Goal: Transaction & Acquisition: Download file/media

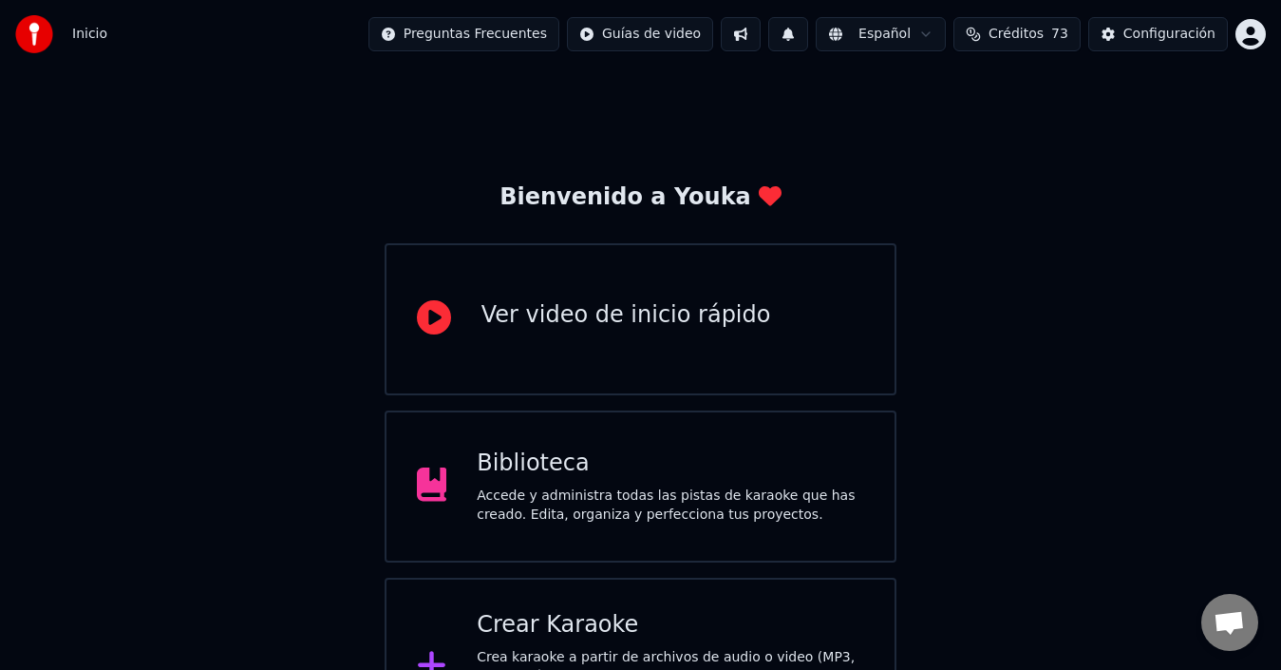
click at [717, 502] on div "Accede y administra todas las pistas de karaoke que has creado. Edita, organiza…" at bounding box center [671, 505] width 388 height 38
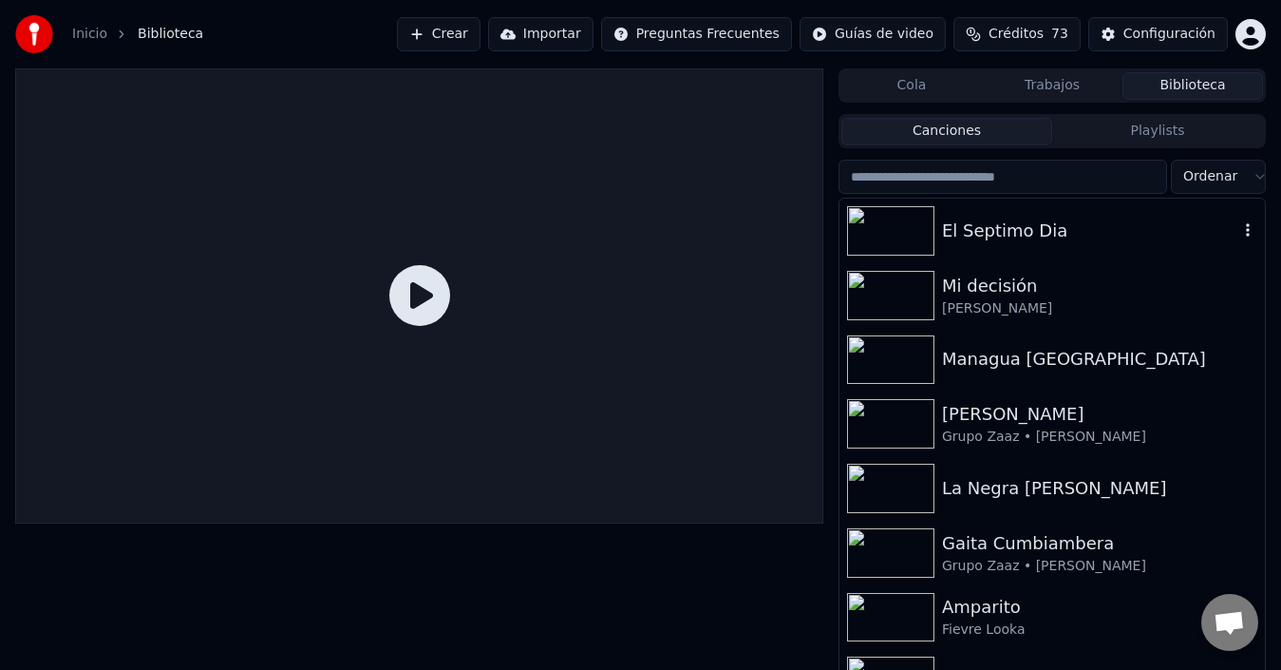
click at [899, 236] on img at bounding box center [890, 230] width 87 height 49
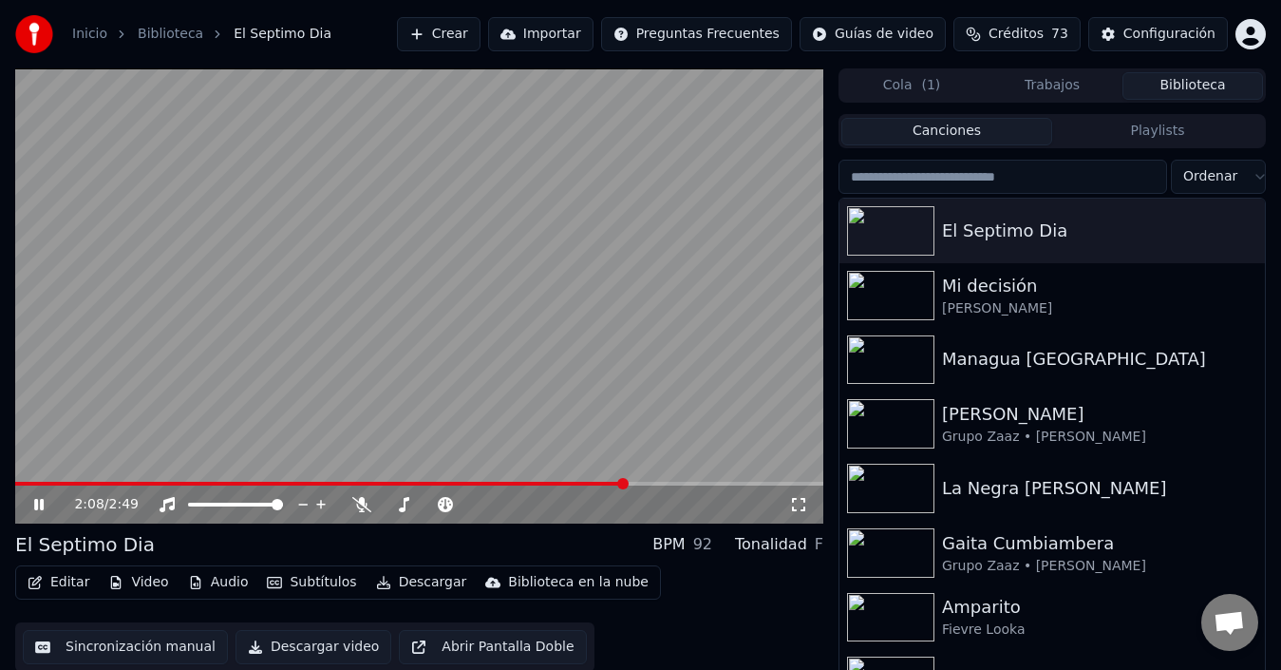
click at [501, 486] on div "2:08 / 2:49" at bounding box center [419, 504] width 808 height 38
click at [501, 483] on span at bounding box center [257, 484] width 485 height 4
click at [502, 483] on span at bounding box center [499, 483] width 11 height 11
click at [423, 484] on span at bounding box center [219, 484] width 409 height 4
click at [37, 507] on icon at bounding box center [38, 504] width 9 height 11
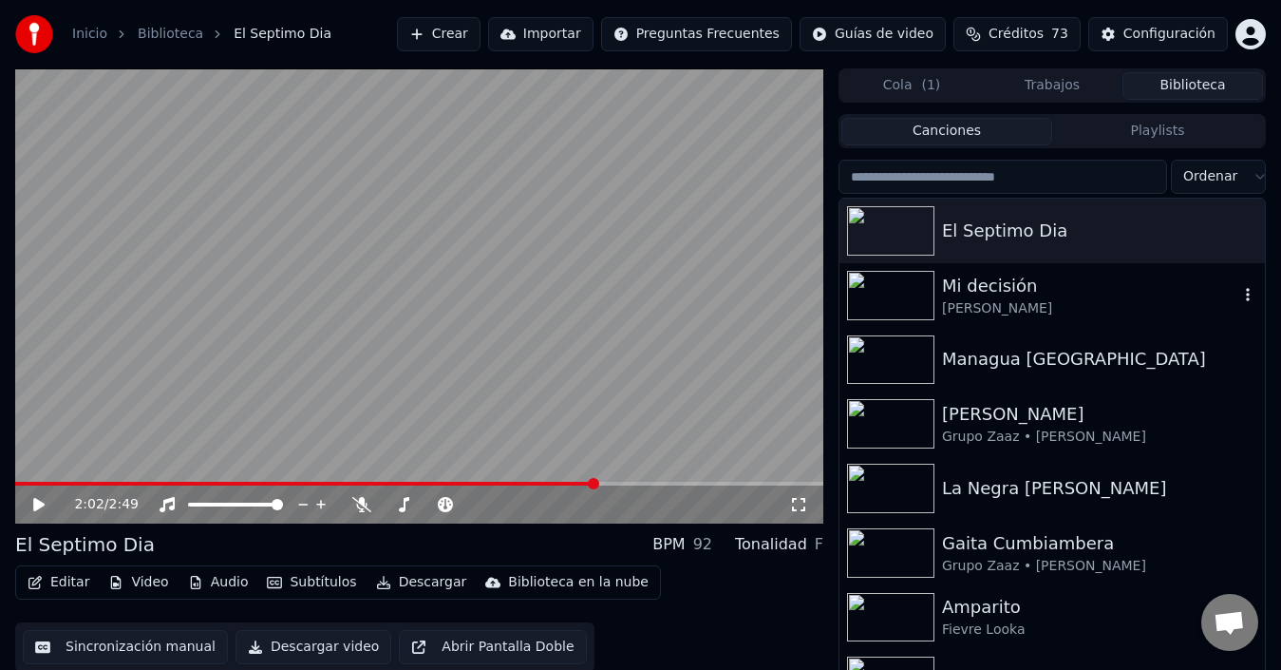
click at [987, 275] on div "Mi decisión" at bounding box center [1090, 286] width 296 height 27
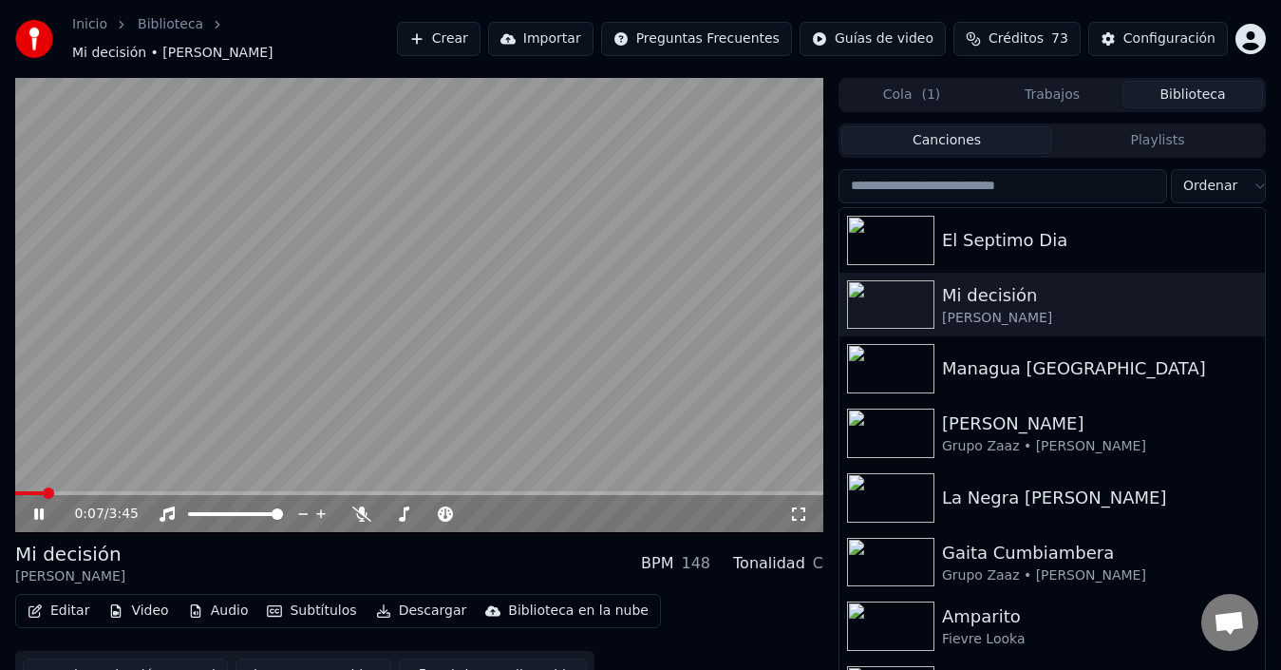
click at [38, 508] on icon at bounding box center [38, 513] width 9 height 11
click at [38, 507] on icon at bounding box center [38, 513] width 11 height 13
click at [38, 508] on icon at bounding box center [38, 513] width 9 height 11
click at [38, 507] on icon at bounding box center [38, 513] width 11 height 13
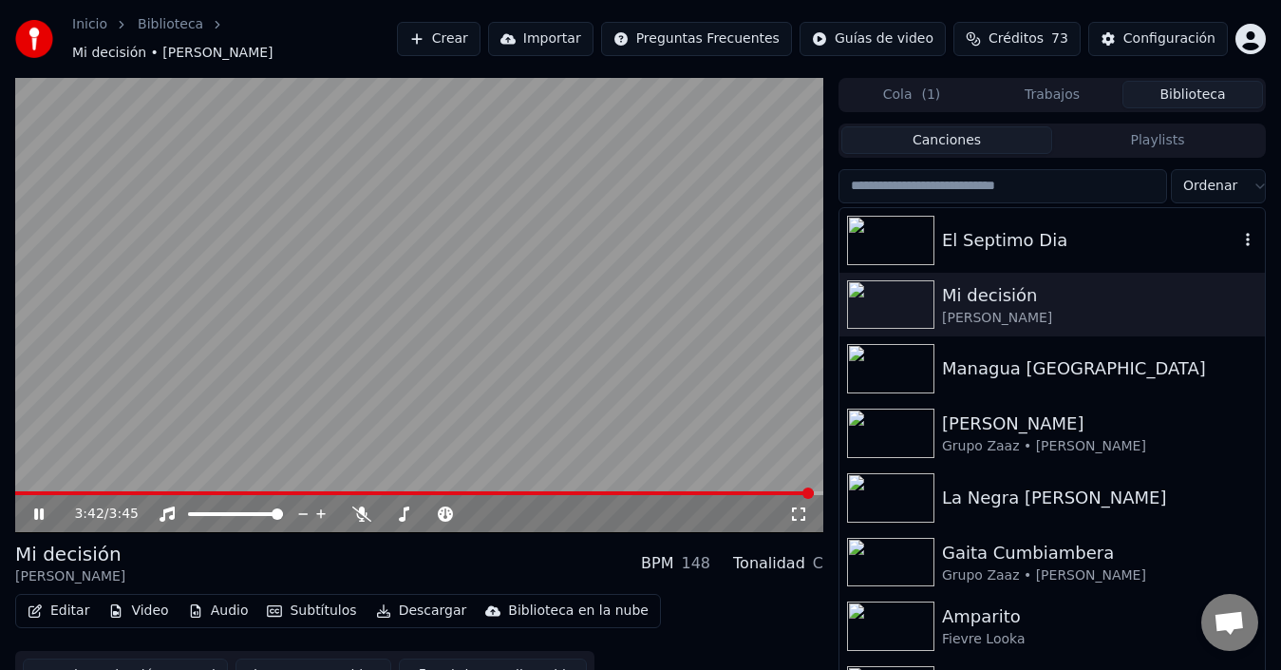
click at [1068, 234] on div "El Septimo Dia" at bounding box center [1090, 240] width 296 height 27
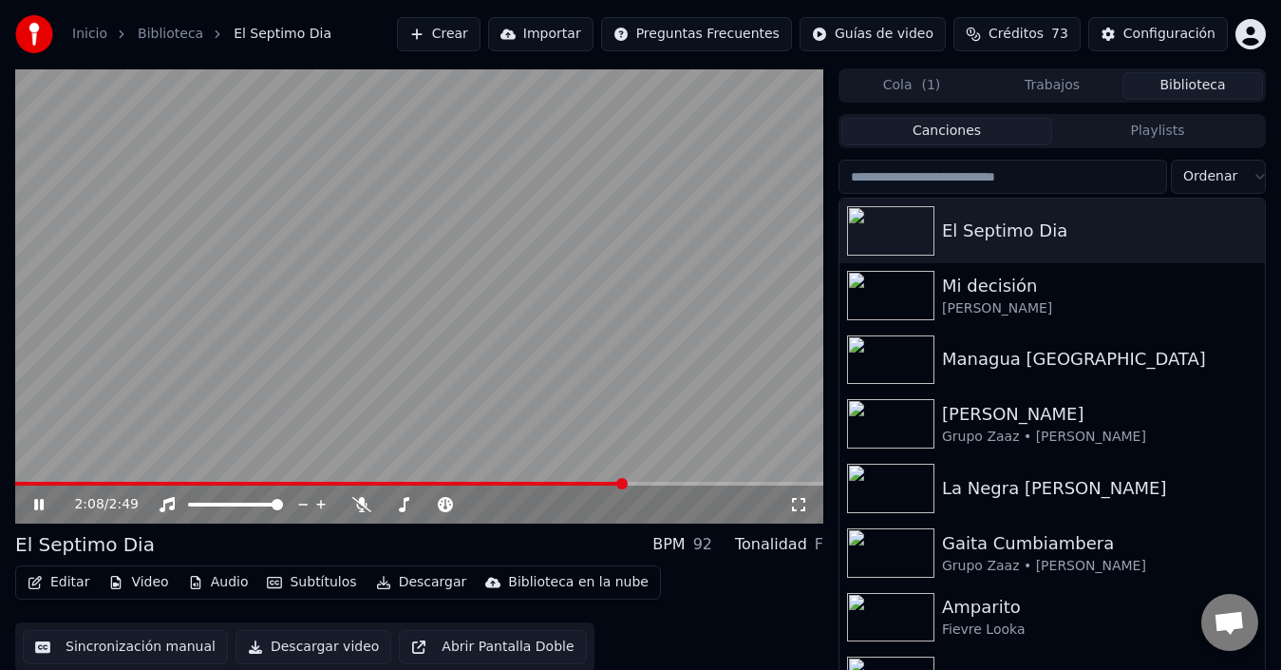
click at [34, 506] on icon at bounding box center [52, 504] width 44 height 15
click at [481, 40] on button "Crear" at bounding box center [439, 34] width 84 height 34
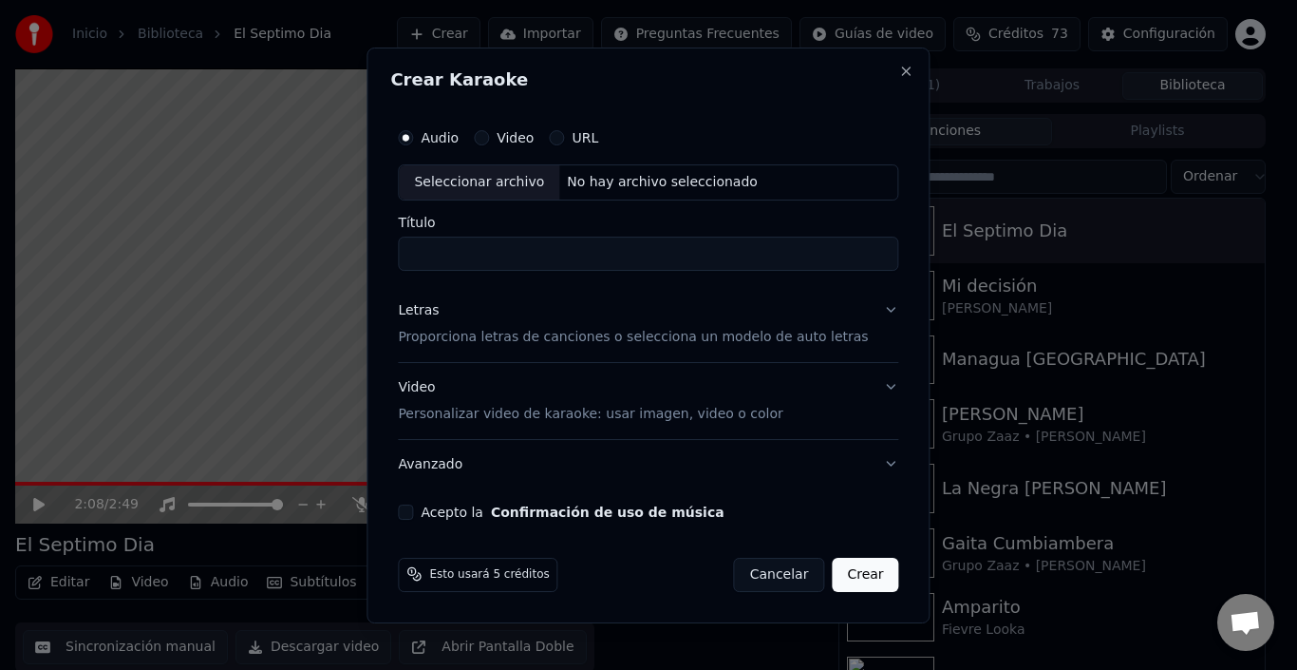
click at [485, 179] on div "Seleccionar archivo" at bounding box center [479, 182] width 161 height 34
click at [607, 252] on input "**********" at bounding box center [648, 253] width 501 height 34
type input "**********"
click at [612, 342] on p "Proporciona letras de canciones o selecciona un modelo de auto letras" at bounding box center [633, 337] width 470 height 19
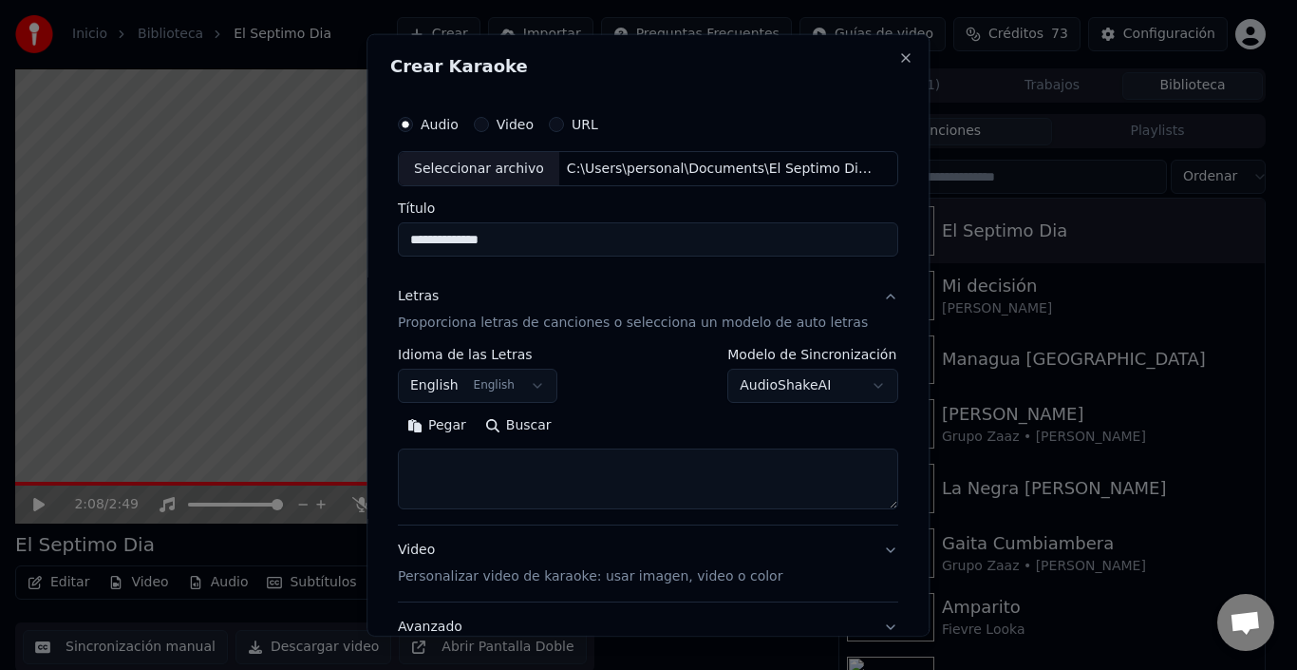
click at [449, 421] on button "Pegar" at bounding box center [437, 425] width 78 height 30
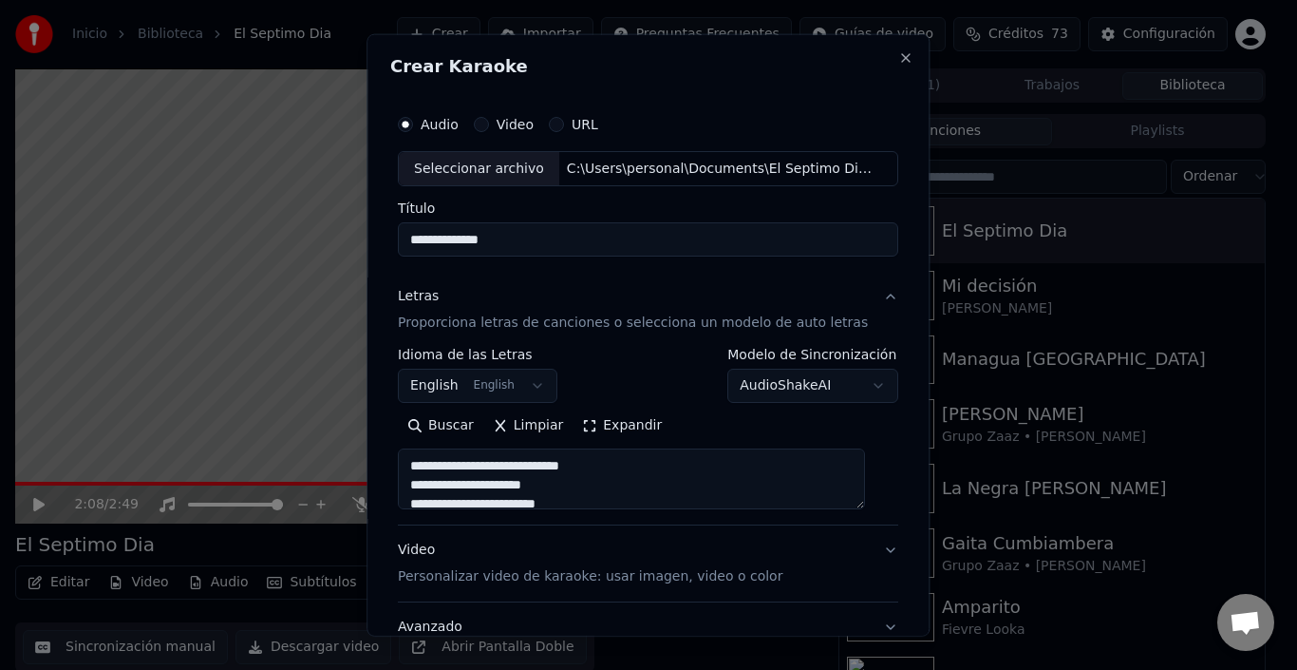
click at [629, 426] on button "Expandir" at bounding box center [623, 425] width 99 height 30
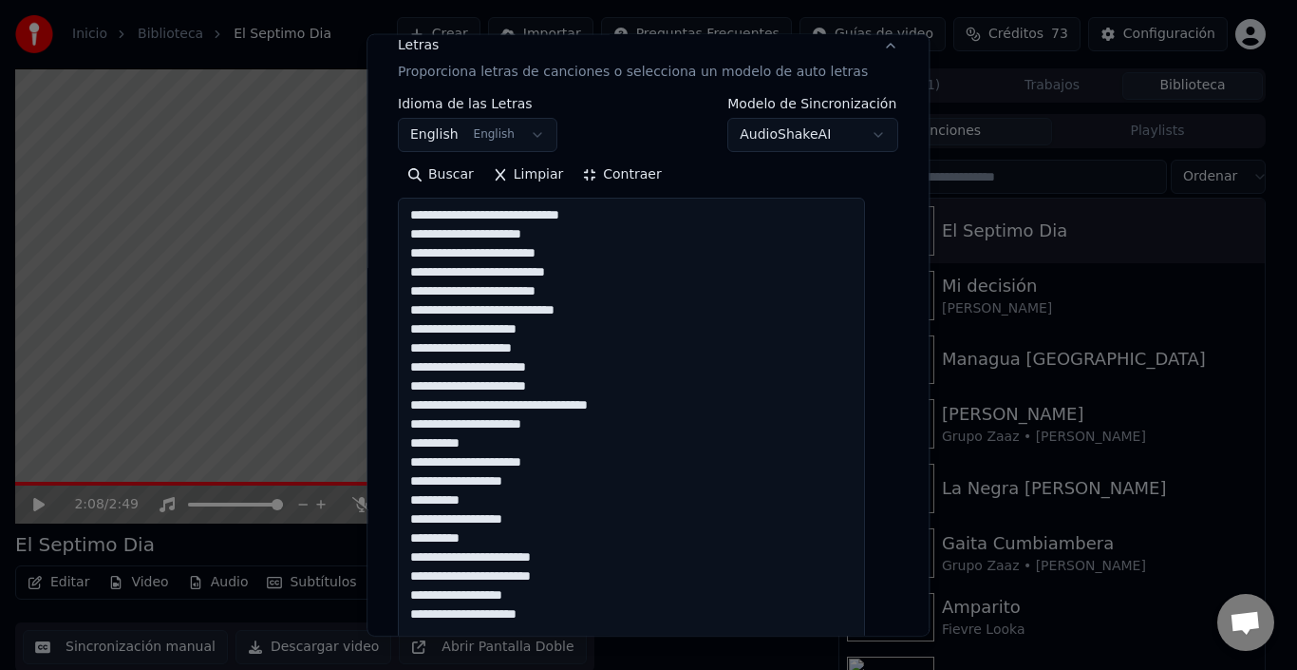
scroll to position [254, 0]
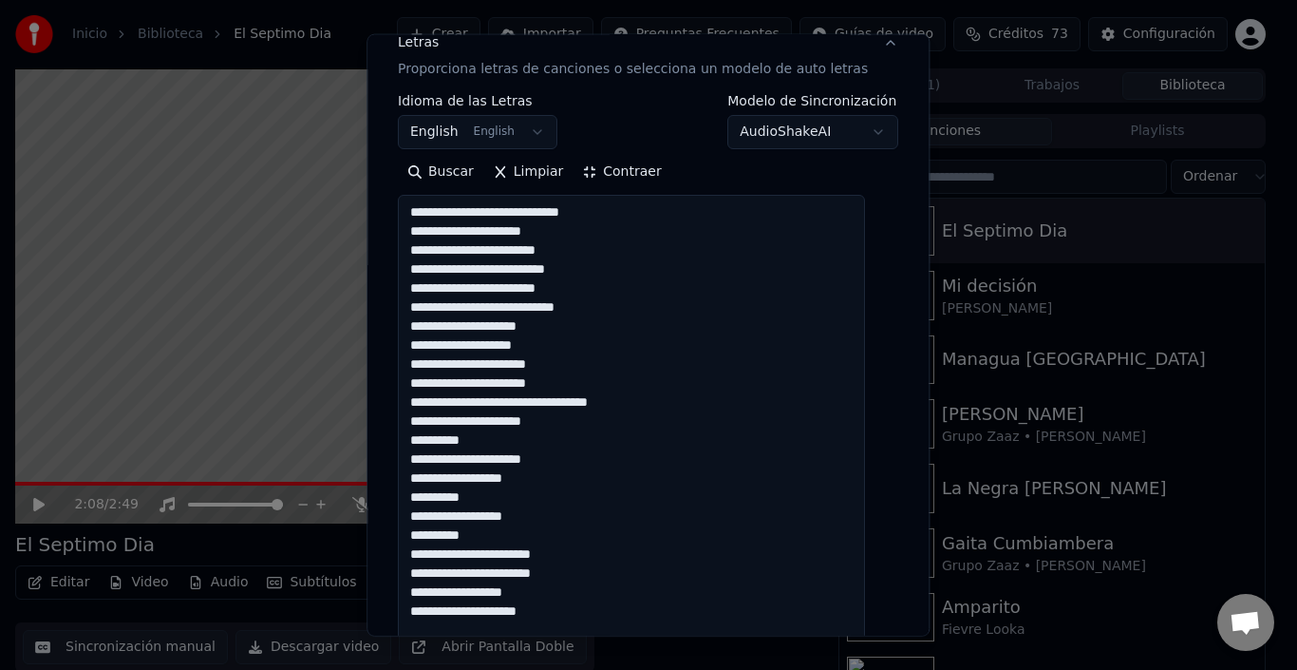
click at [633, 273] on textarea "**********" at bounding box center [631, 601] width 467 height 812
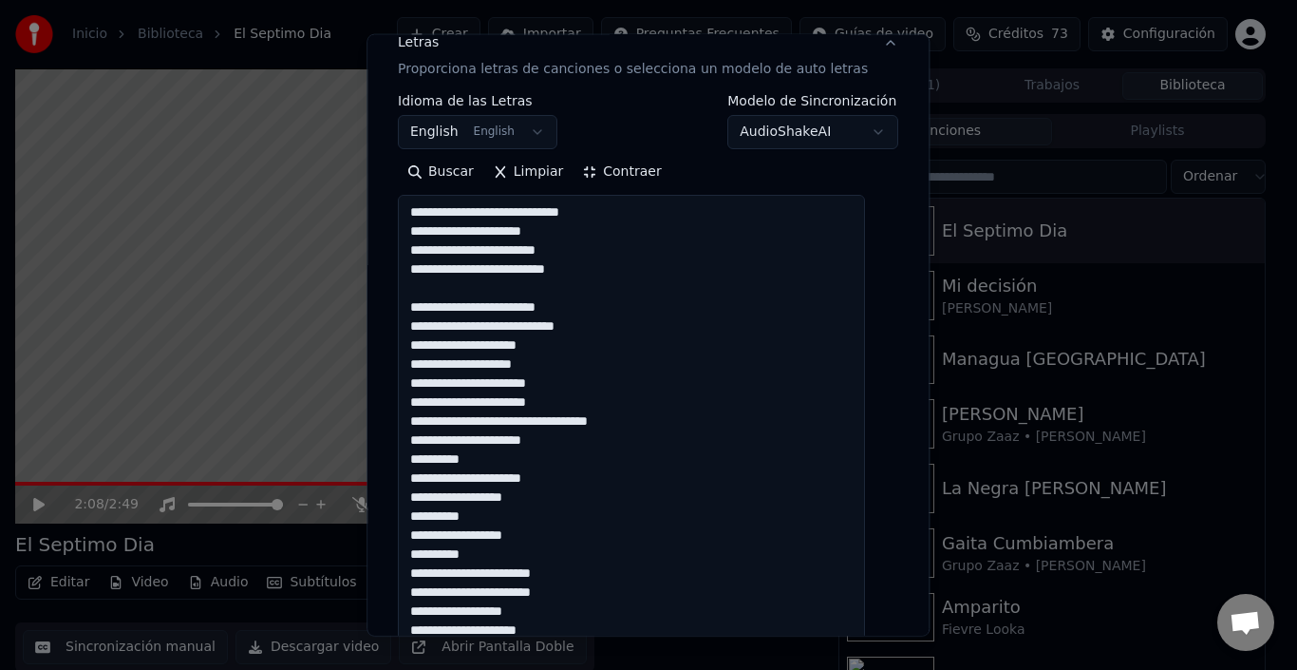
click at [593, 362] on textarea "**********" at bounding box center [631, 601] width 467 height 812
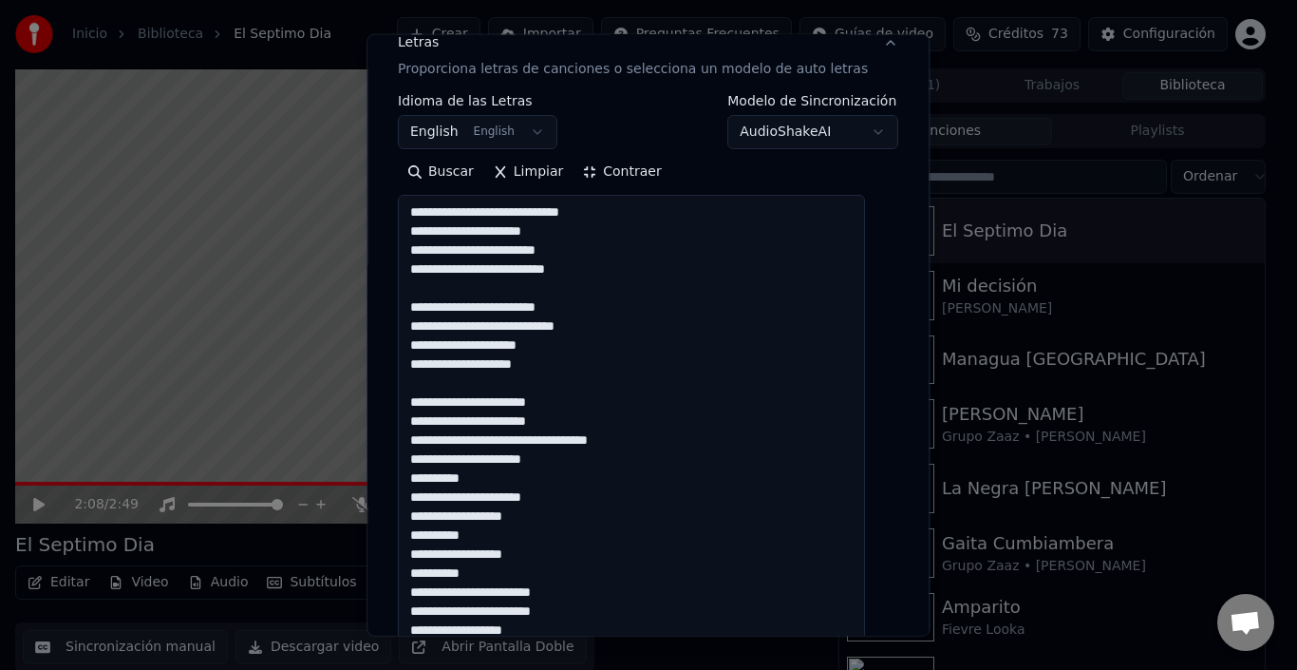
click at [594, 462] on textarea "**********" at bounding box center [631, 601] width 467 height 812
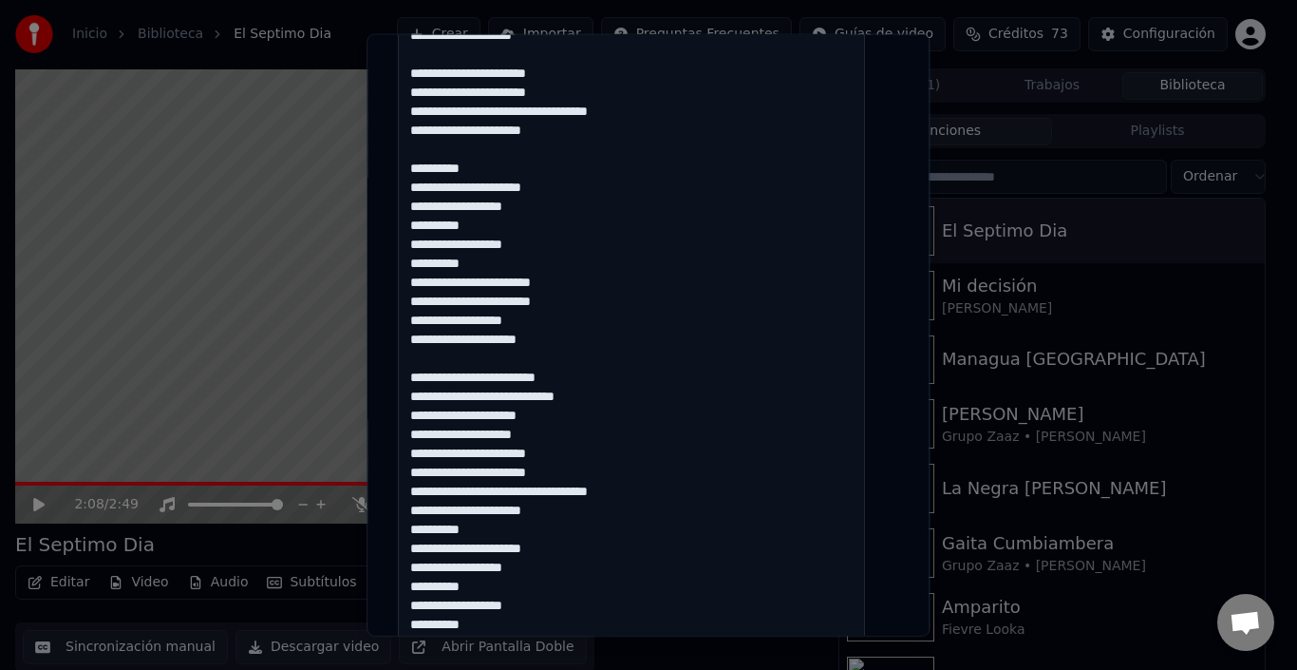
scroll to position [587, 0]
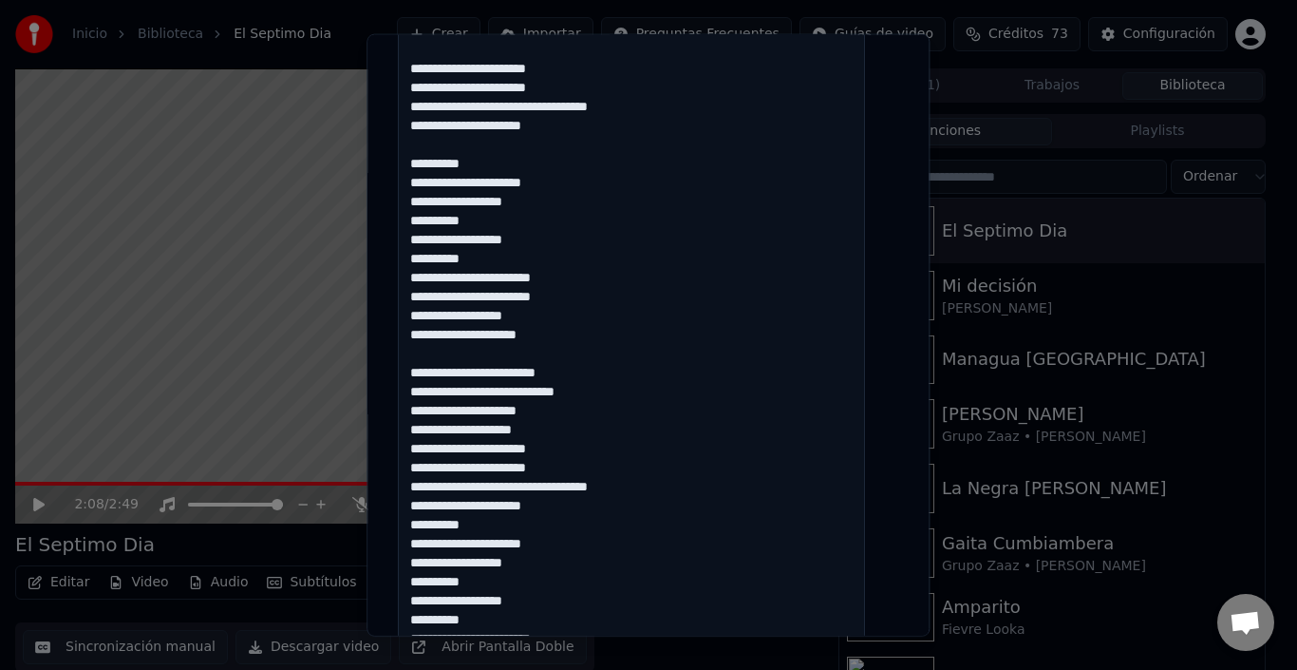
click at [581, 236] on textarea "**********" at bounding box center [631, 267] width 467 height 812
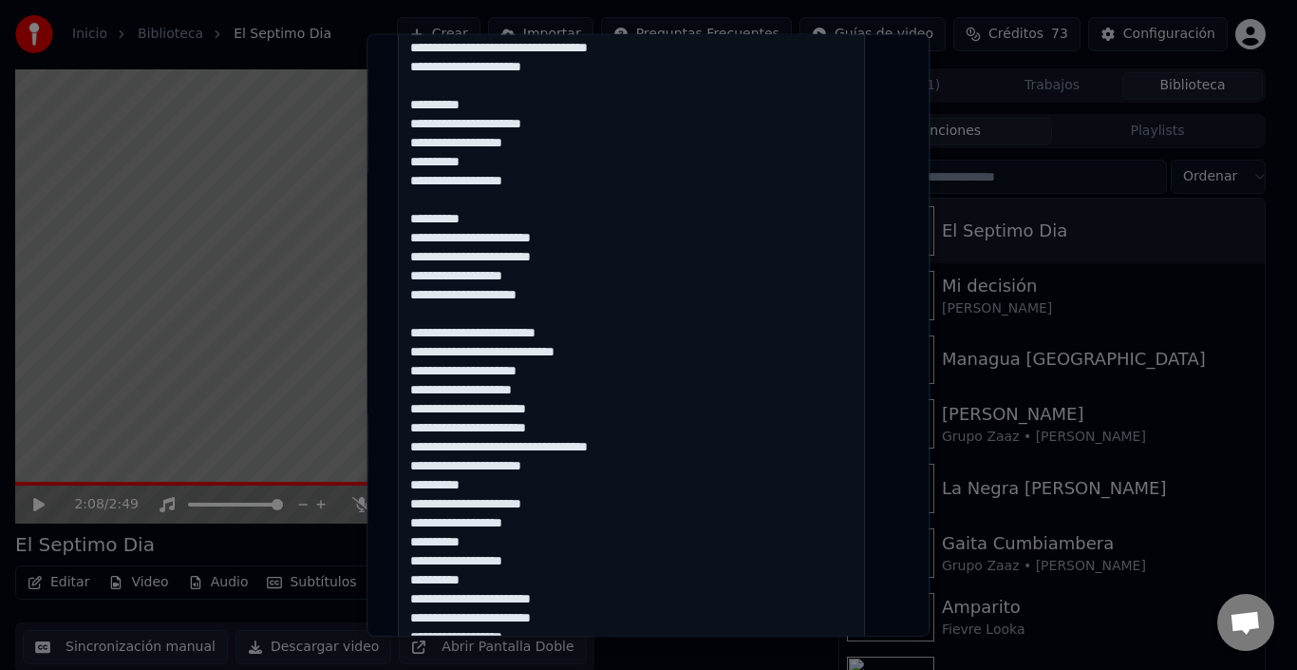
scroll to position [78, 0]
click at [597, 370] on textarea "**********" at bounding box center [631, 267] width 467 height 812
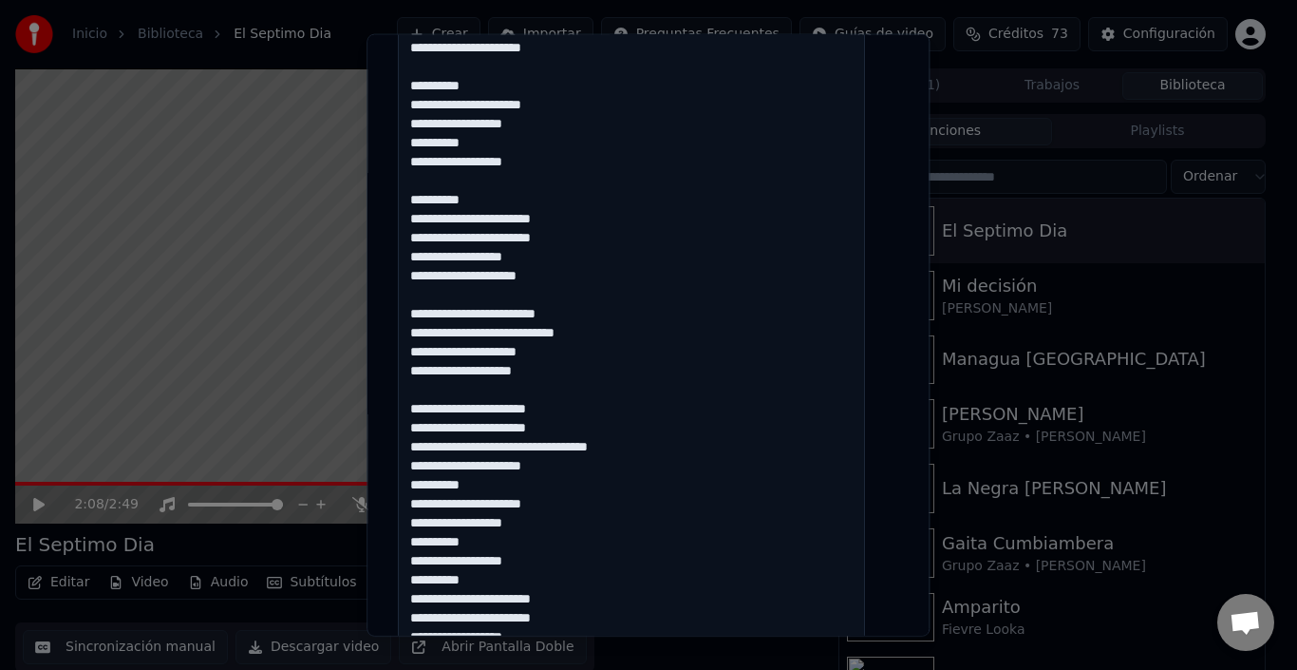
click at [602, 470] on textarea "**********" at bounding box center [631, 267] width 467 height 812
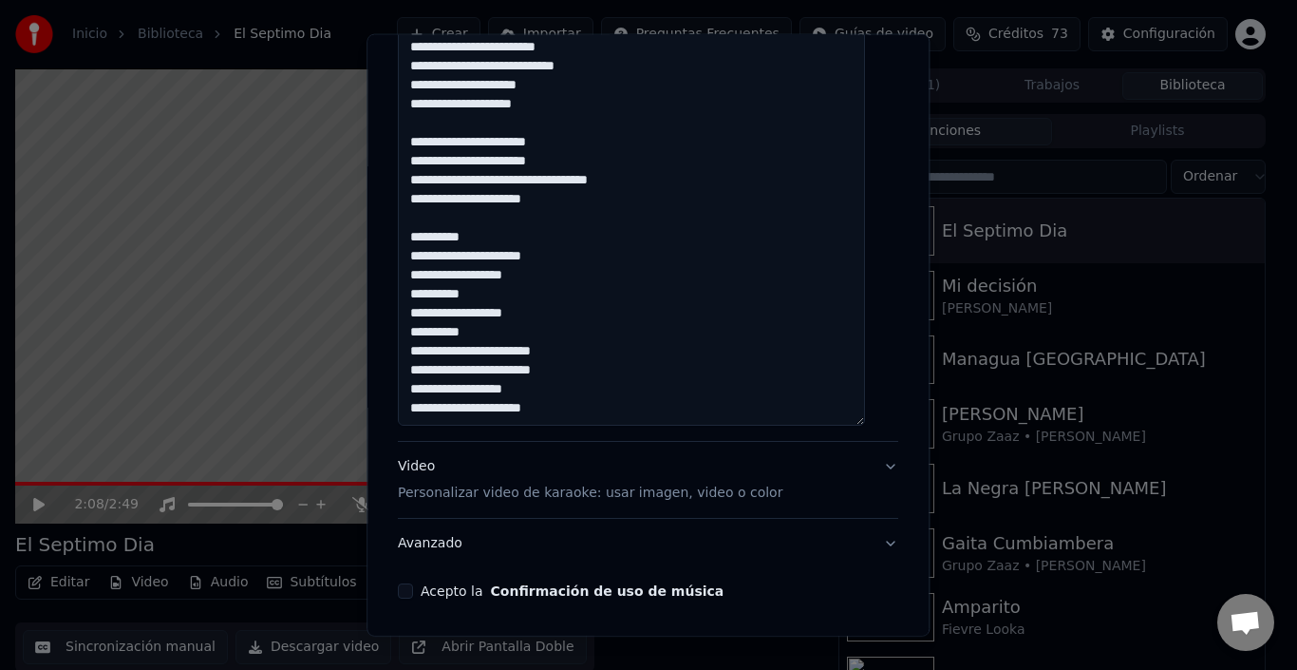
scroll to position [116, 0]
click at [588, 289] on textarea "**********" at bounding box center [631, 19] width 467 height 812
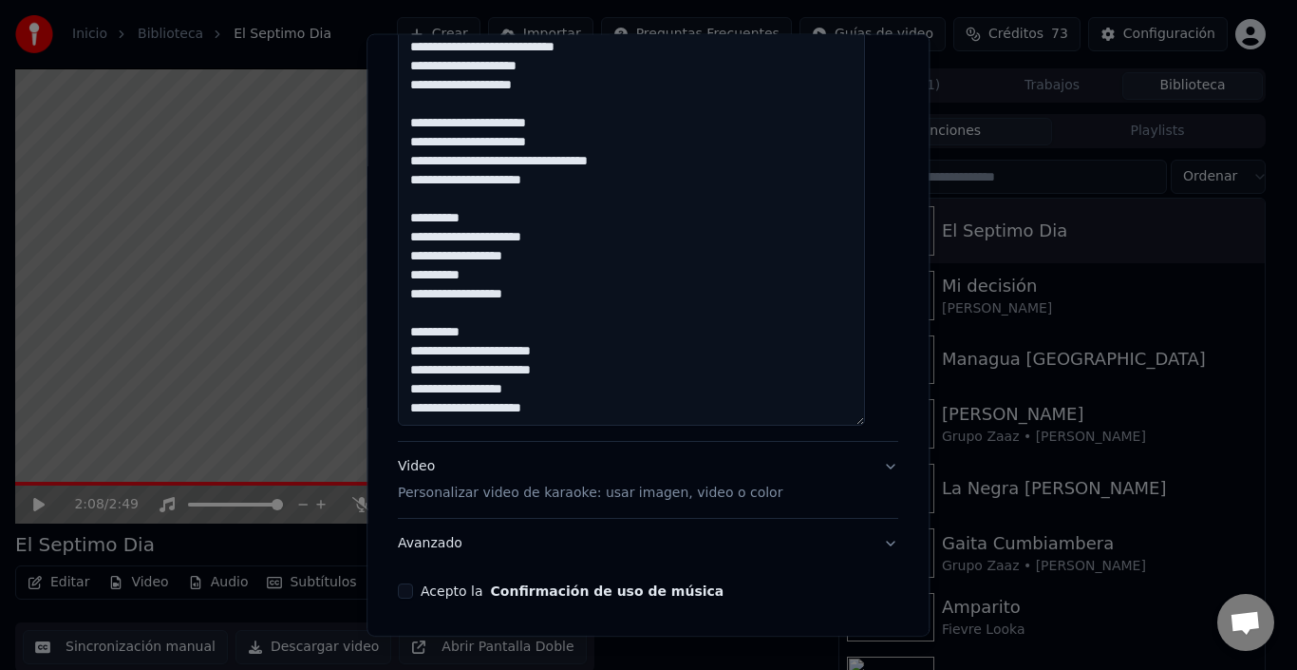
click at [585, 236] on textarea "**********" at bounding box center [631, 19] width 467 height 812
click at [495, 333] on textarea "**********" at bounding box center [631, 19] width 467 height 812
click at [611, 348] on textarea "**********" at bounding box center [631, 19] width 467 height 812
type textarea "**********"
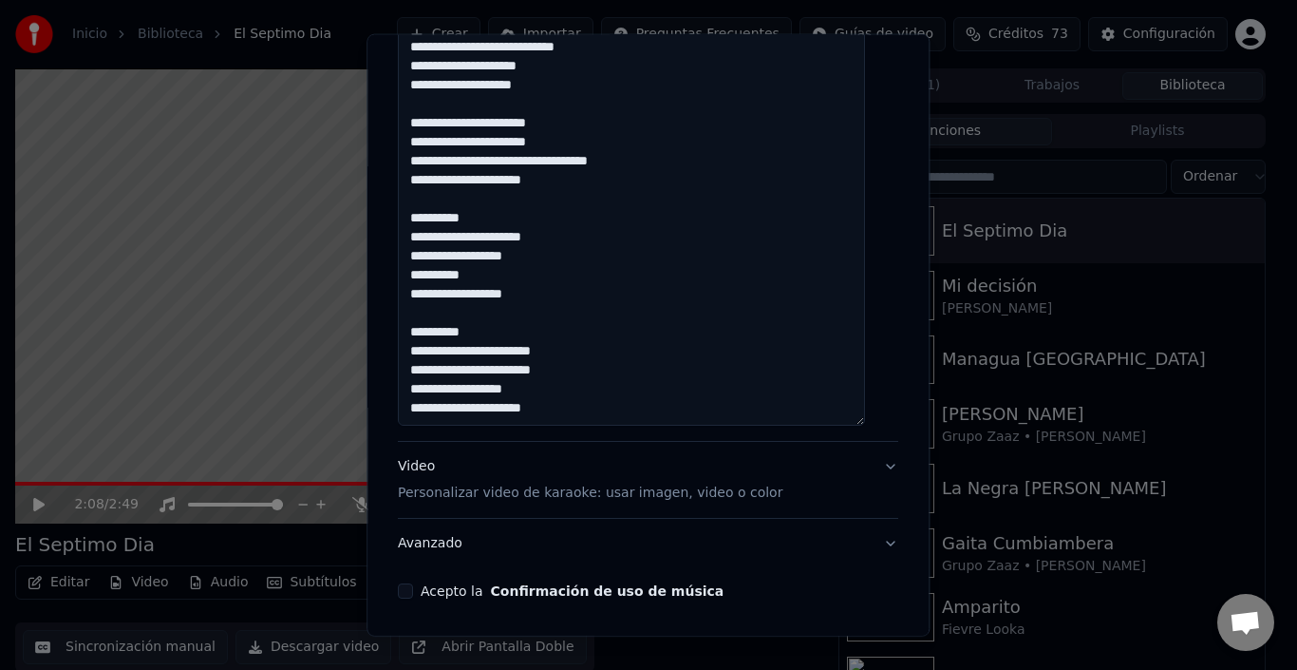
click at [872, 481] on button "Video Personalizar video de karaoke: usar imagen, video o color" at bounding box center [648, 480] width 501 height 76
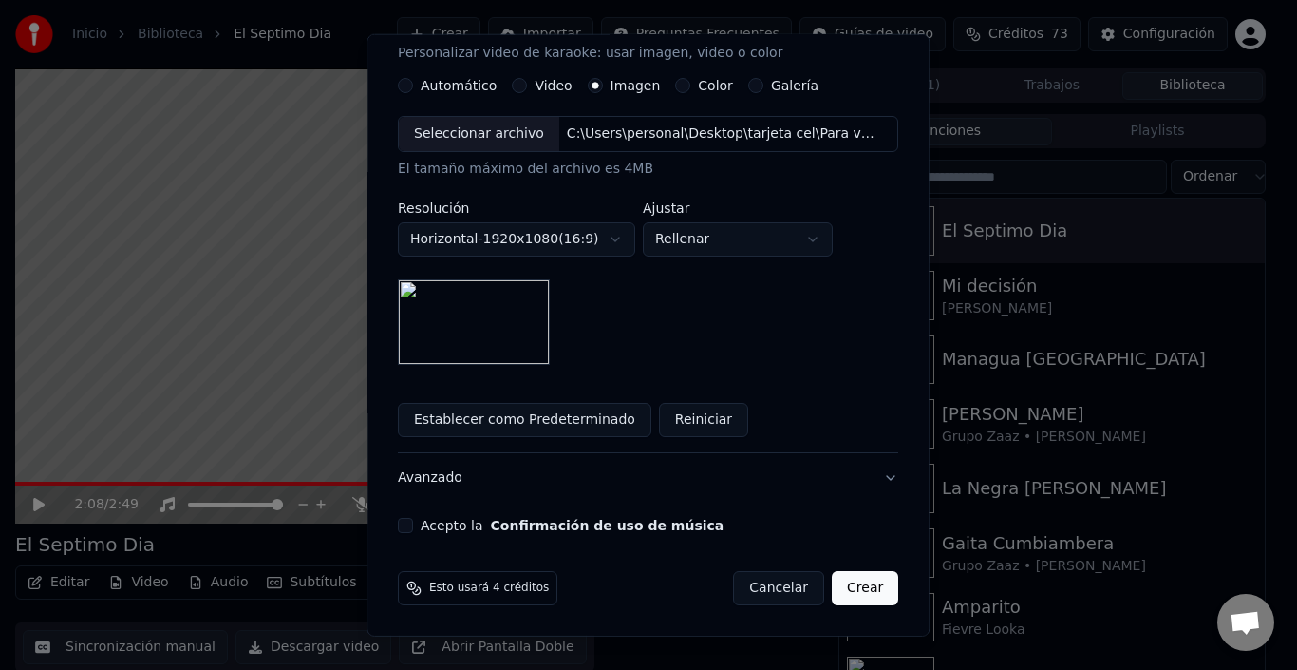
scroll to position [347, 0]
click at [411, 524] on button "Acepto la Confirmación de uso de música" at bounding box center [405, 525] width 15 height 15
click at [833, 587] on button "Crear" at bounding box center [865, 588] width 66 height 34
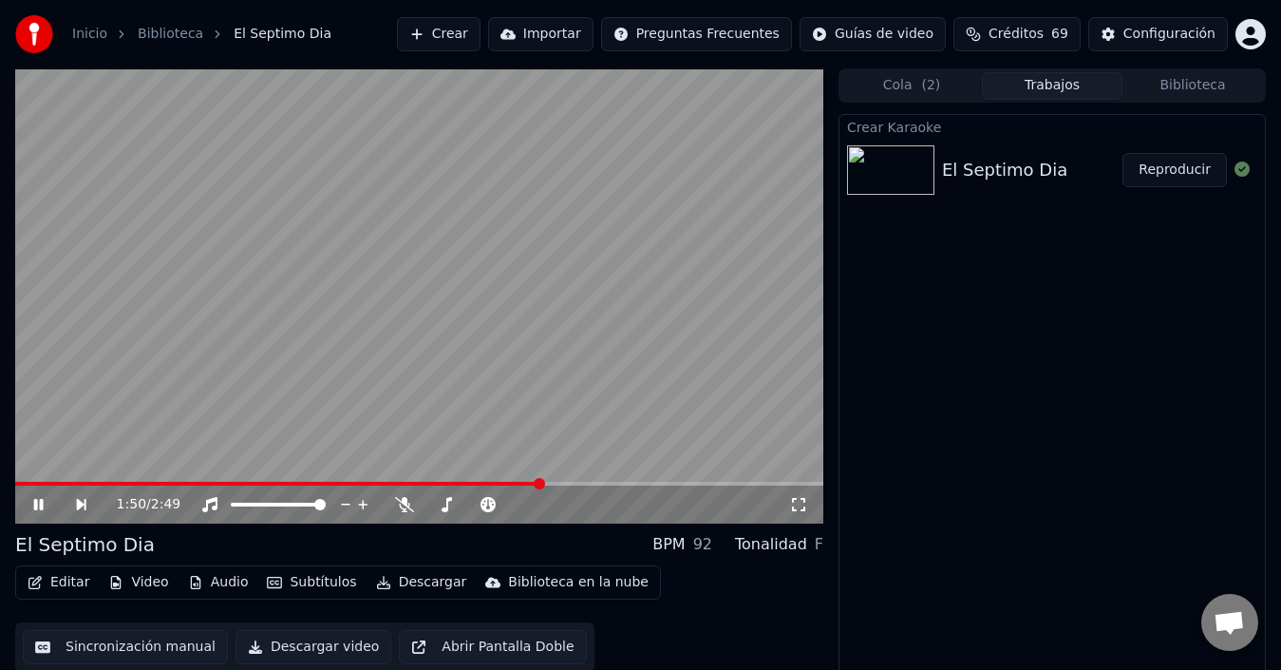
click at [1163, 173] on button "Reproducir" at bounding box center [1175, 170] width 104 height 34
click at [382, 482] on span at bounding box center [419, 484] width 808 height 4
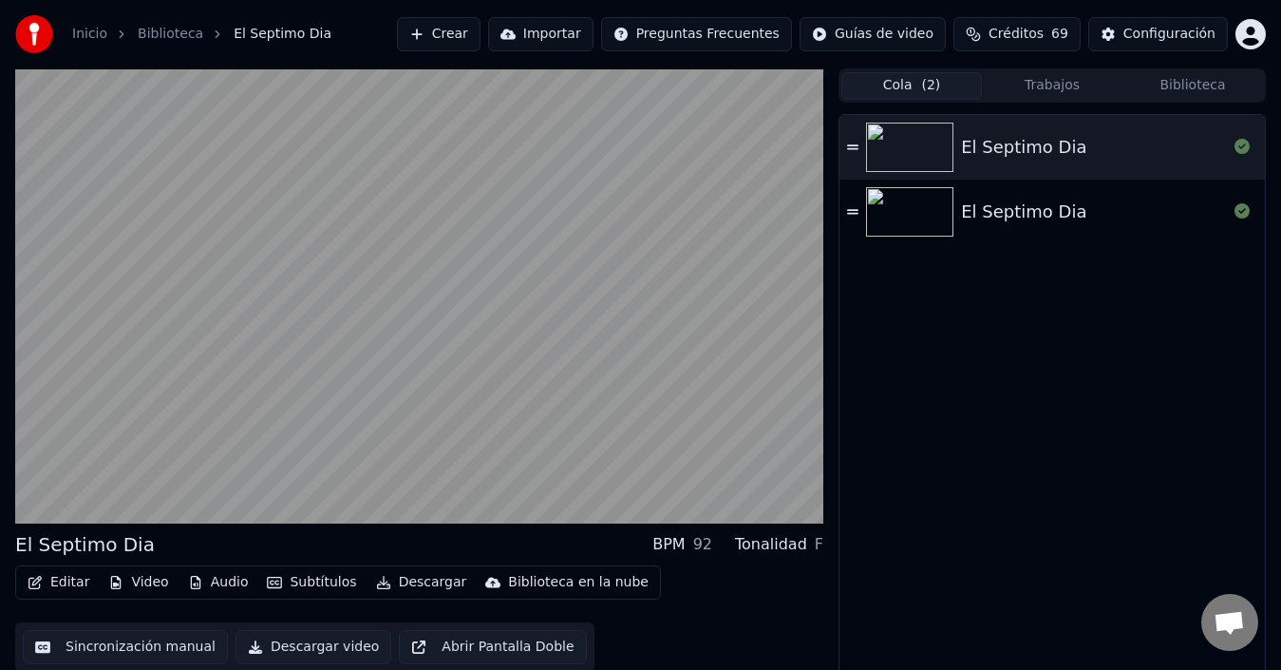
click at [898, 85] on button "Cola ( 2 )" at bounding box center [911, 86] width 141 height 28
click at [948, 200] on img at bounding box center [909, 211] width 87 height 49
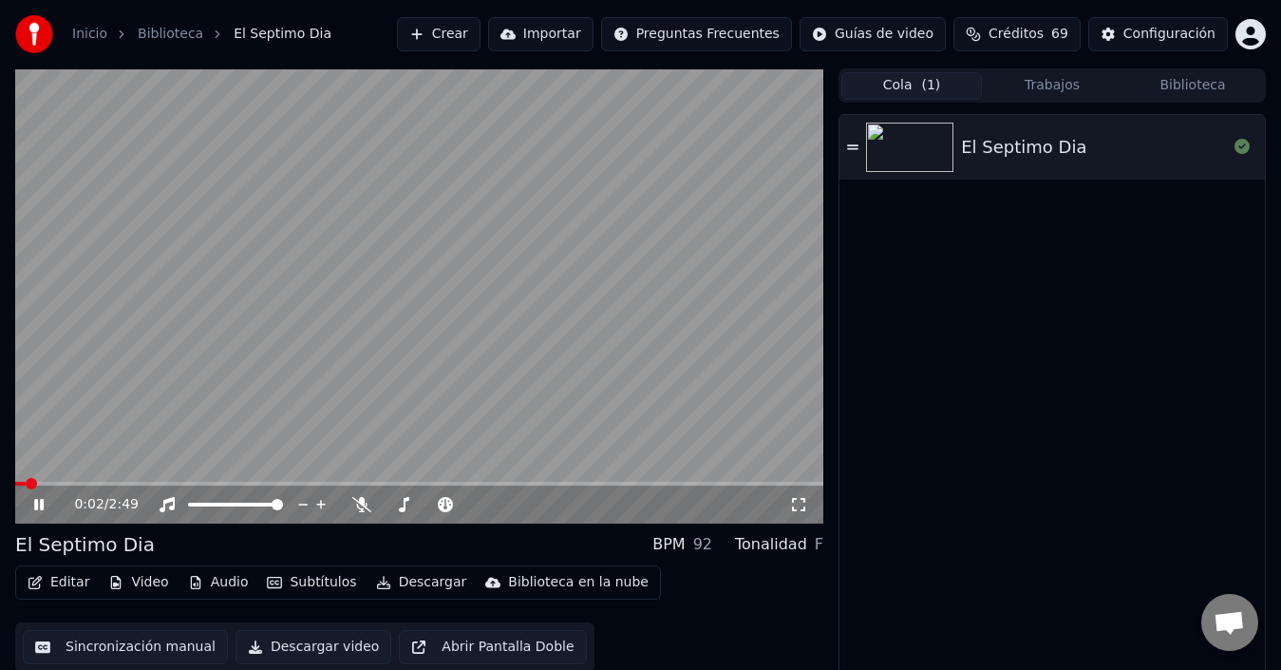
click at [422, 479] on video at bounding box center [419, 295] width 808 height 455
click at [428, 486] on div "0:02 / 2:49" at bounding box center [419, 504] width 808 height 38
click at [425, 483] on span at bounding box center [419, 484] width 808 height 4
click at [36, 506] on icon at bounding box center [38, 504] width 11 height 13
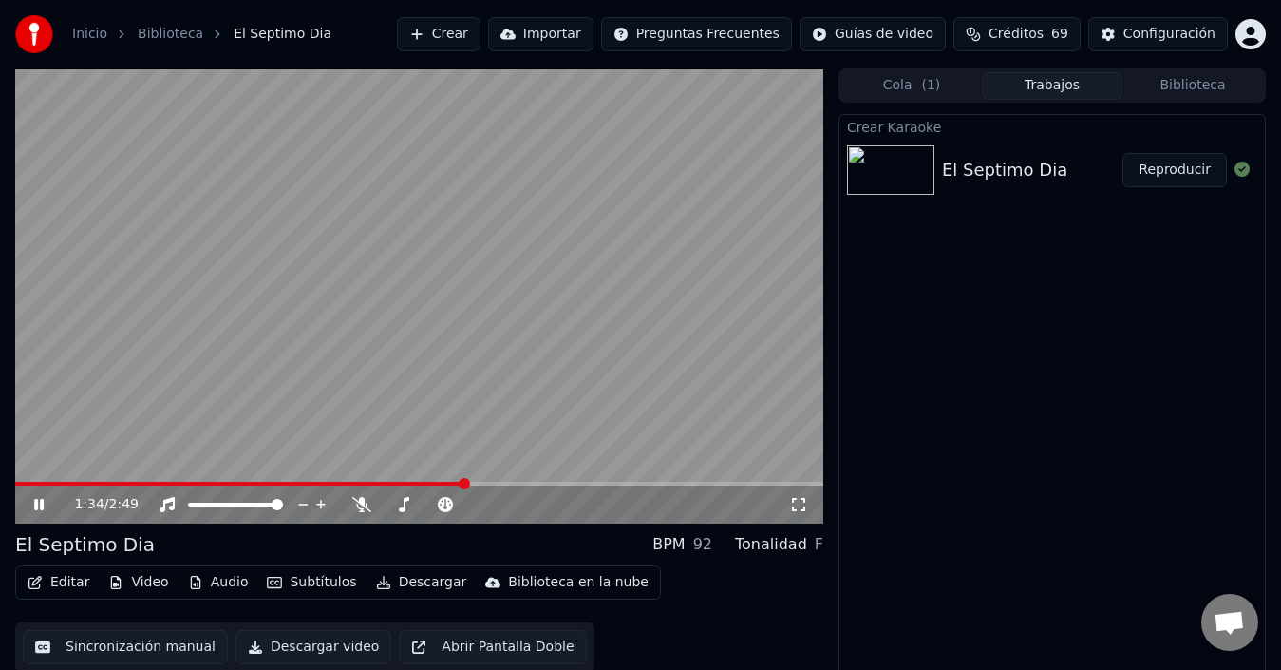
click at [1052, 82] on button "Trabajos" at bounding box center [1052, 86] width 141 height 28
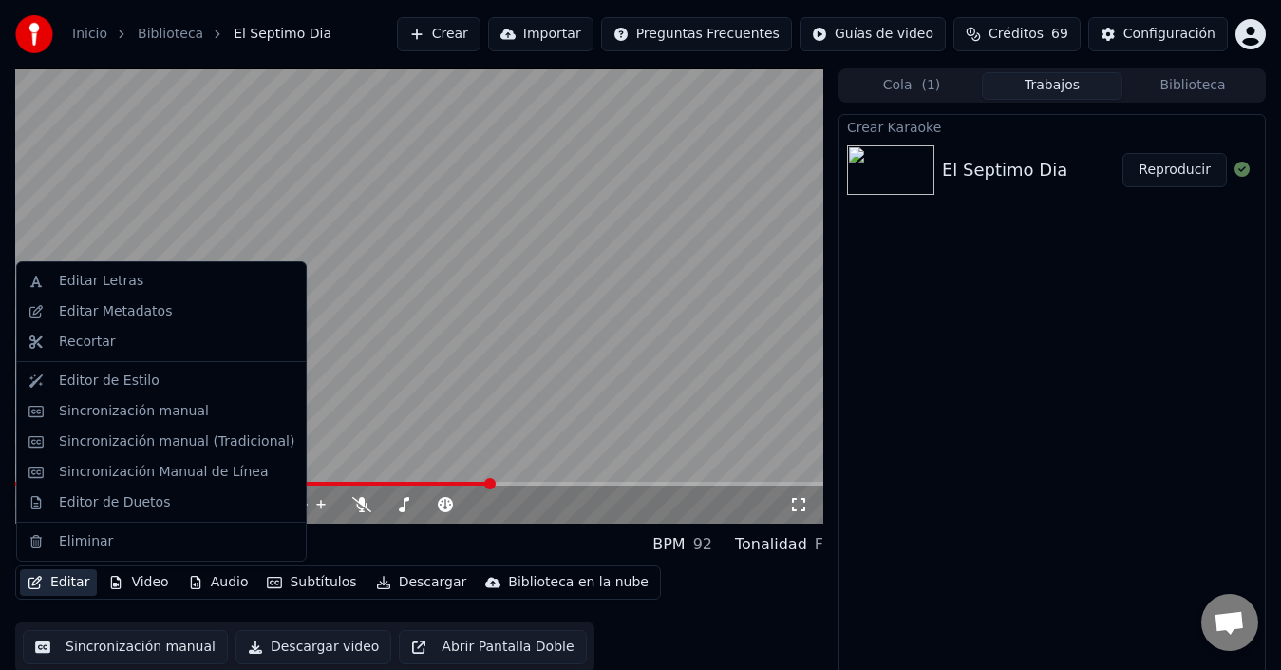
click at [54, 588] on button "Editar" at bounding box center [58, 582] width 77 height 27
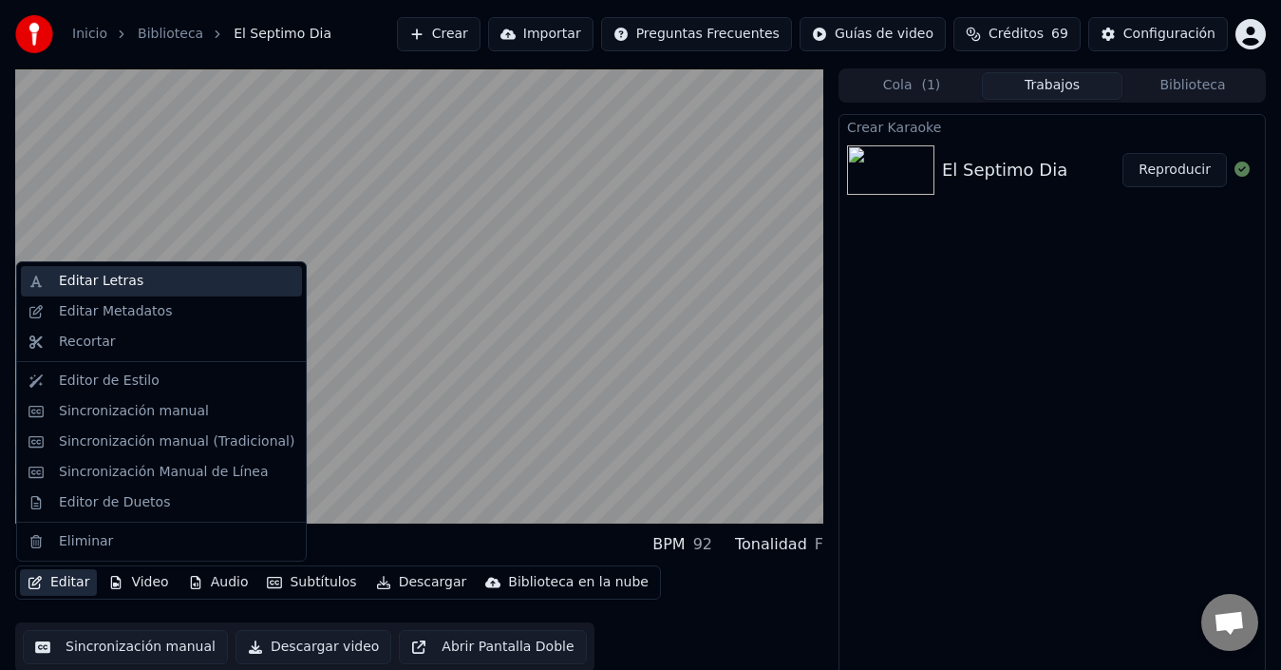
click at [125, 280] on div "Editar Letras" at bounding box center [101, 281] width 85 height 19
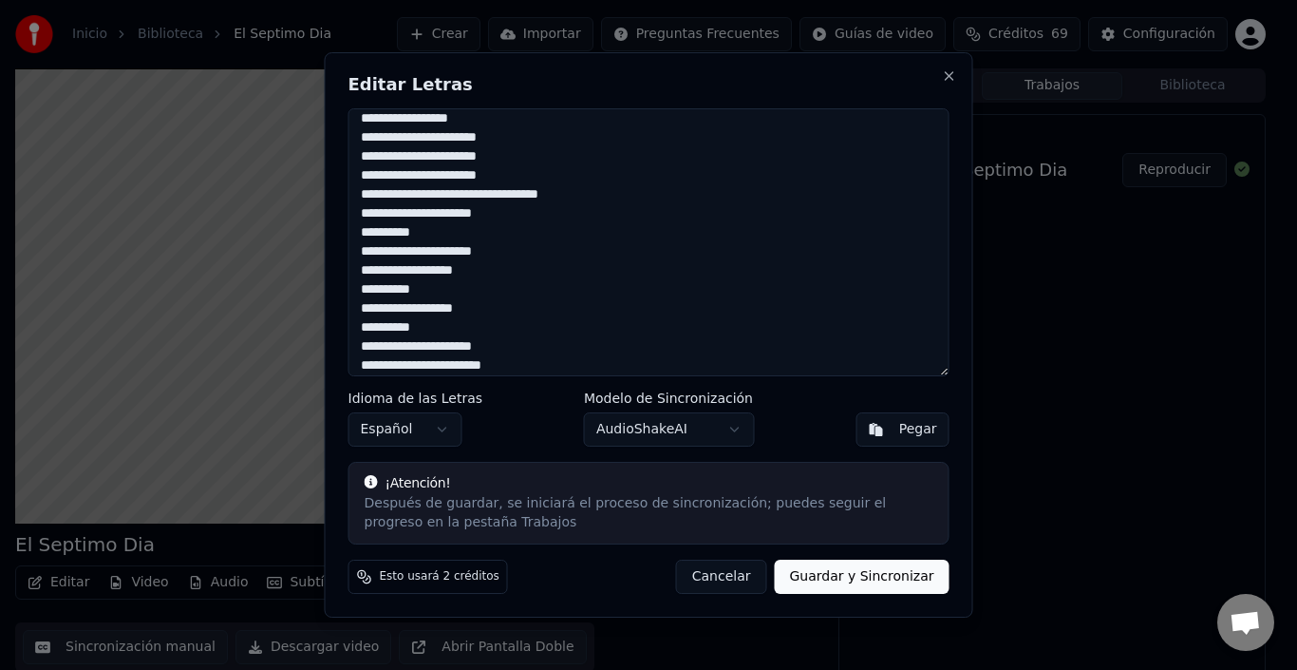
scroll to position [432, 0]
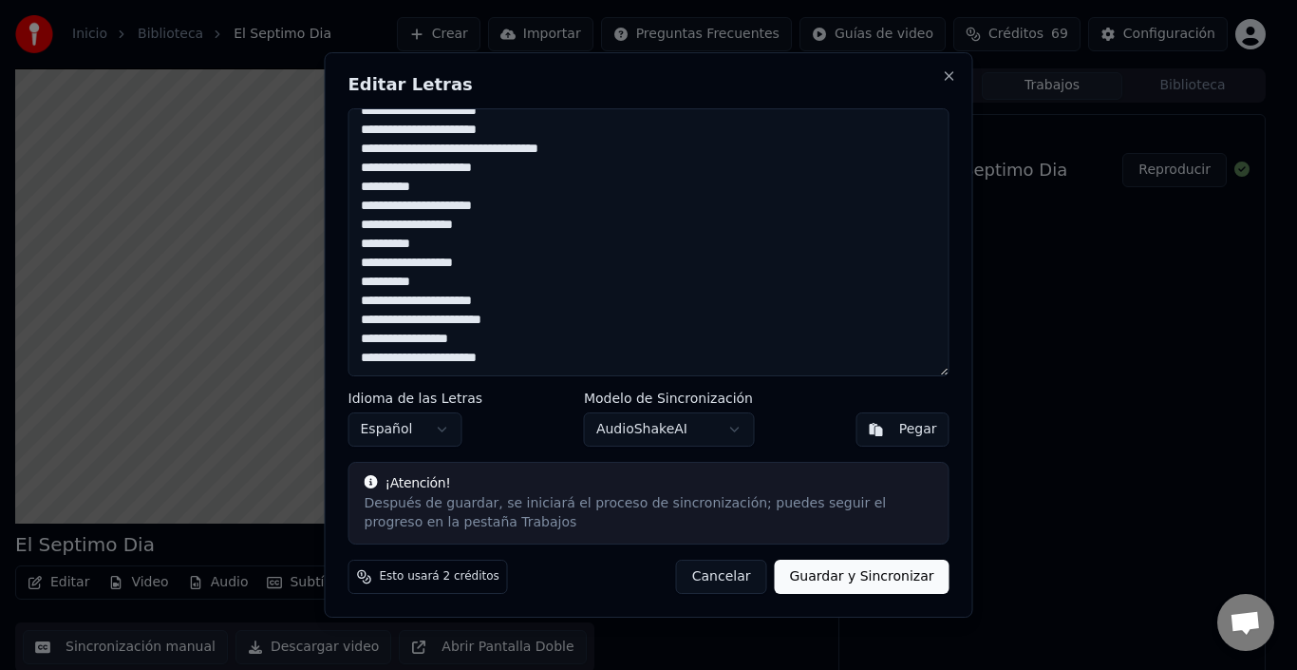
click at [855, 573] on button "Guardar y Sincronizar" at bounding box center [861, 576] width 175 height 34
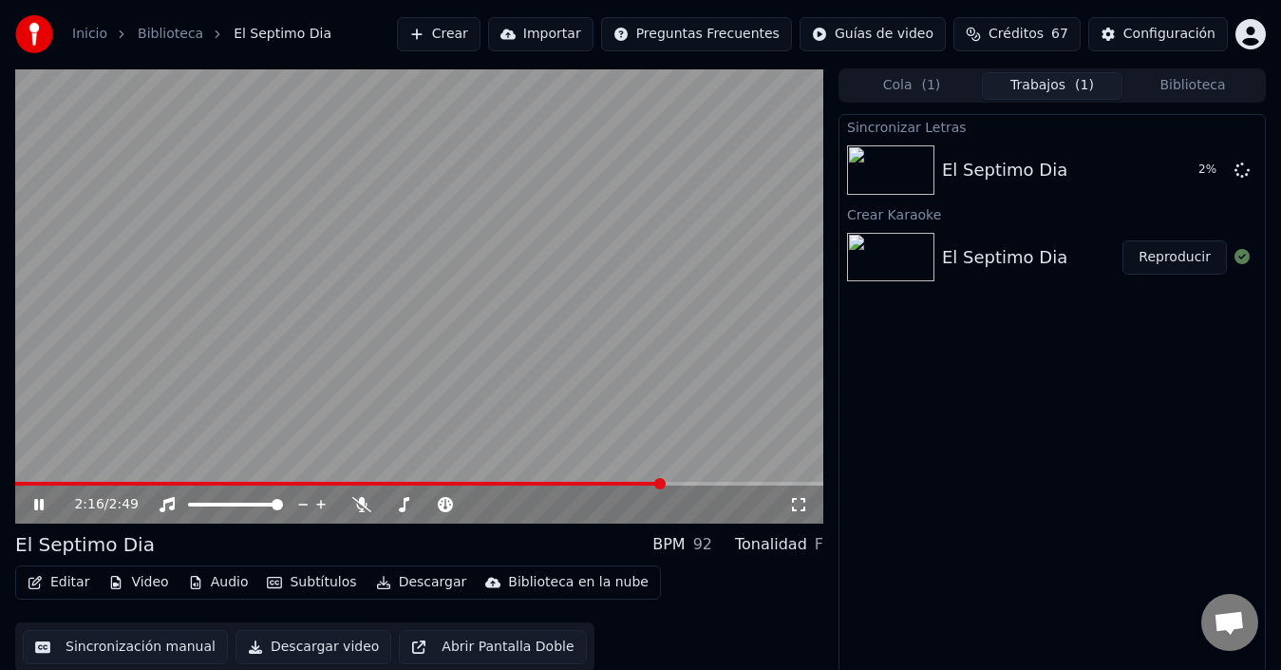
click at [36, 506] on icon at bounding box center [38, 504] width 9 height 11
click at [1022, 167] on div "El Septimo Dia" at bounding box center [1004, 170] width 125 height 27
click at [328, 479] on video at bounding box center [419, 295] width 808 height 455
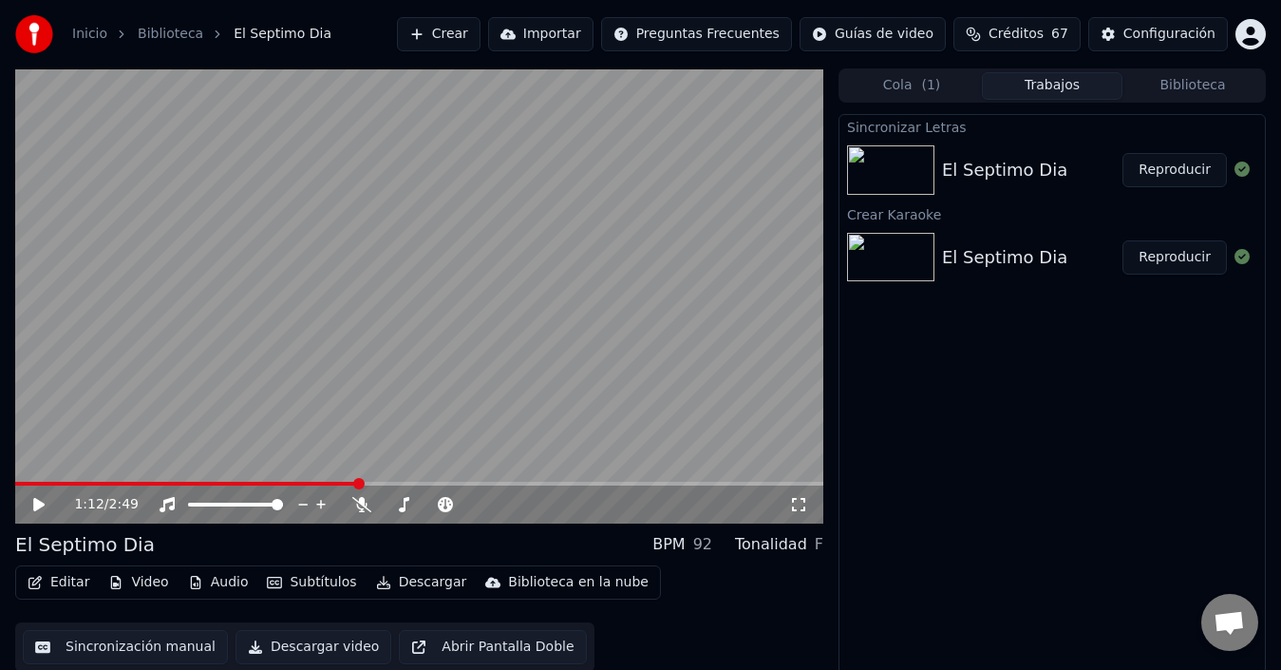
click at [358, 482] on span at bounding box center [186, 484] width 343 height 4
click at [32, 501] on icon at bounding box center [52, 504] width 44 height 15
click at [39, 502] on icon at bounding box center [52, 504] width 44 height 15
click at [1031, 260] on div "El Septimo Dia" at bounding box center [1004, 257] width 125 height 27
click at [1175, 256] on button "Reproducir" at bounding box center [1175, 257] width 104 height 34
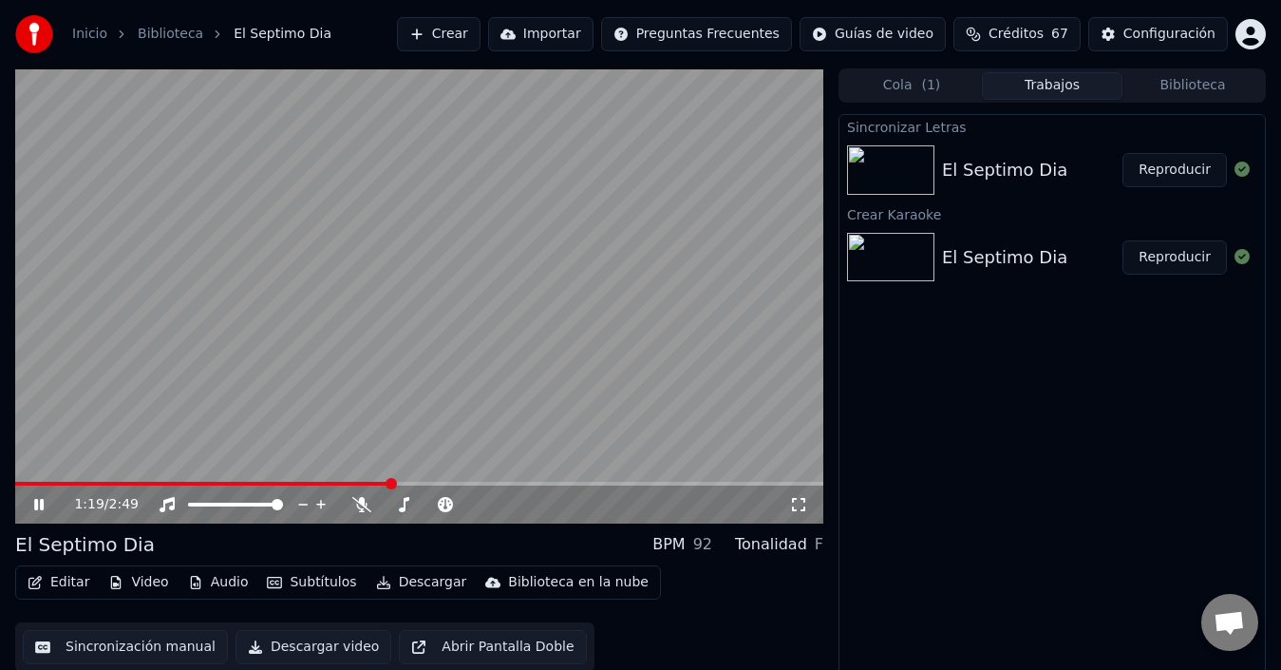
click at [391, 482] on span at bounding box center [419, 484] width 808 height 4
click at [430, 485] on div "2:09 / 2:49" at bounding box center [419, 504] width 808 height 38
click at [429, 483] on span at bounding box center [222, 484] width 414 height 4
click at [431, 483] on span at bounding box center [429, 483] width 11 height 11
click at [1163, 88] on button "Biblioteca" at bounding box center [1193, 86] width 141 height 28
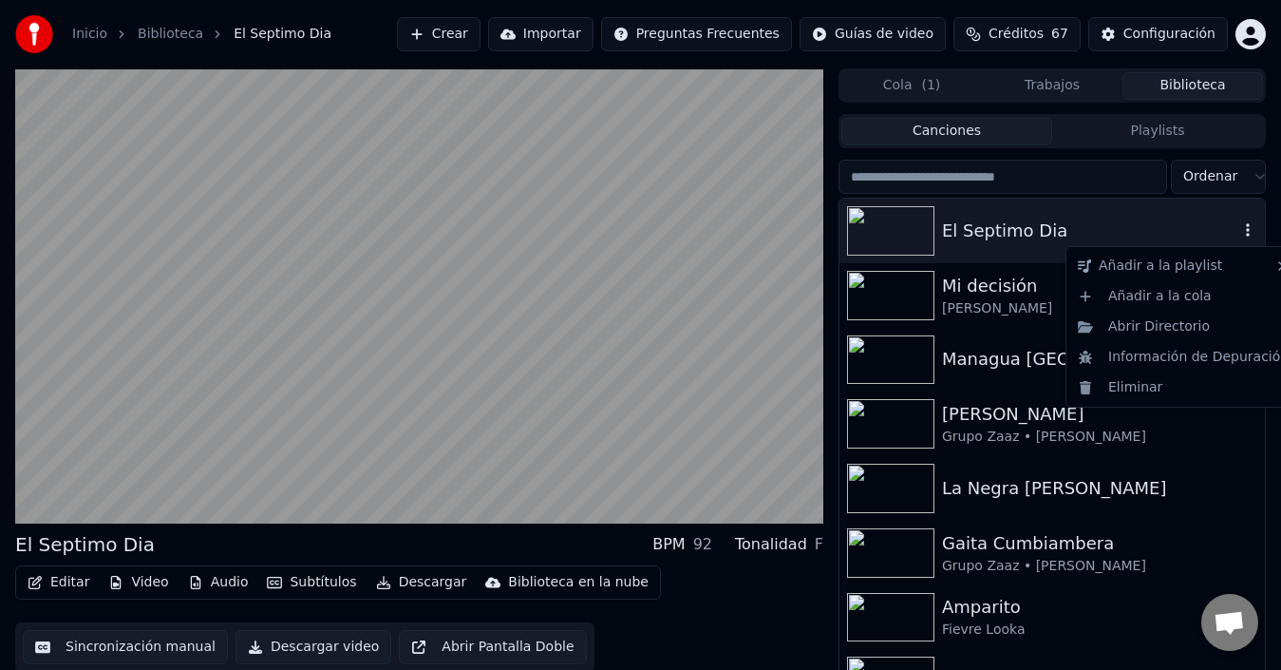
click at [1239, 226] on icon "button" at bounding box center [1248, 229] width 19 height 15
click at [1163, 388] on div "Eliminar" at bounding box center [1183, 387] width 226 height 30
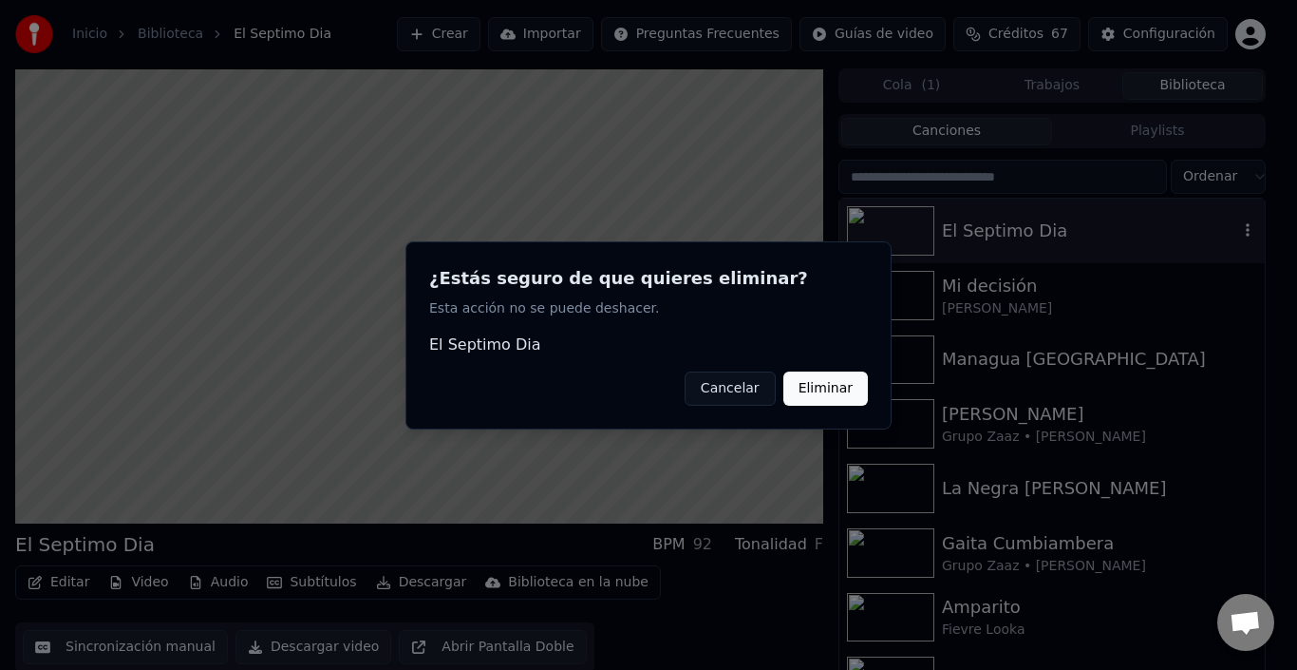
click at [837, 390] on button "Eliminar" at bounding box center [826, 387] width 85 height 34
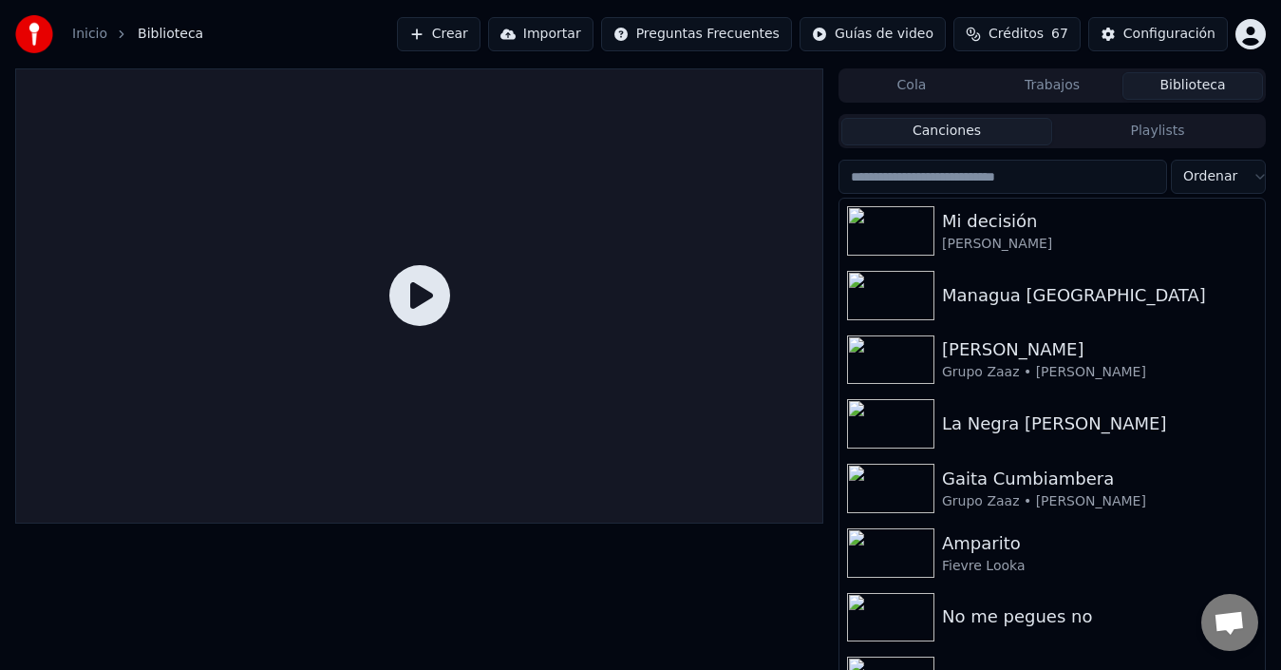
click at [481, 29] on button "Crear" at bounding box center [439, 34] width 84 height 34
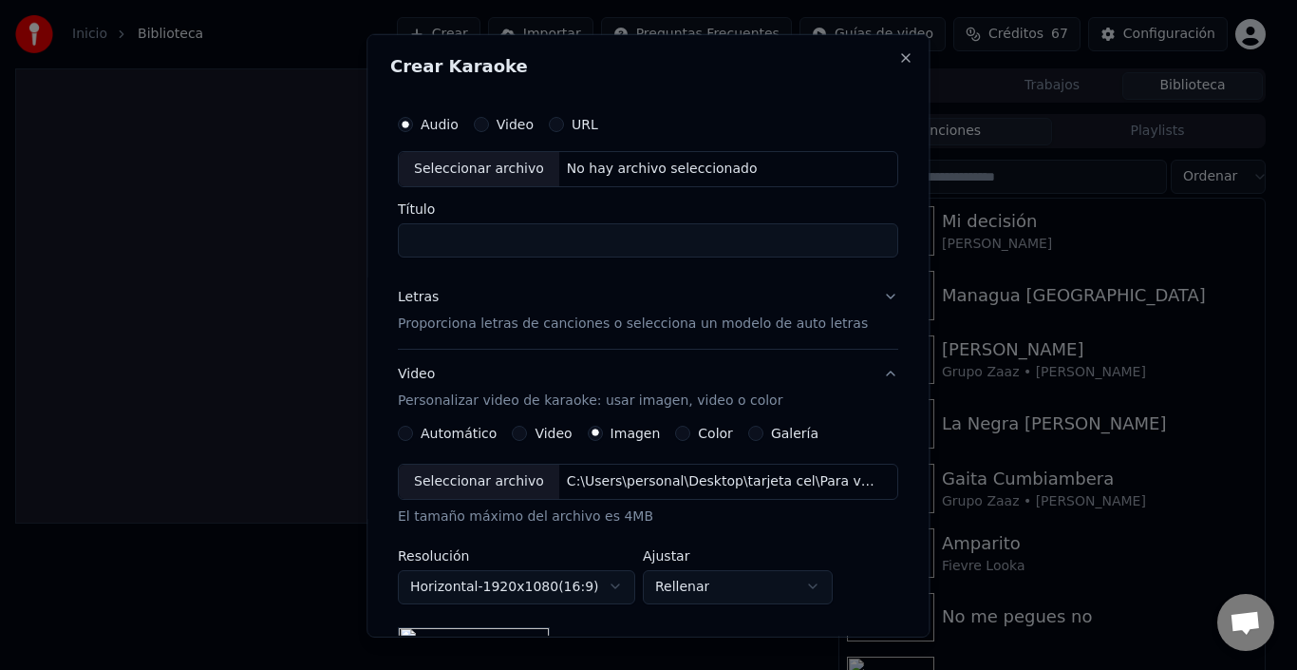
click at [468, 170] on div "Seleccionar archivo" at bounding box center [479, 168] width 161 height 34
click at [591, 240] on input "**********" at bounding box center [648, 239] width 501 height 34
type input "**********"
click at [633, 318] on p "Proporciona letras de canciones o selecciona un modelo de auto letras" at bounding box center [633, 322] width 470 height 19
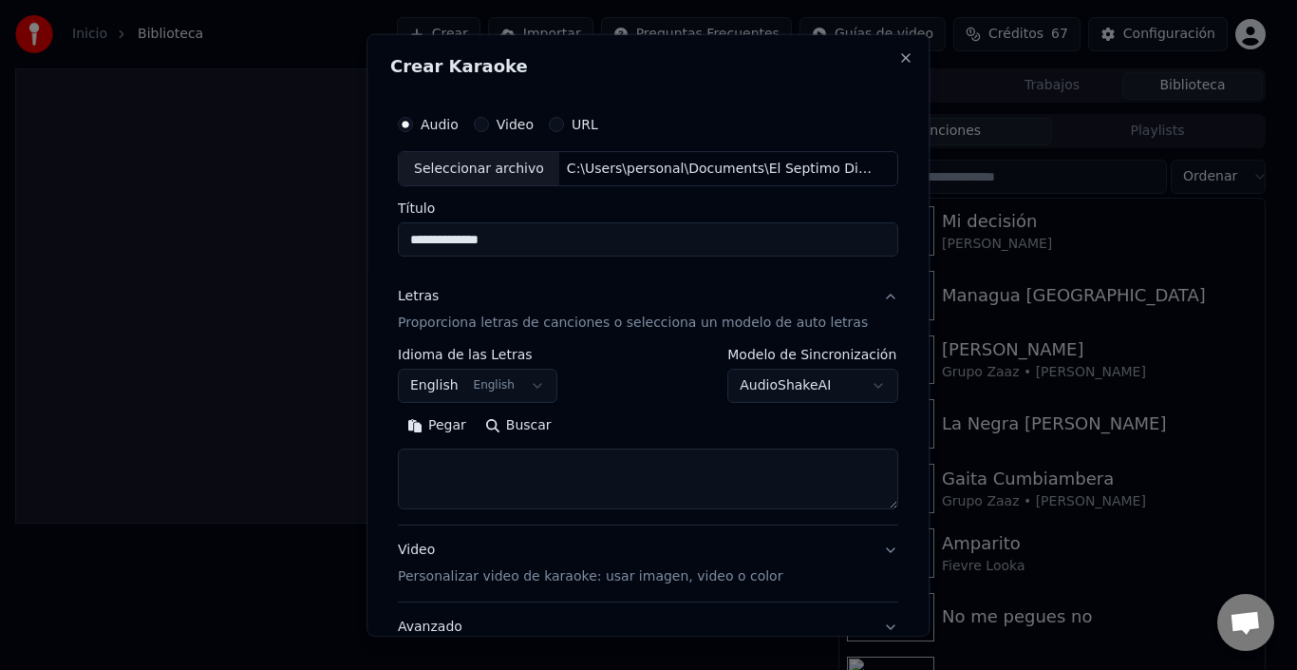
click at [452, 426] on button "Pegar" at bounding box center [437, 425] width 78 height 30
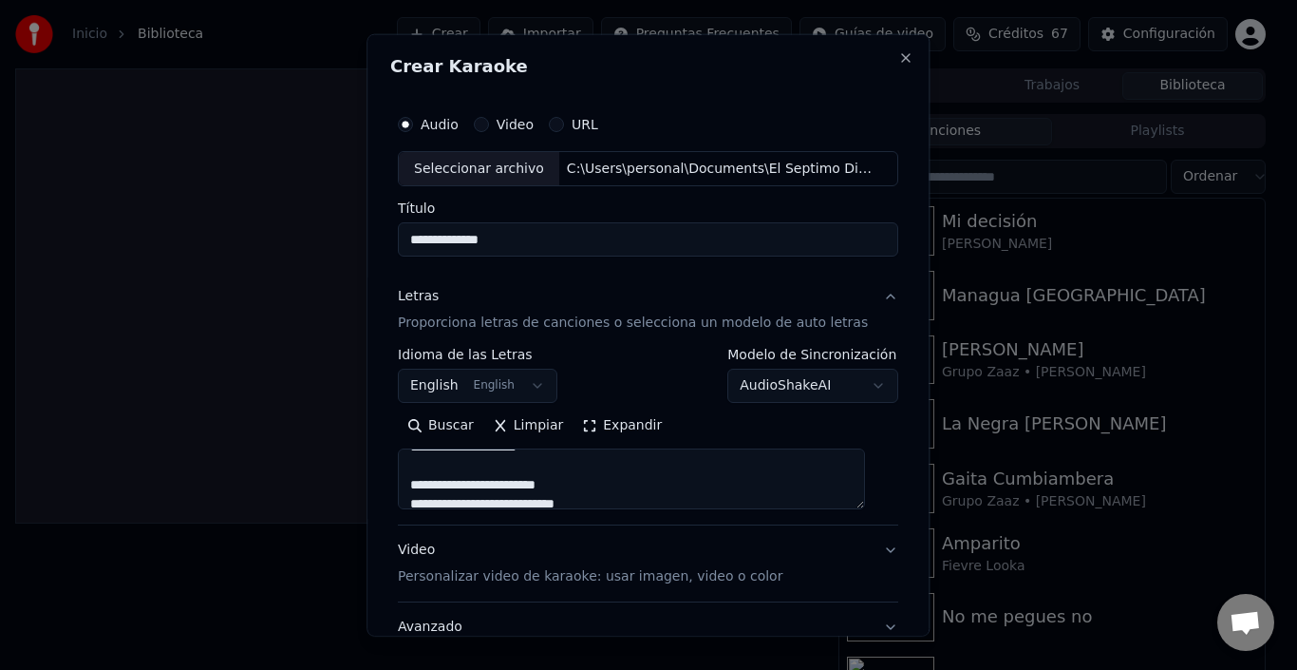
scroll to position [149, 0]
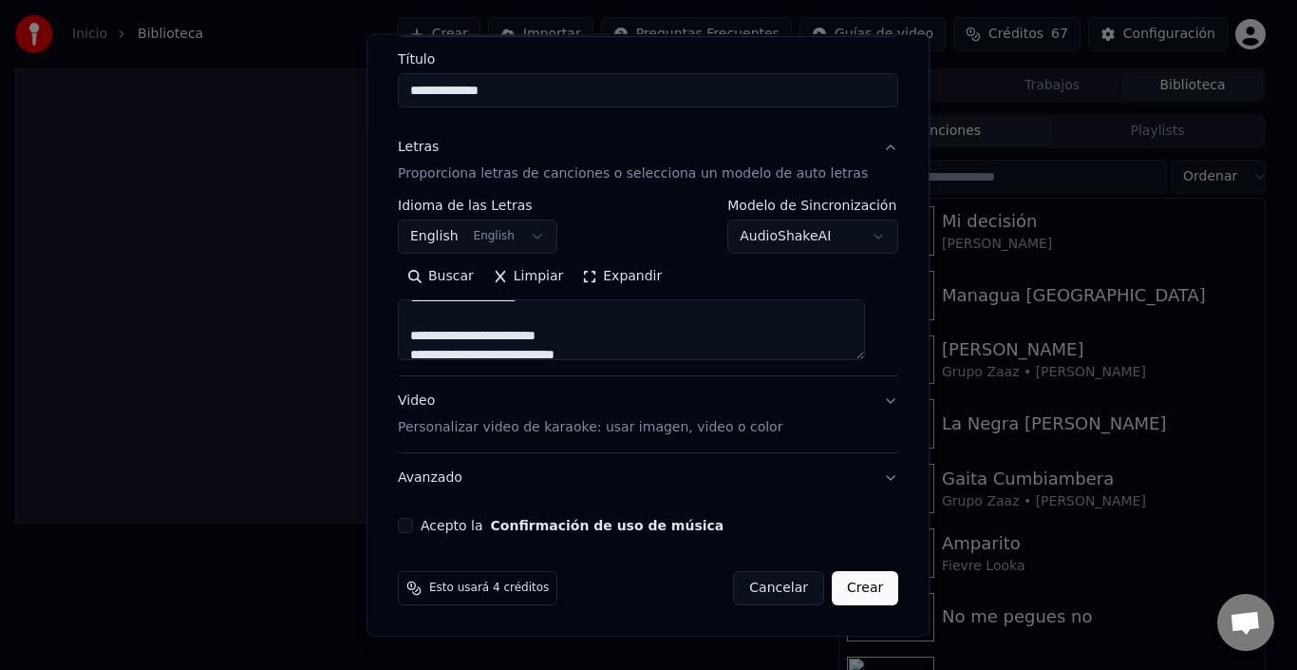
click at [763, 424] on button "Video Personalizar video de karaoke: usar imagen, video o color" at bounding box center [648, 414] width 501 height 76
type textarea "**********"
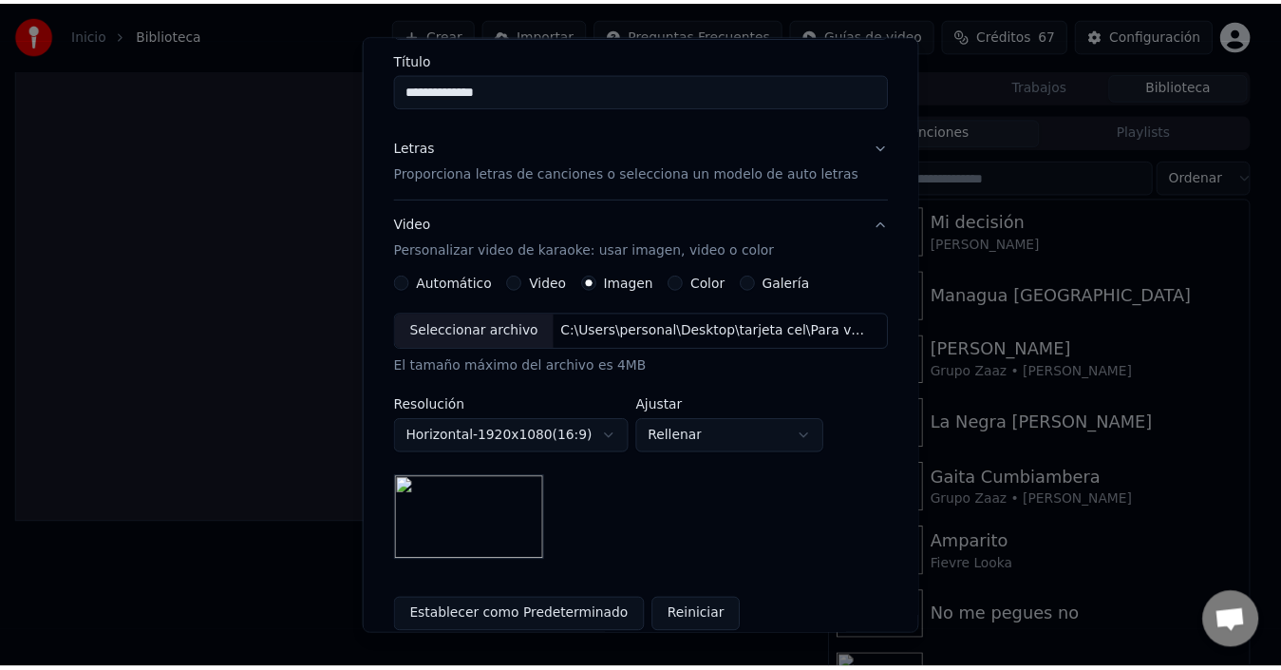
scroll to position [347, 0]
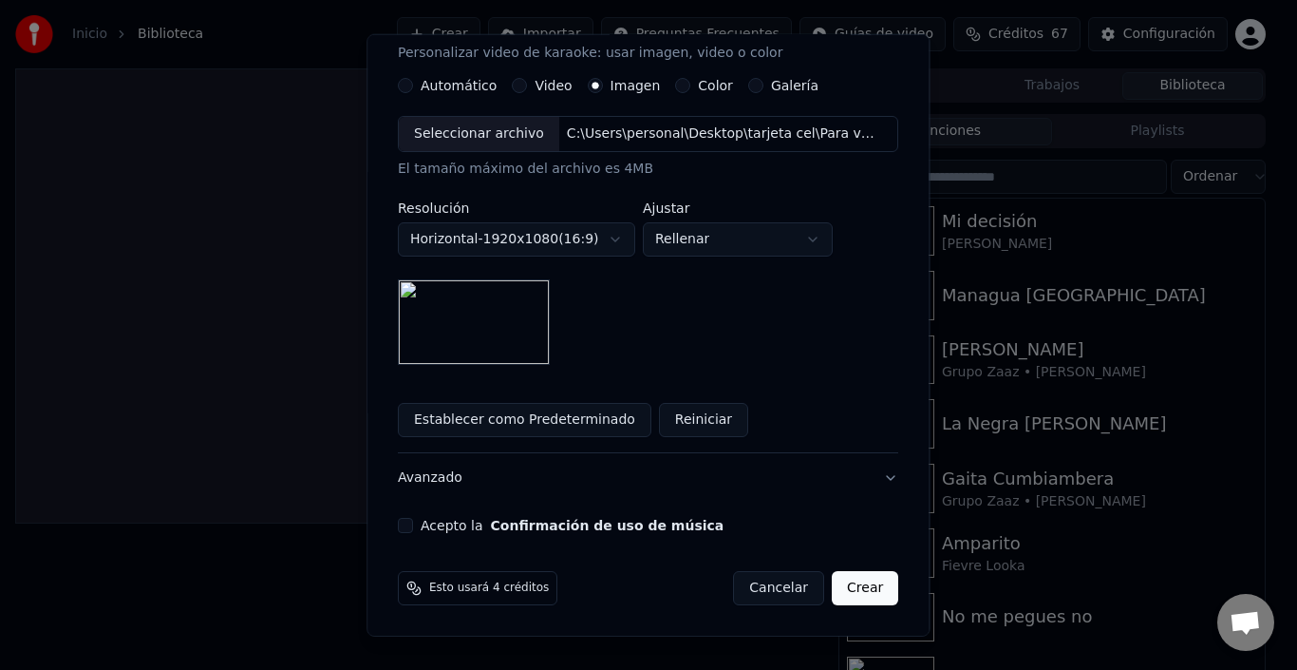
click at [413, 520] on button "Acepto la Confirmación de uso de música" at bounding box center [405, 525] width 15 height 15
click at [832, 590] on button "Crear" at bounding box center [865, 588] width 66 height 34
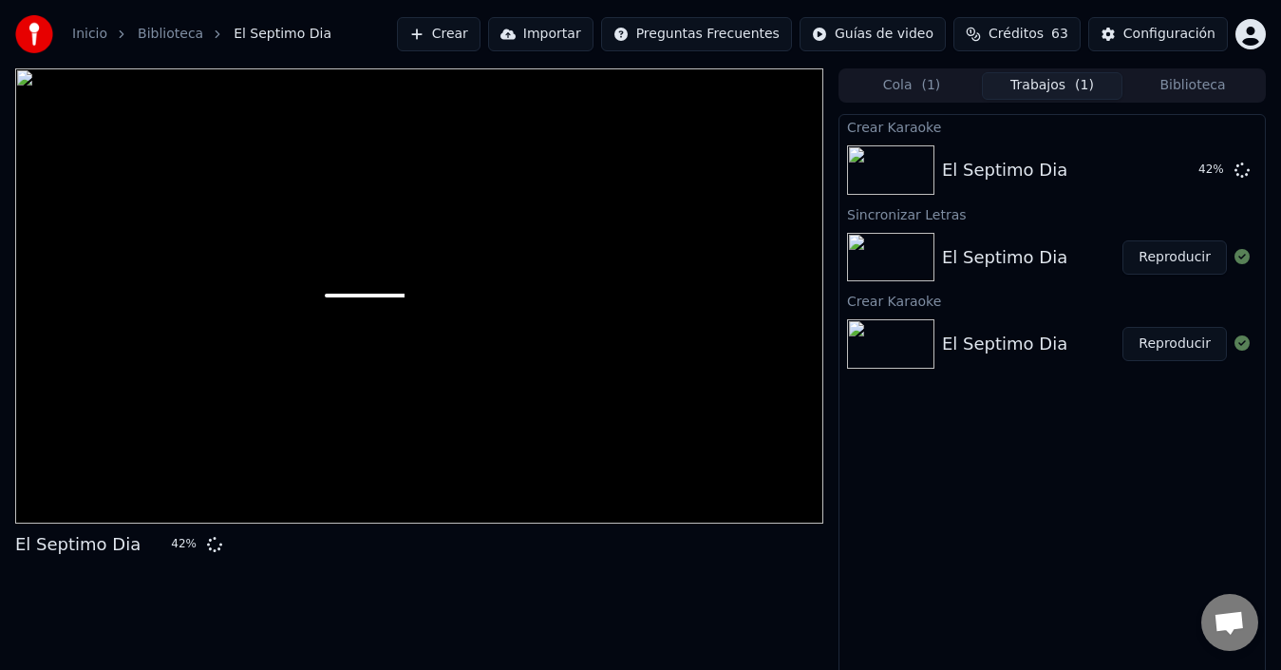
click at [1182, 82] on button "Biblioteca" at bounding box center [1193, 86] width 141 height 28
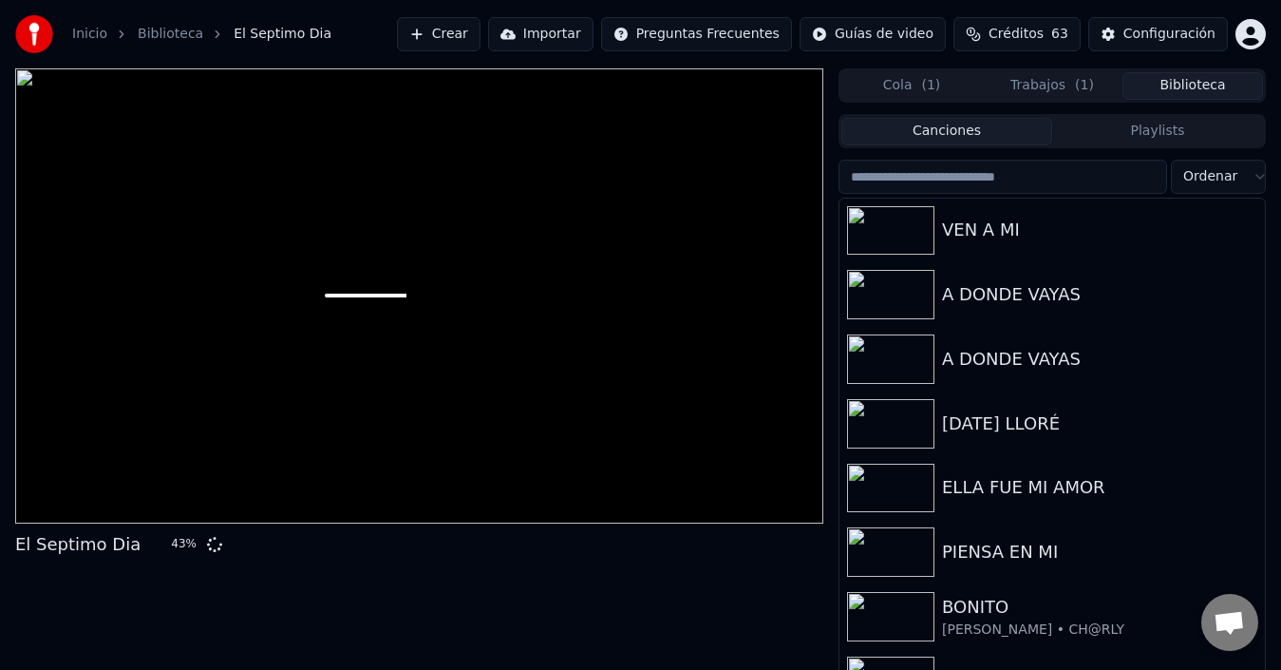
scroll to position [788, 0]
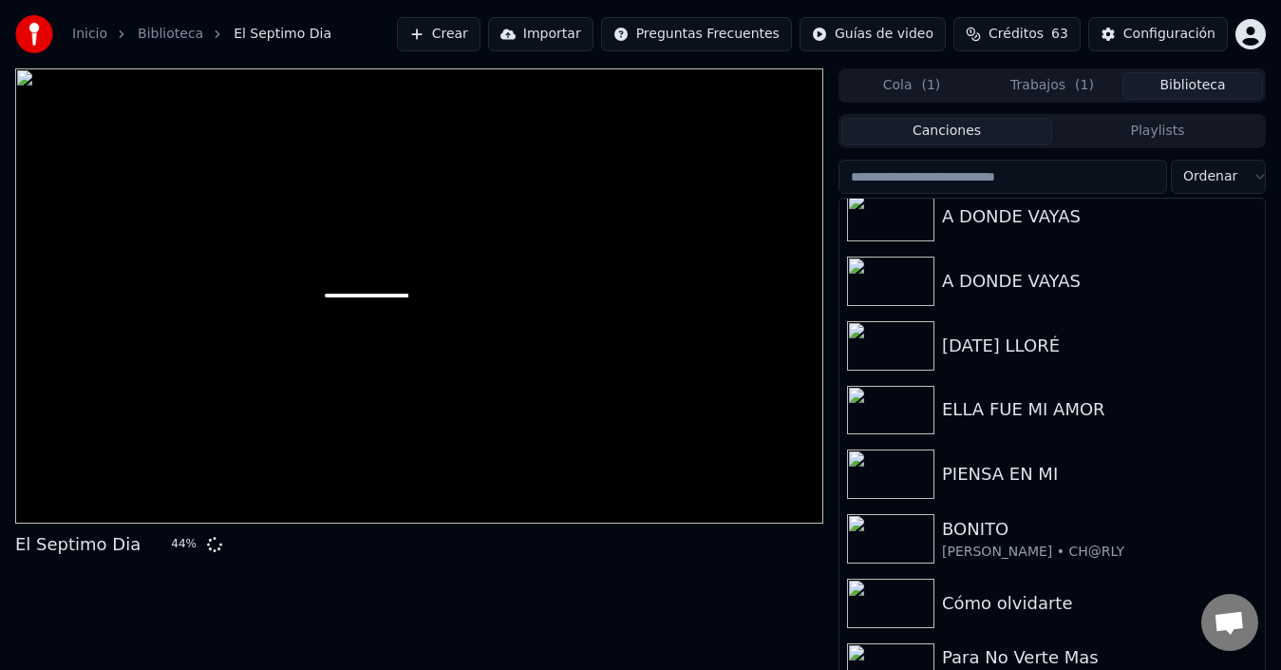
click at [1256, 620] on span "Chat abierto" at bounding box center [1229, 622] width 57 height 57
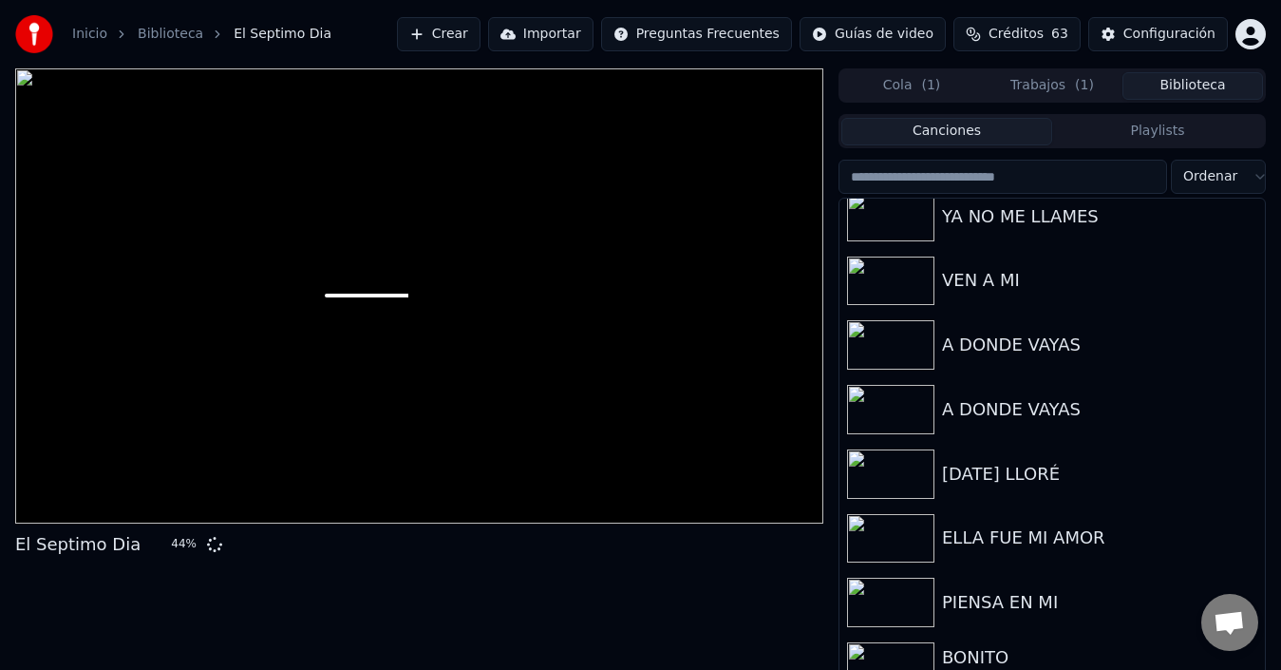
scroll to position [645, 0]
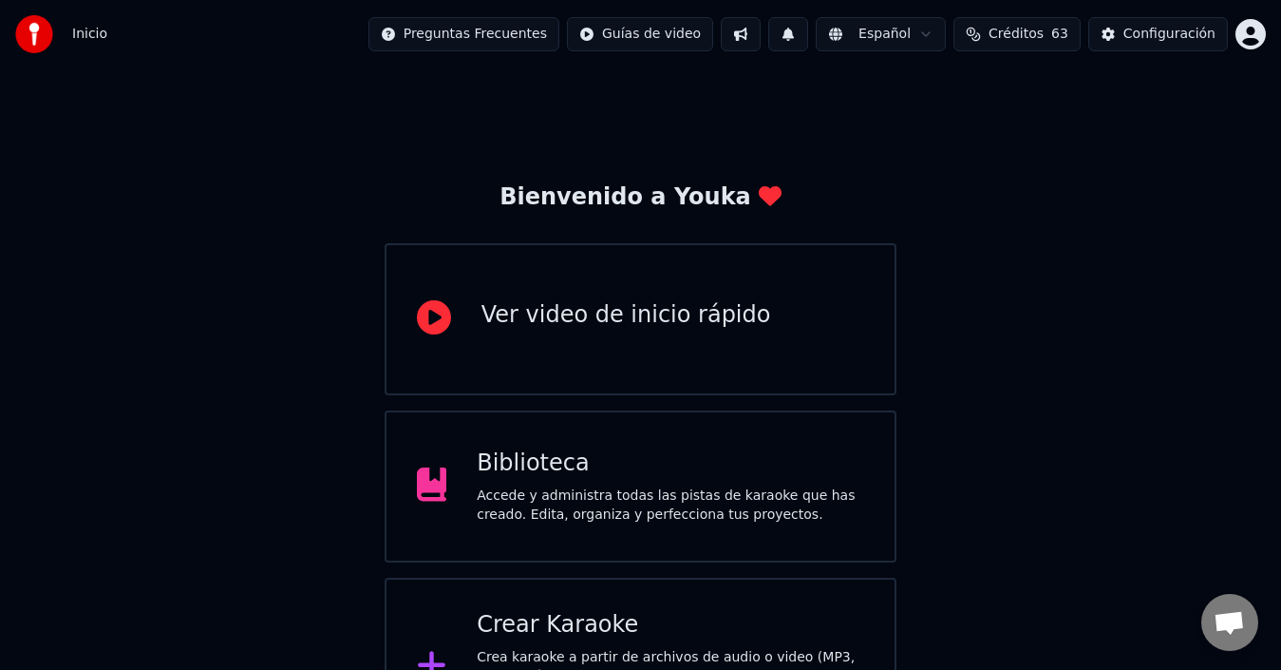
click at [723, 616] on div "Crear Karaoke" at bounding box center [671, 625] width 388 height 30
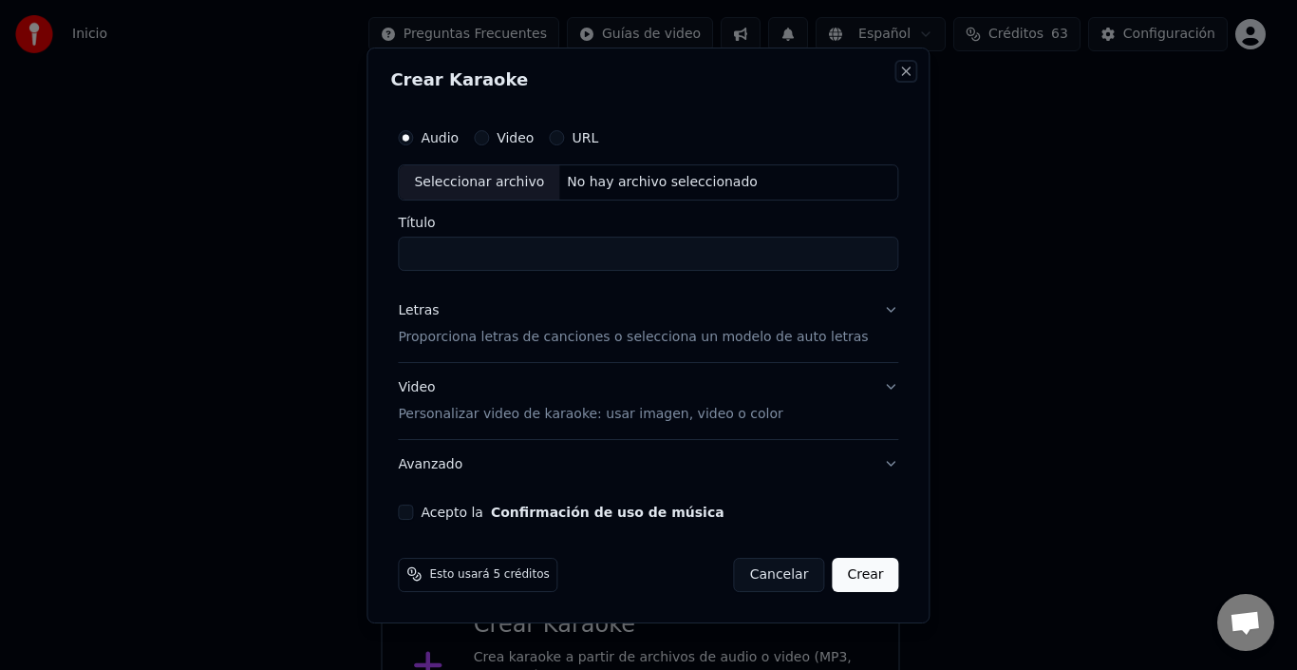
click at [899, 70] on button "Close" at bounding box center [906, 71] width 15 height 15
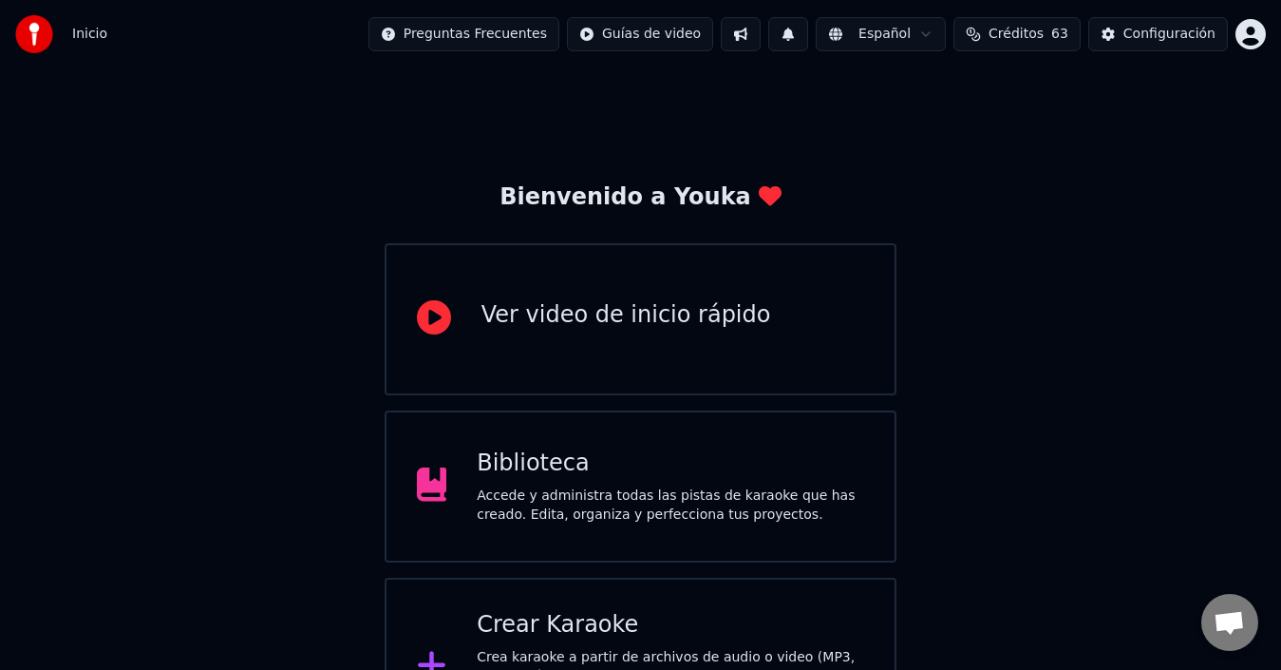
click at [642, 501] on div "Accede y administra todas las pistas de karaoke que has creado. Edita, organiza…" at bounding box center [671, 505] width 388 height 38
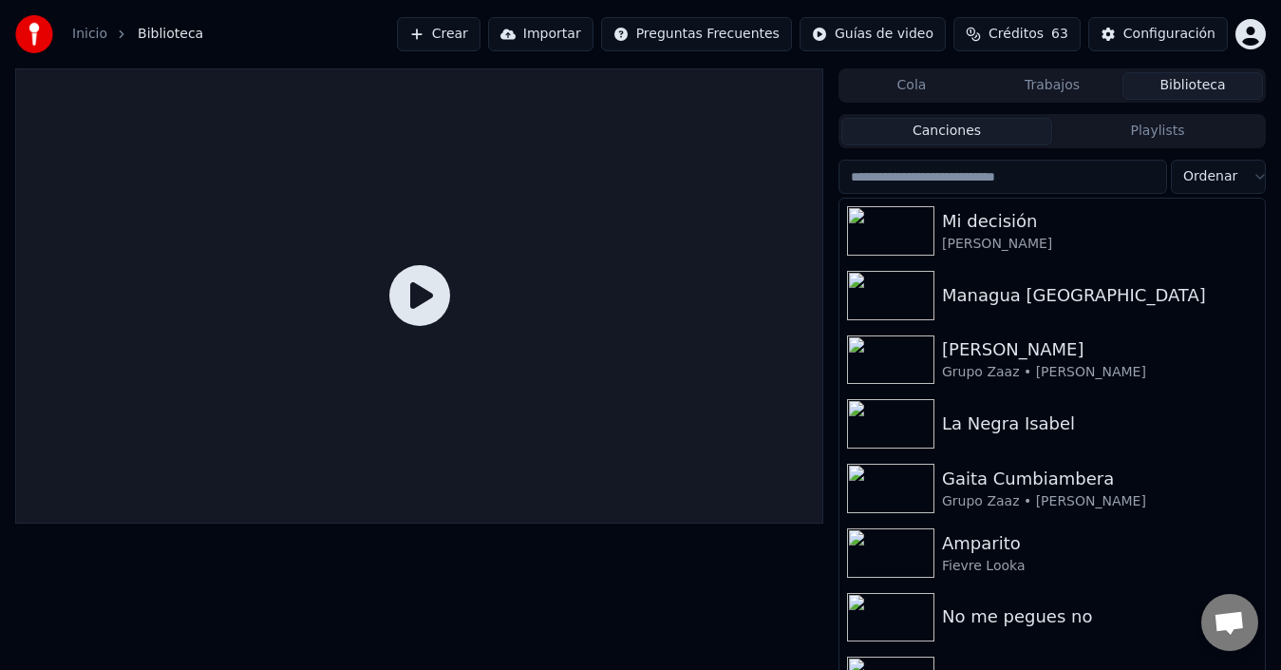
click at [1049, 84] on button "Trabajos" at bounding box center [1052, 86] width 141 height 28
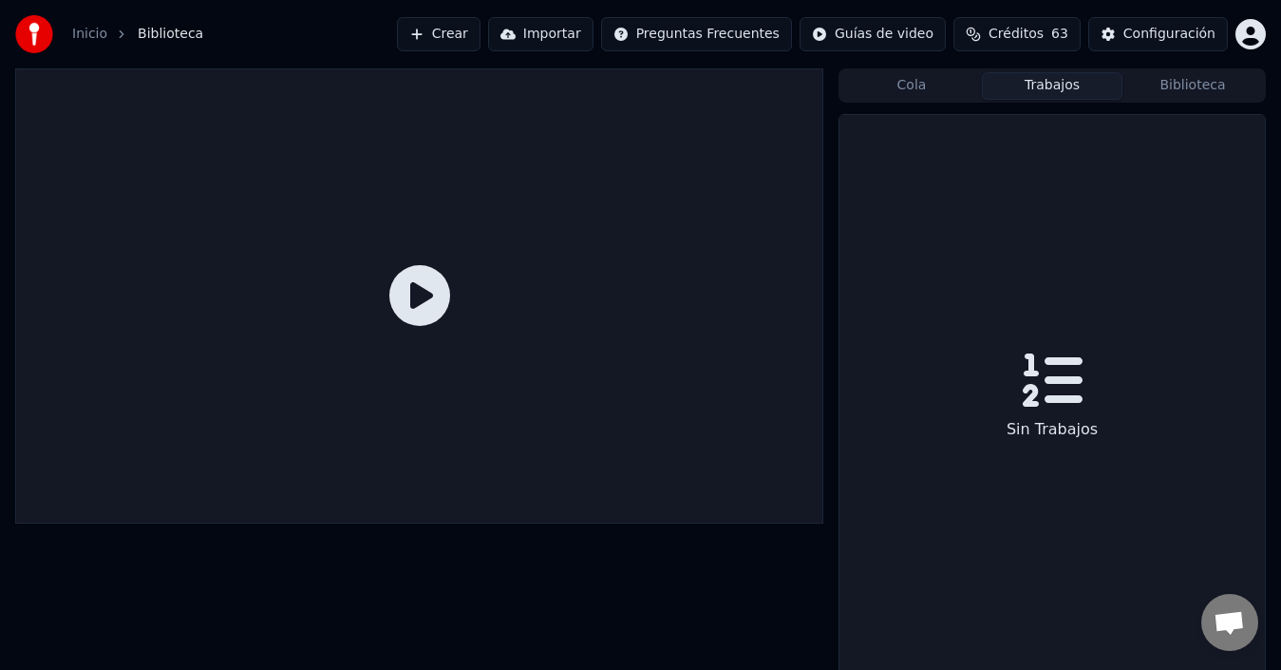
click at [1049, 84] on button "Trabajos" at bounding box center [1052, 86] width 141 height 28
click at [924, 91] on button "Cola" at bounding box center [911, 86] width 141 height 28
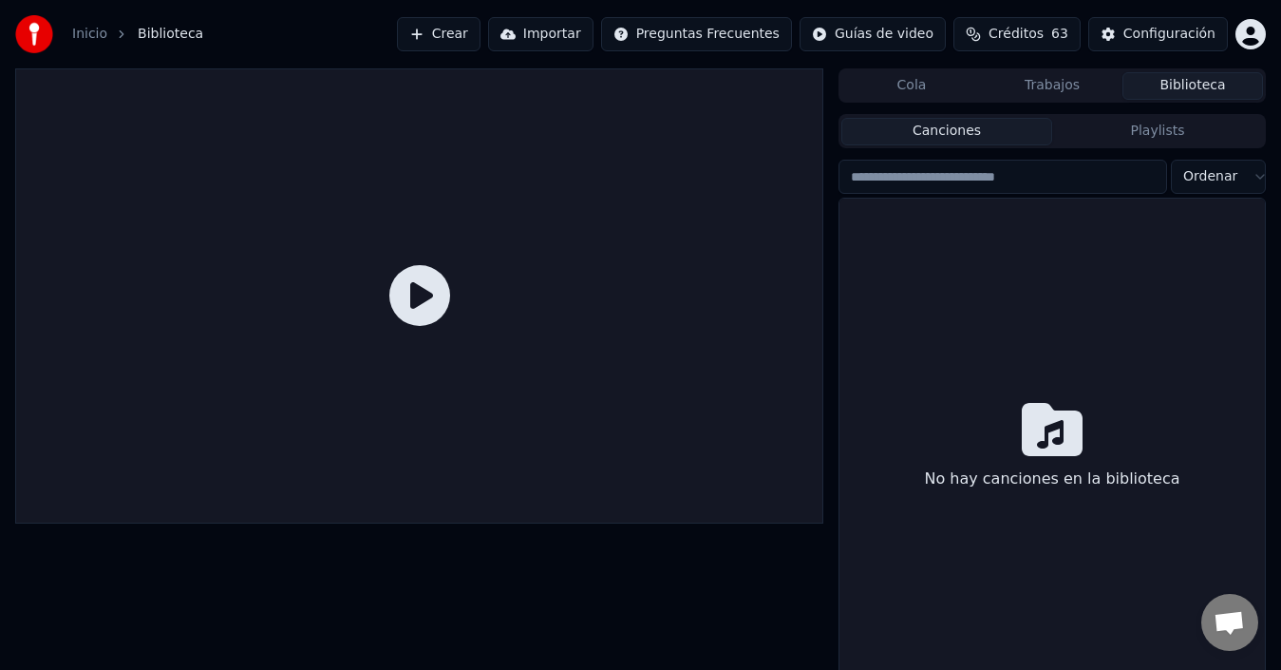
click at [1189, 83] on button "Biblioteca" at bounding box center [1193, 86] width 141 height 28
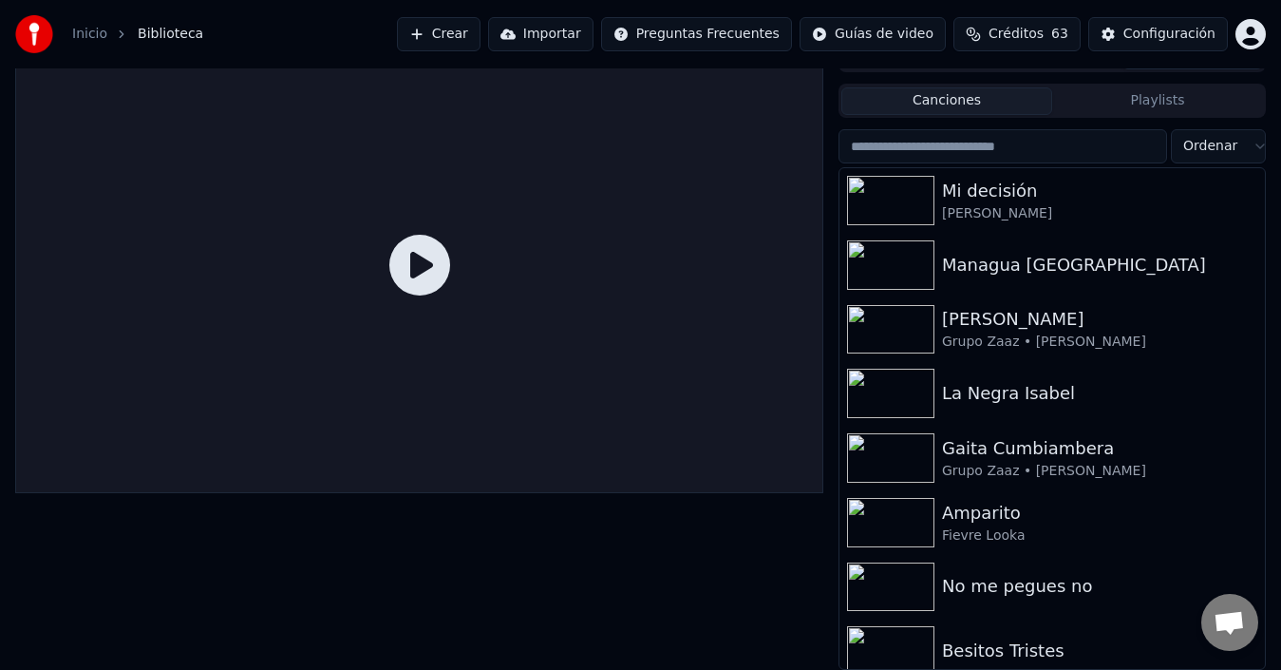
click at [481, 38] on button "Crear" at bounding box center [439, 34] width 84 height 34
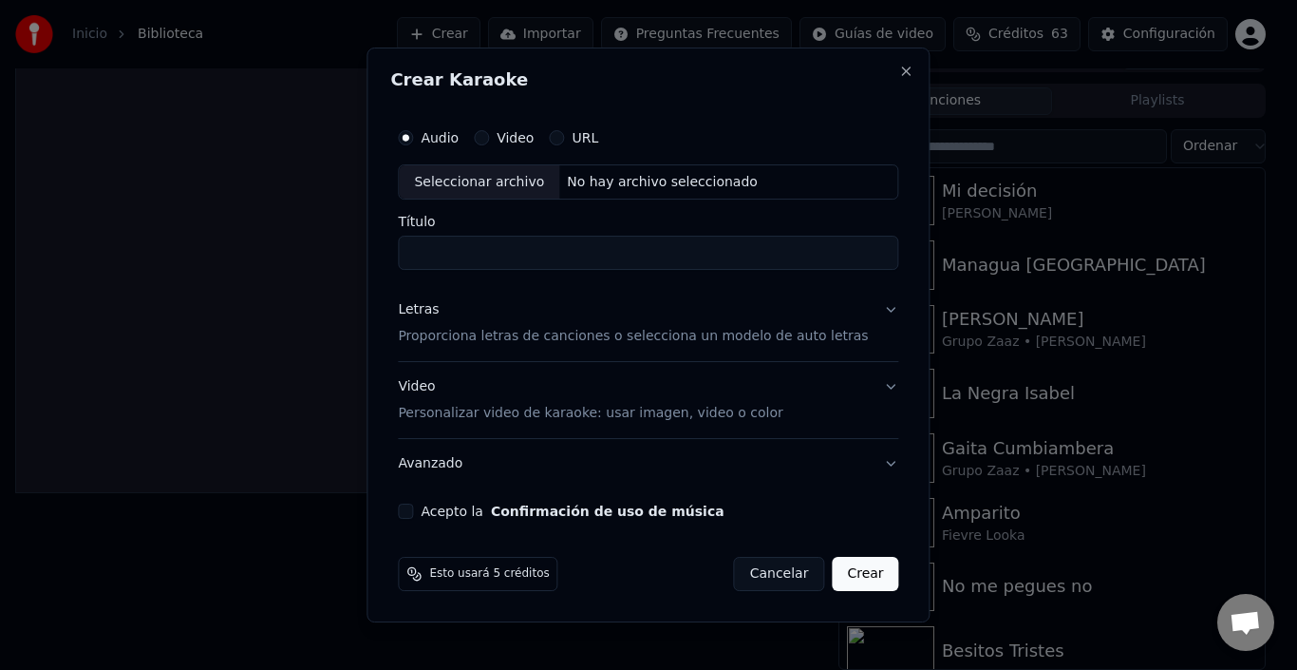
click at [496, 184] on div "Seleccionar archivo" at bounding box center [479, 182] width 161 height 34
type input "**********"
click at [704, 344] on p "Proporciona letras de canciones o selecciona un modelo de auto letras" at bounding box center [633, 337] width 470 height 19
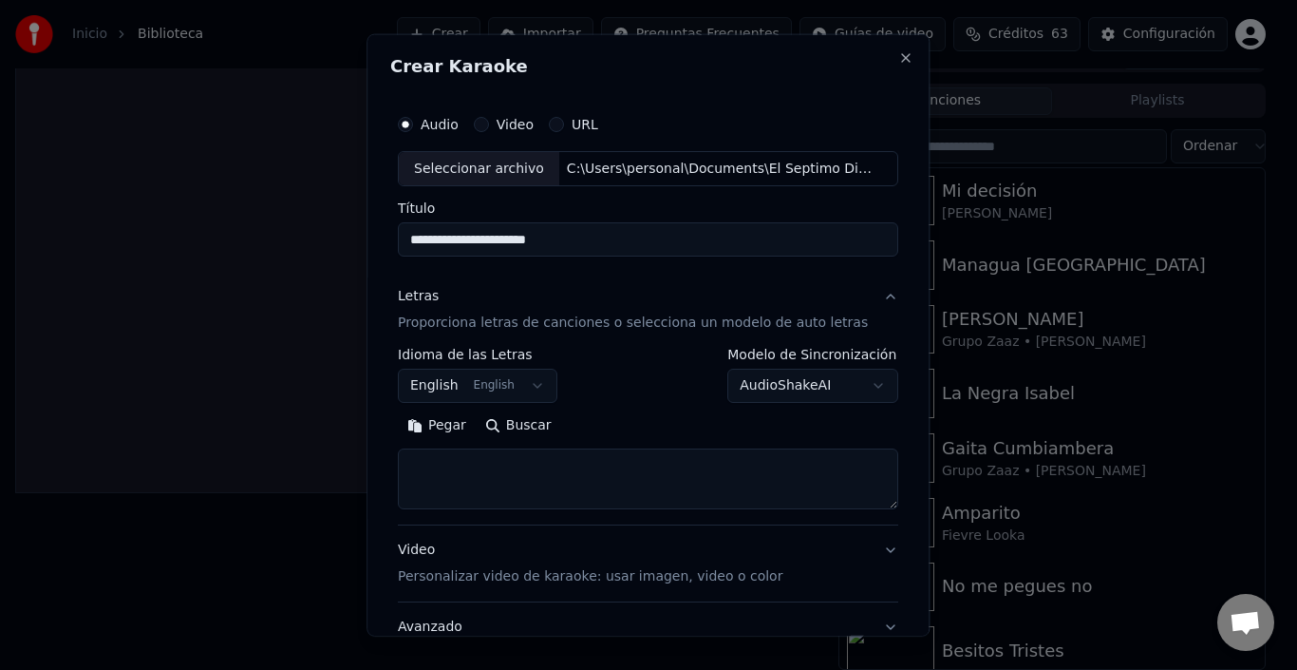
click at [462, 424] on button "Pegar" at bounding box center [437, 425] width 78 height 30
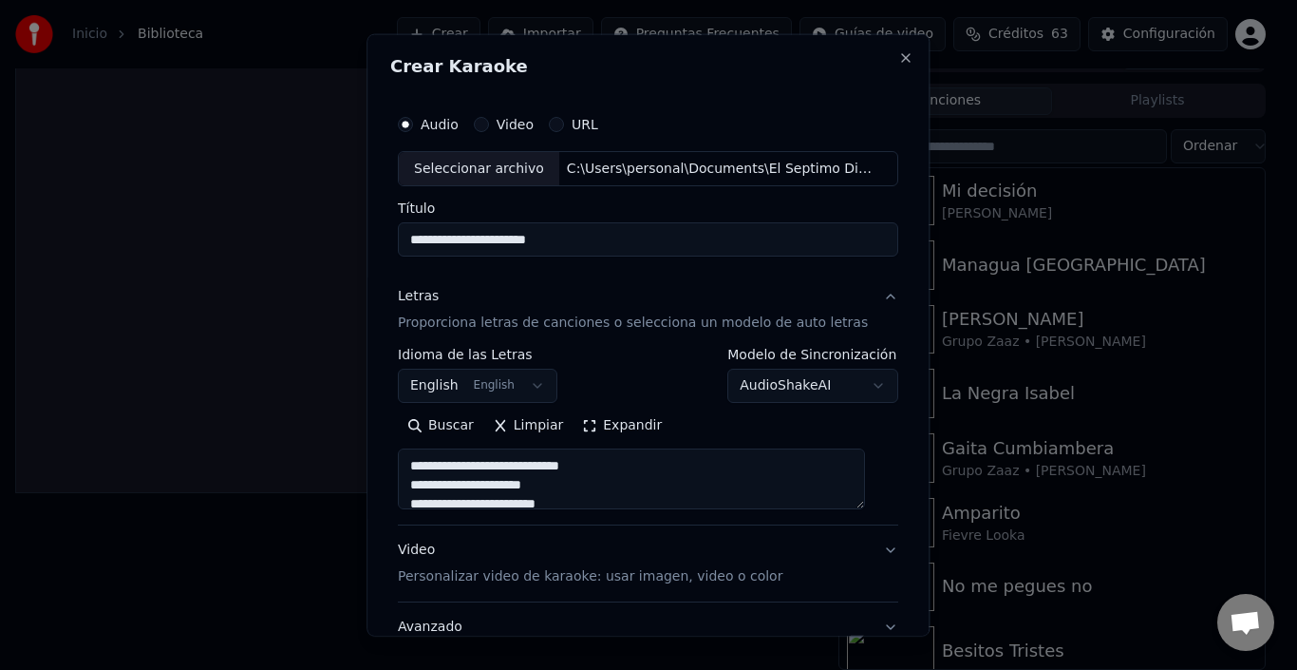
scroll to position [149, 0]
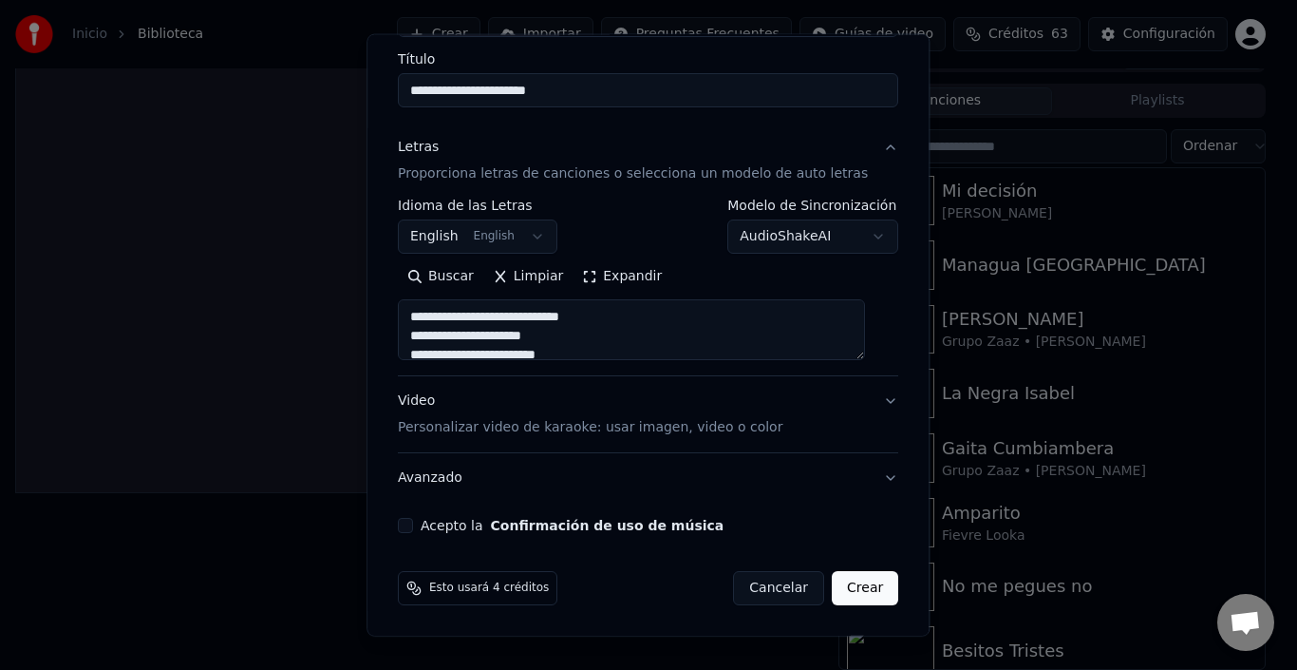
click at [860, 438] on button "Video Personalizar video de karaoke: usar imagen, video o color" at bounding box center [648, 414] width 501 height 76
type textarea "**********"
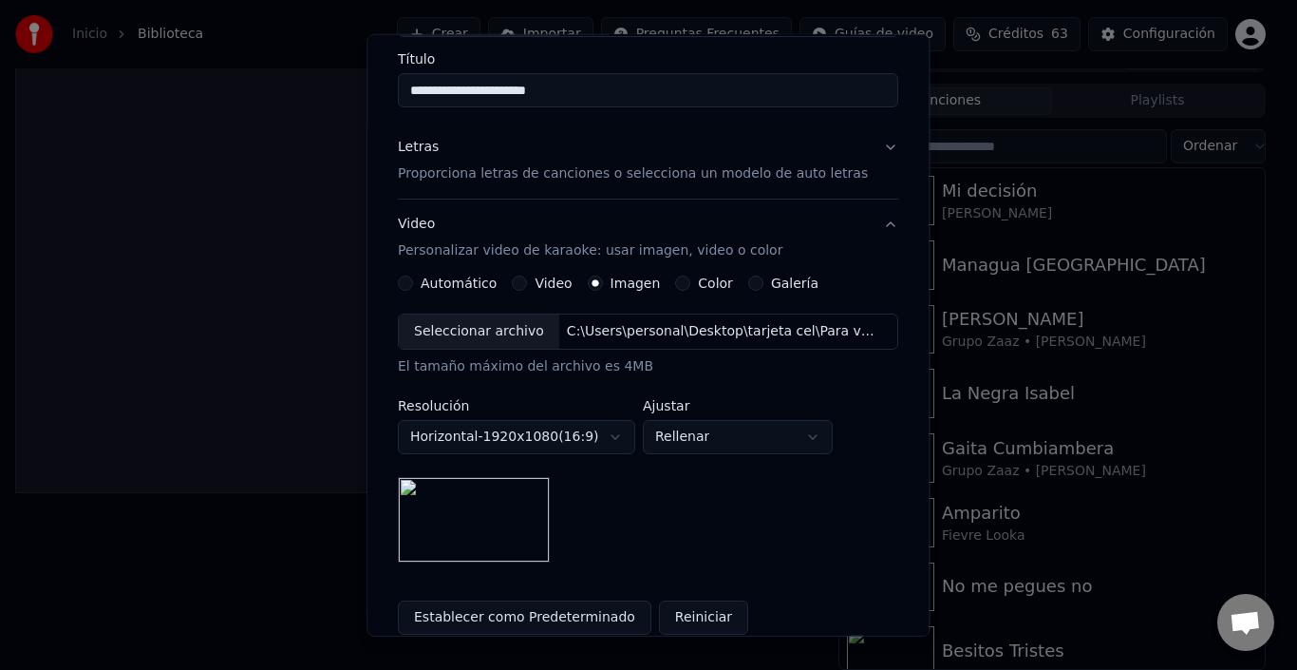
scroll to position [347, 0]
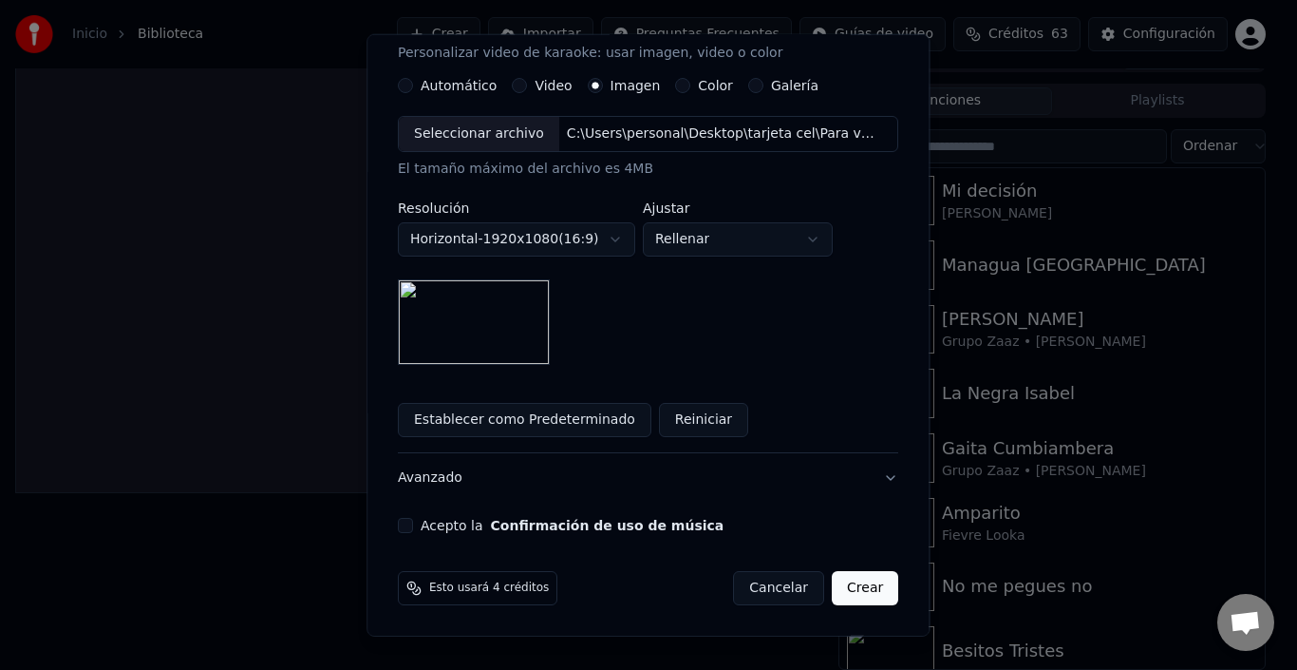
click at [413, 528] on button "Acepto la Confirmación de uso de música" at bounding box center [405, 525] width 15 height 15
click at [839, 576] on button "Crear" at bounding box center [865, 588] width 66 height 34
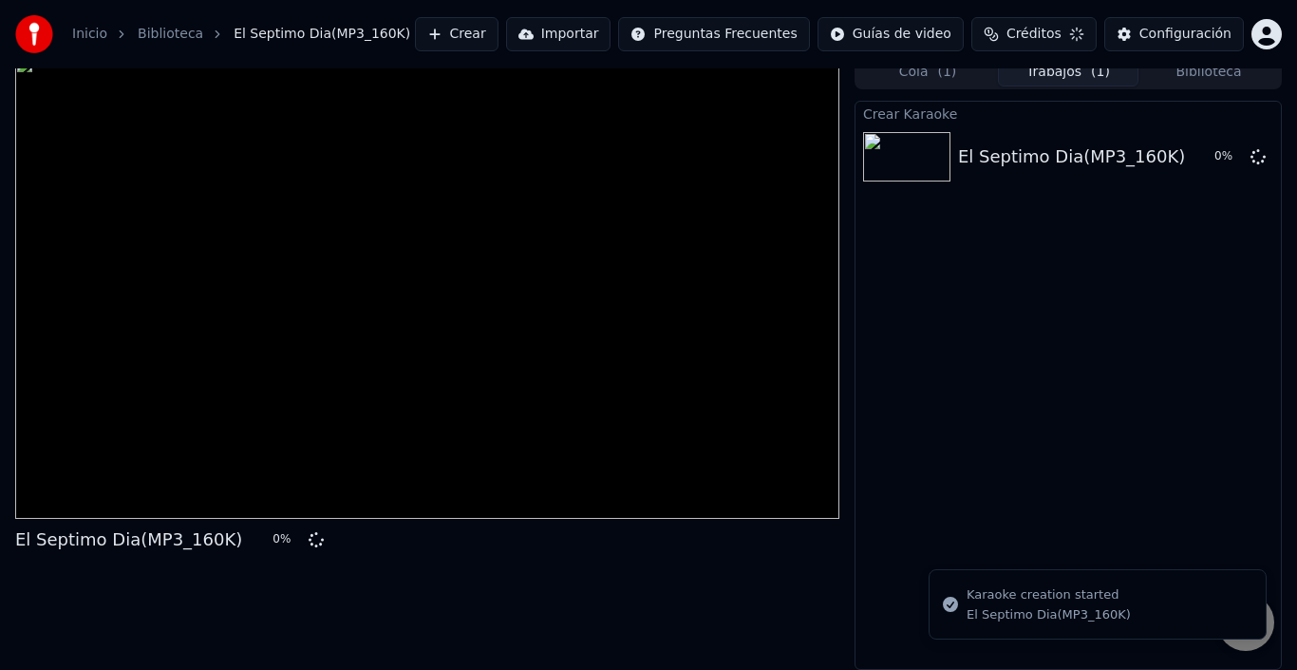
scroll to position [13, 0]
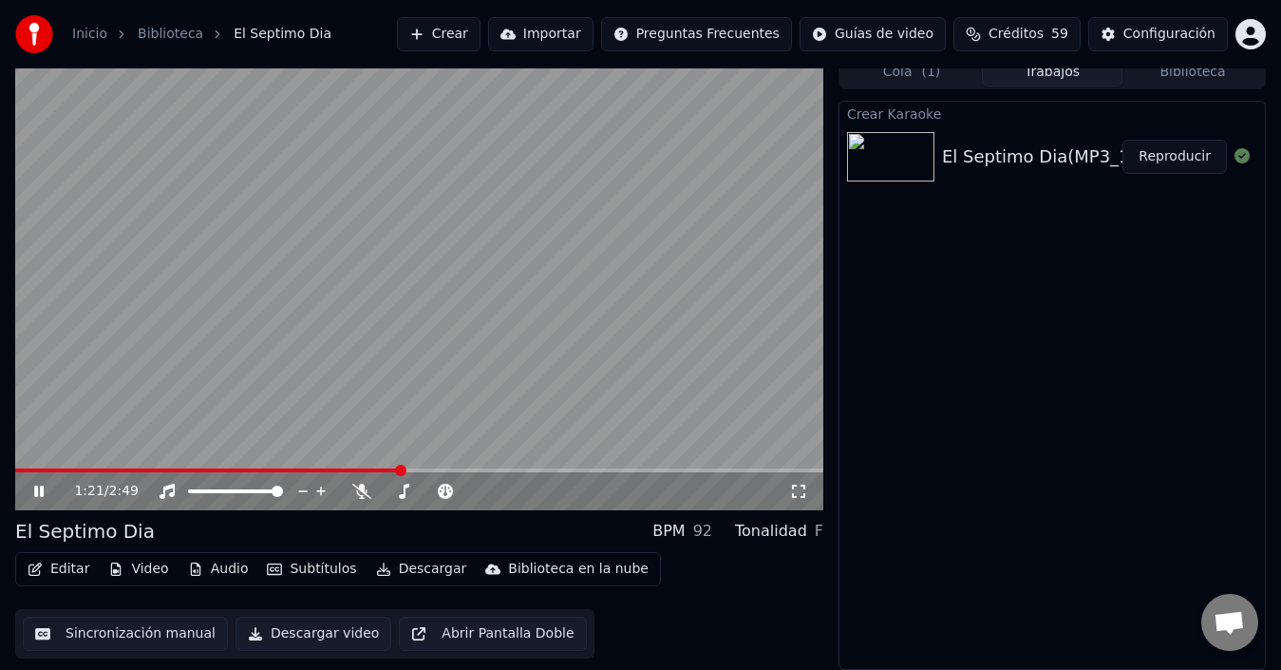
click at [401, 468] on span at bounding box center [419, 470] width 808 height 4
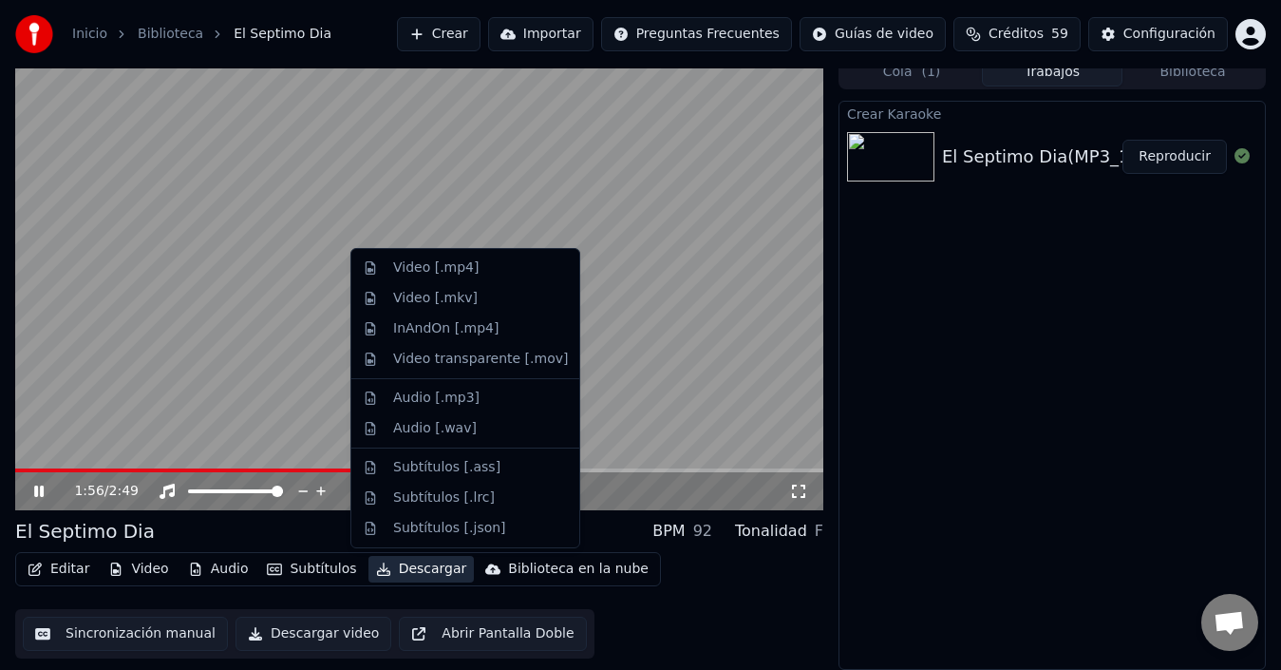
click at [410, 568] on button "Descargar" at bounding box center [422, 569] width 106 height 27
click at [463, 267] on div "Video [.mp4]" at bounding box center [435, 267] width 85 height 19
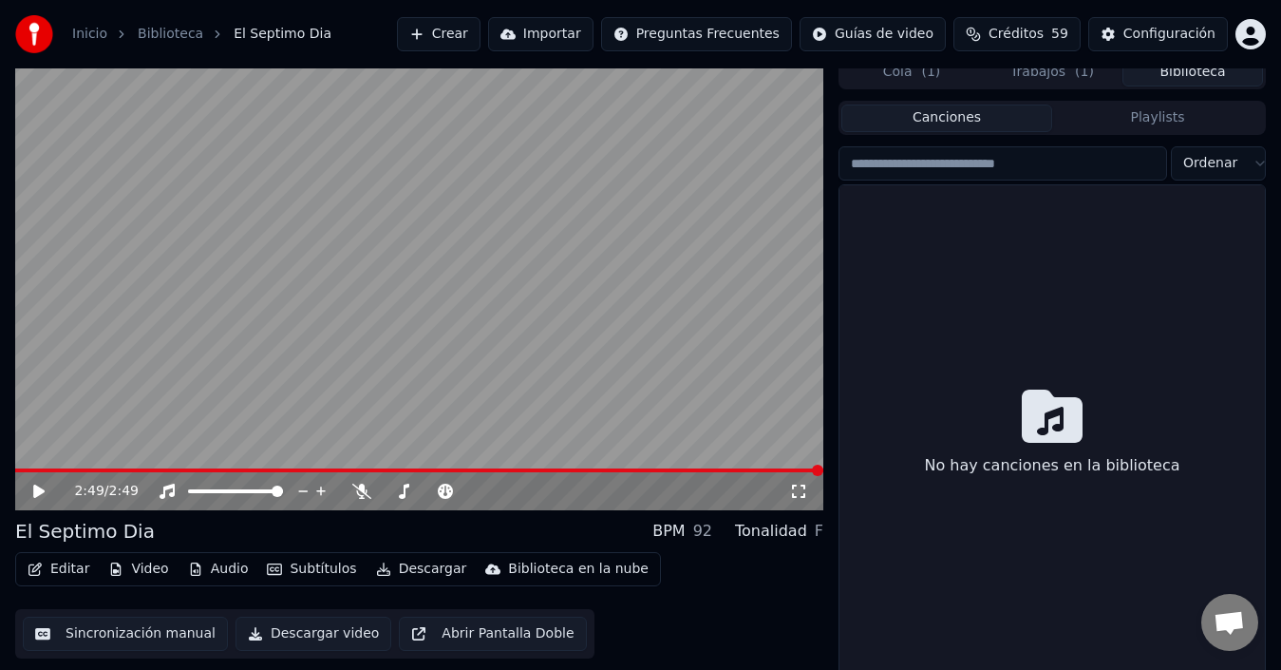
click at [1213, 68] on button "Biblioteca" at bounding box center [1193, 73] width 141 height 28
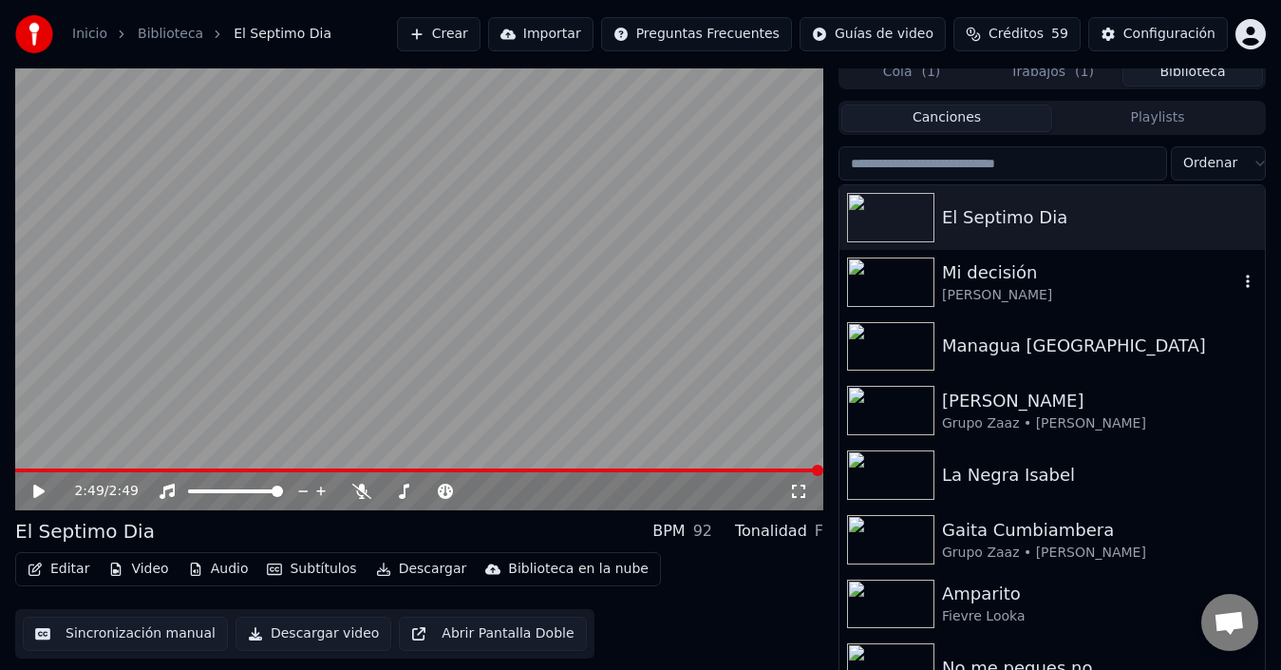
click at [1103, 272] on div "Mi decisión" at bounding box center [1090, 272] width 296 height 27
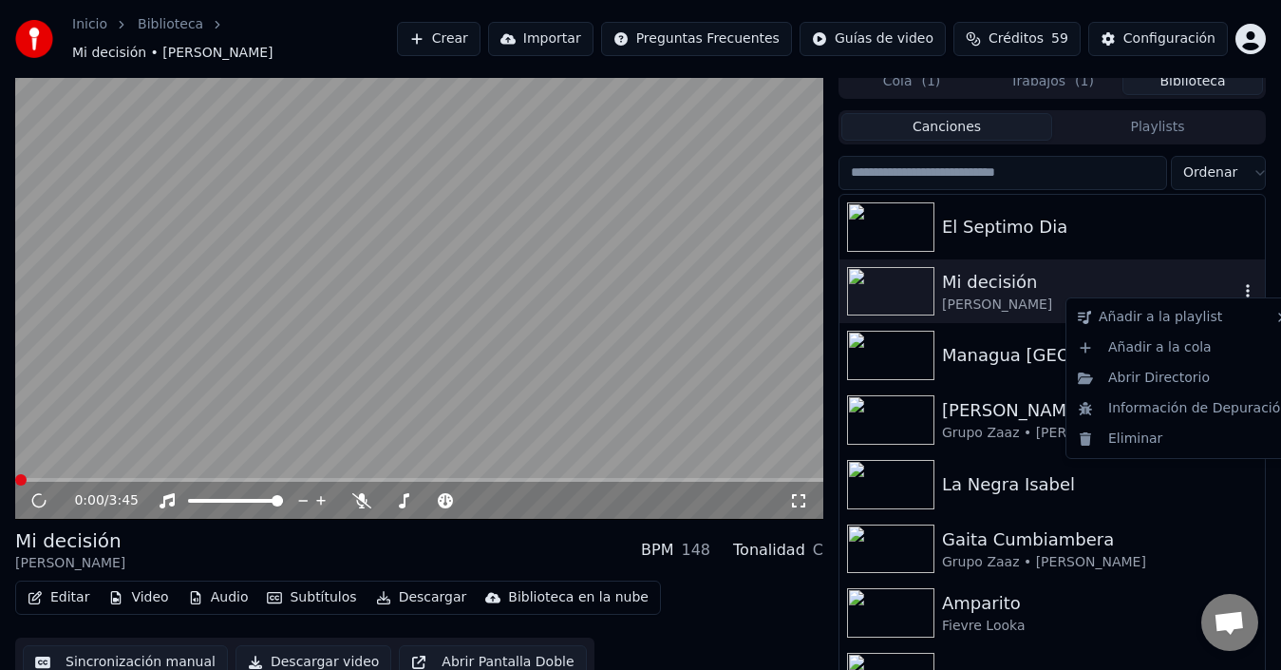
click at [1246, 284] on icon "button" at bounding box center [1248, 290] width 4 height 13
click at [1150, 442] on div "Eliminar" at bounding box center [1183, 439] width 226 height 30
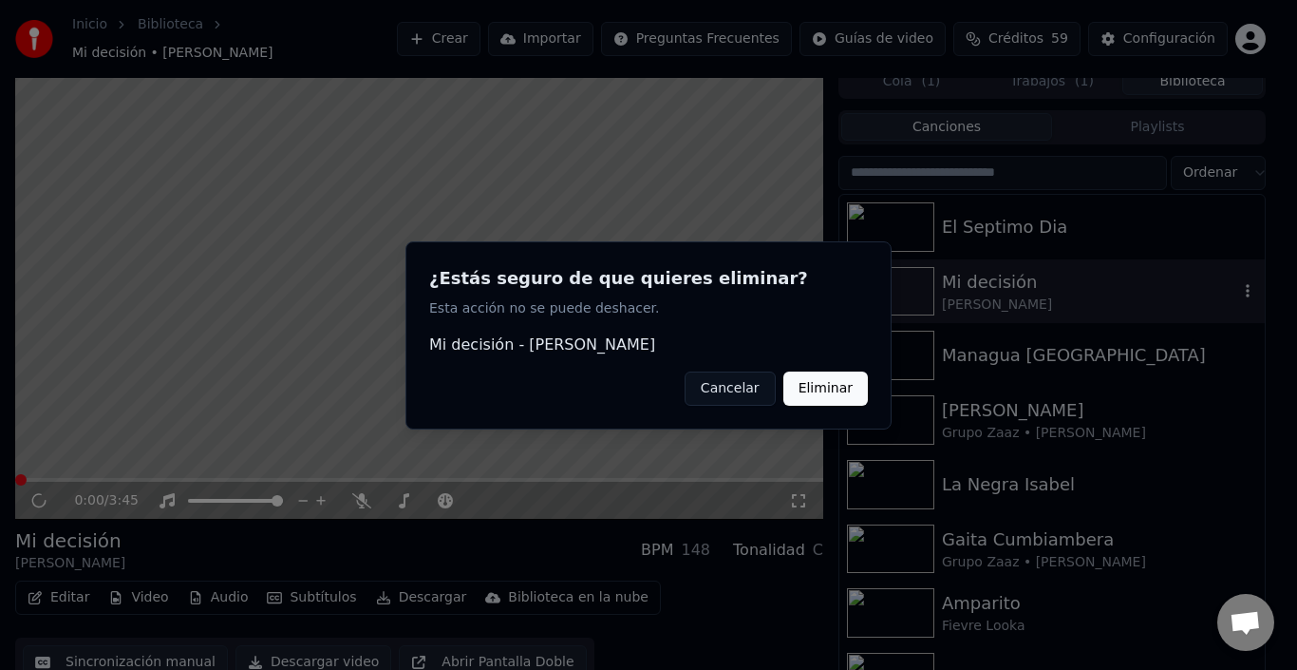
click at [847, 396] on button "Eliminar" at bounding box center [826, 387] width 85 height 34
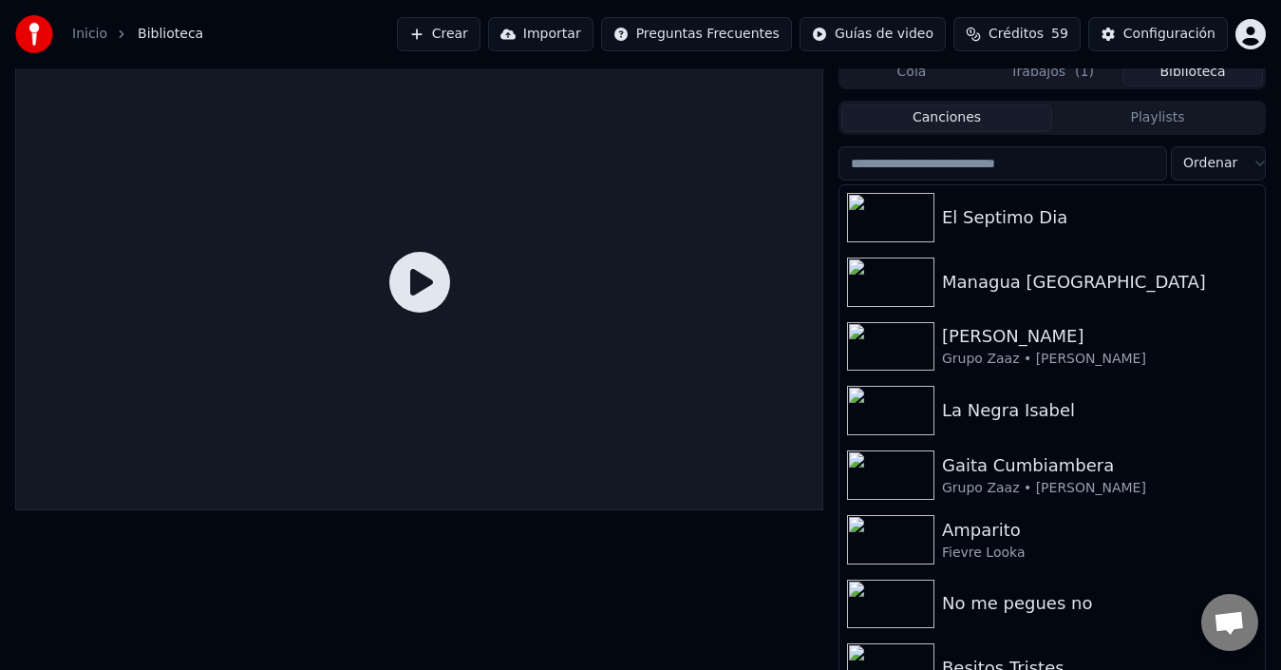
click at [1078, 78] on span "( 1 )" at bounding box center [1084, 72] width 19 height 19
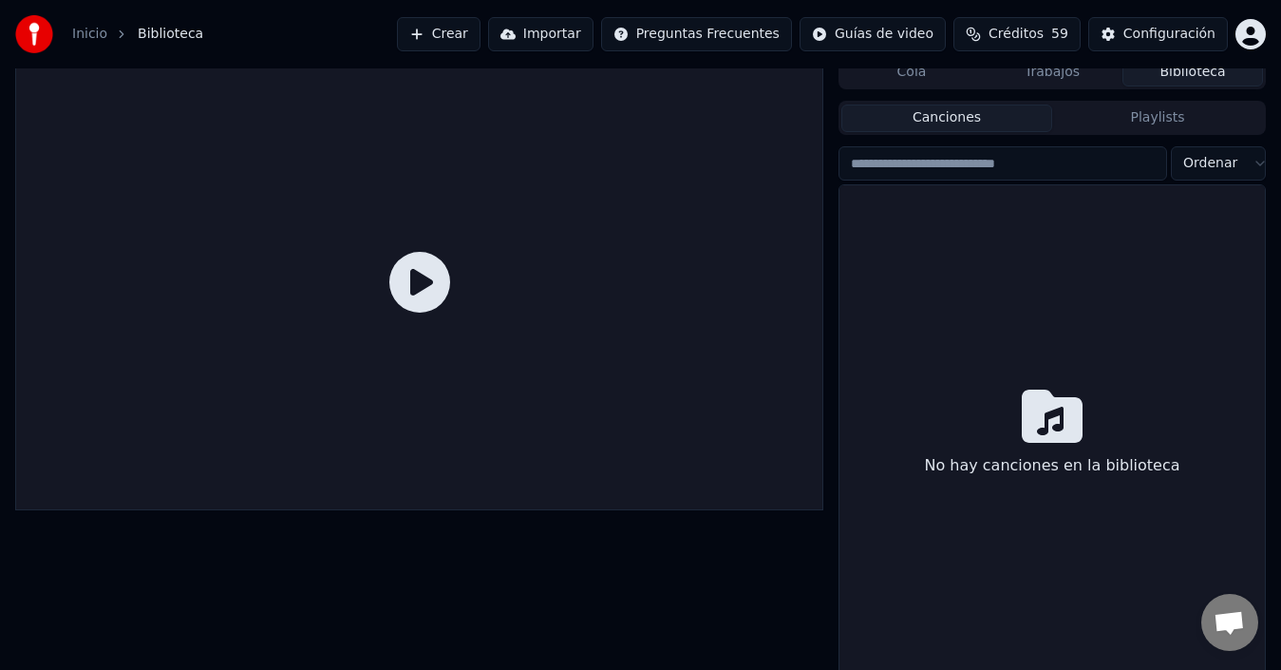
click at [1219, 69] on button "Biblioteca" at bounding box center [1193, 73] width 141 height 28
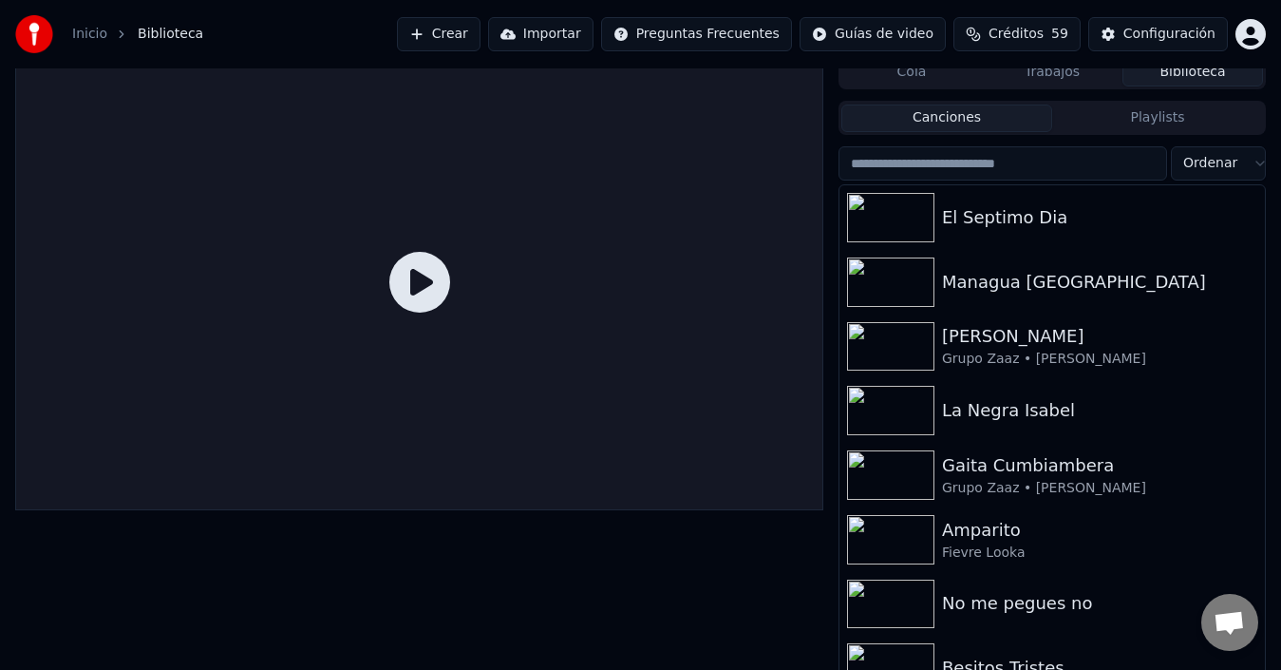
click at [481, 37] on button "Crear" at bounding box center [439, 34] width 84 height 34
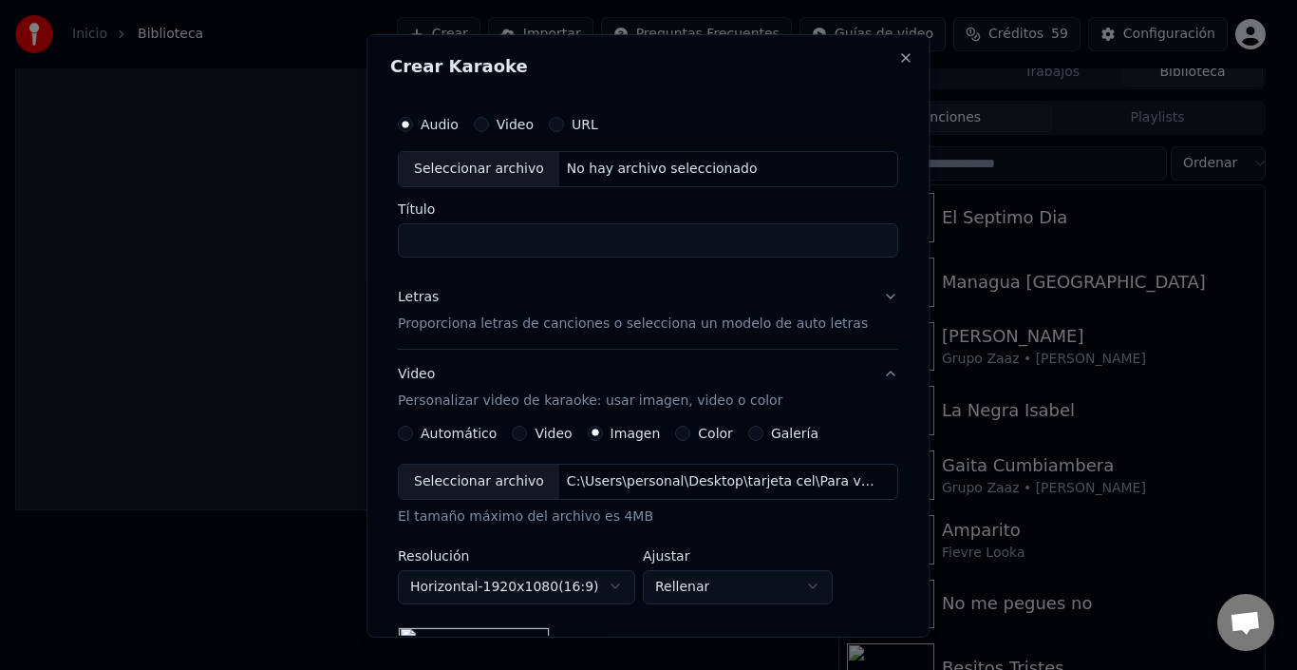
click at [462, 165] on div "Seleccionar archivo" at bounding box center [479, 168] width 161 height 34
click at [705, 241] on input "**********" at bounding box center [648, 239] width 501 height 34
type input "**********"
click at [624, 332] on p "Proporciona letras de canciones o selecciona un modelo de auto letras" at bounding box center [633, 322] width 470 height 19
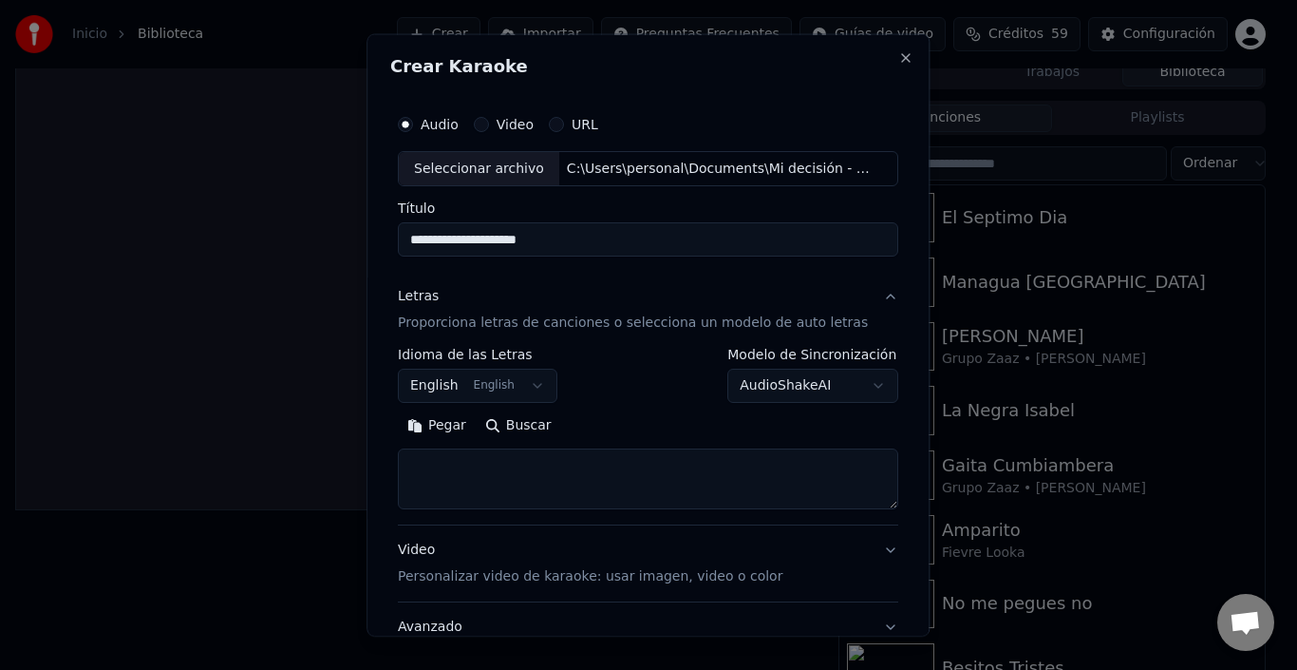
click at [450, 429] on button "Pegar" at bounding box center [437, 425] width 78 height 30
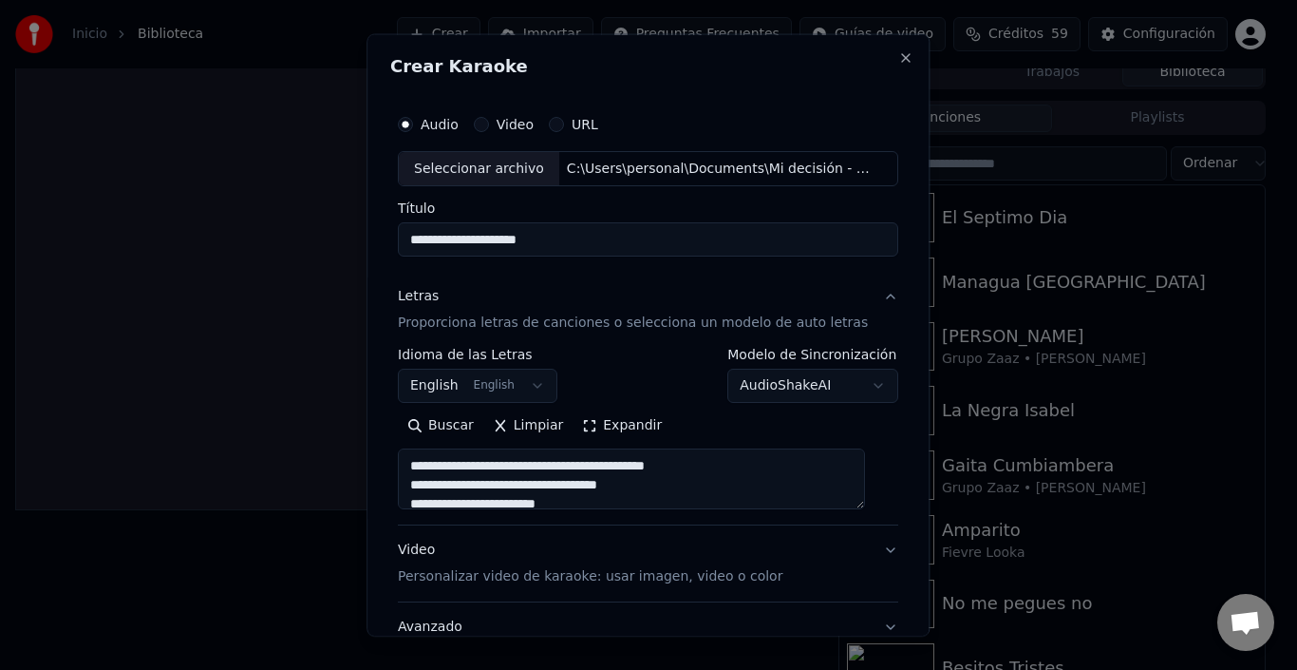
click at [634, 426] on button "Expandir" at bounding box center [623, 425] width 99 height 30
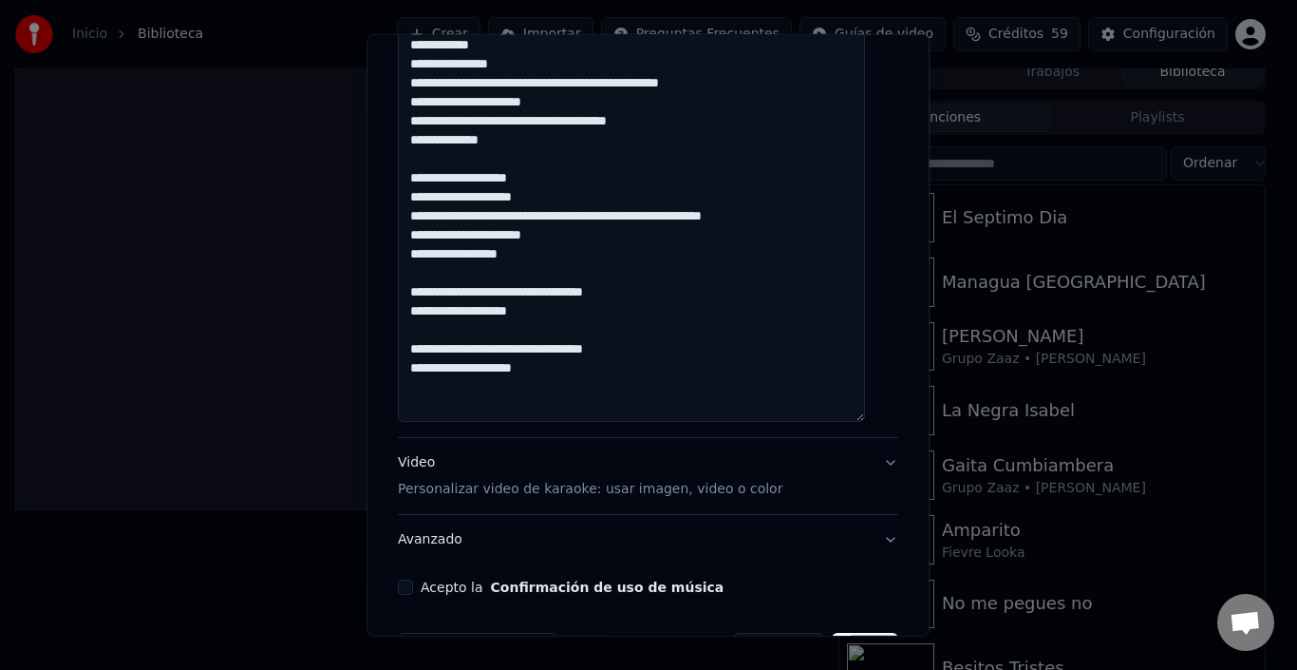
scroll to position [957, 0]
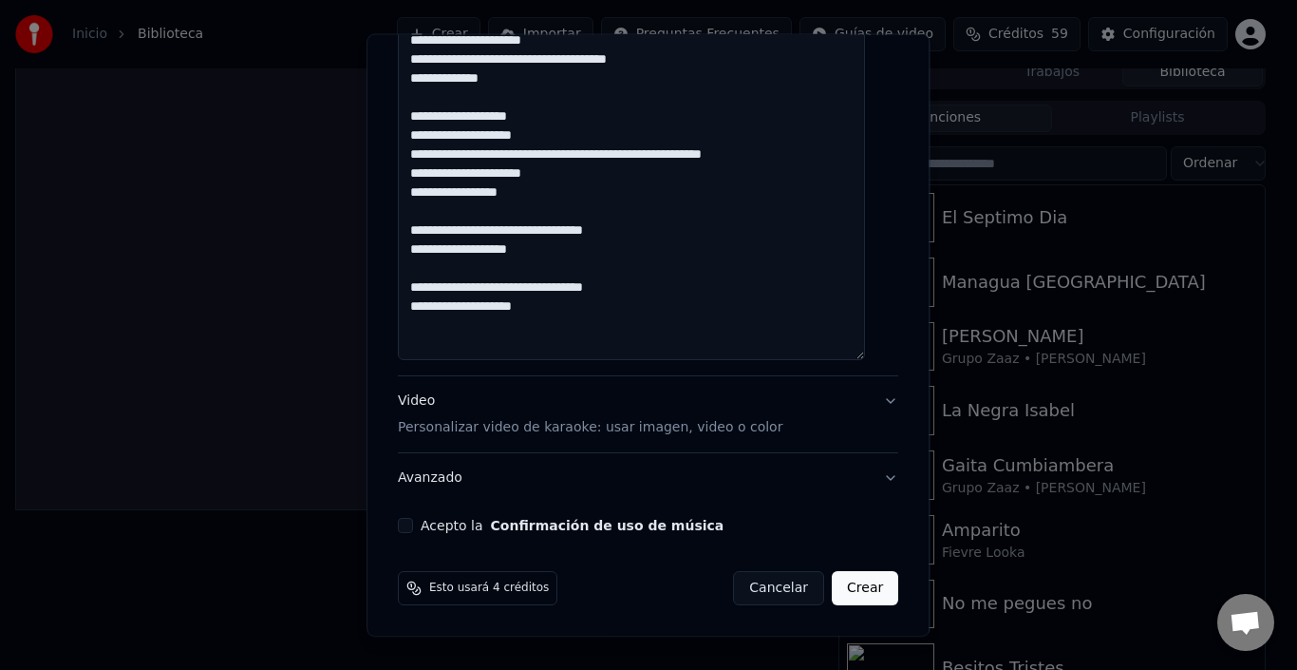
click at [663, 429] on p "Personalizar video de karaoke: usar imagen, video o color" at bounding box center [590, 427] width 385 height 19
type textarea "**********"
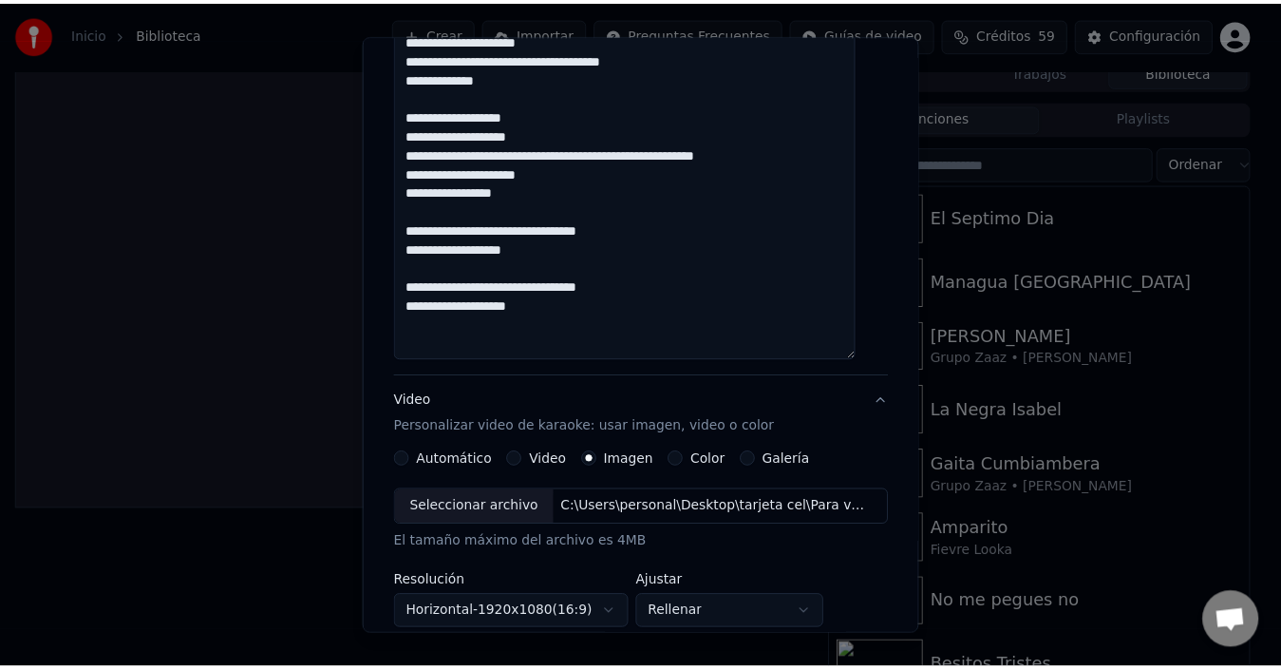
scroll to position [347, 0]
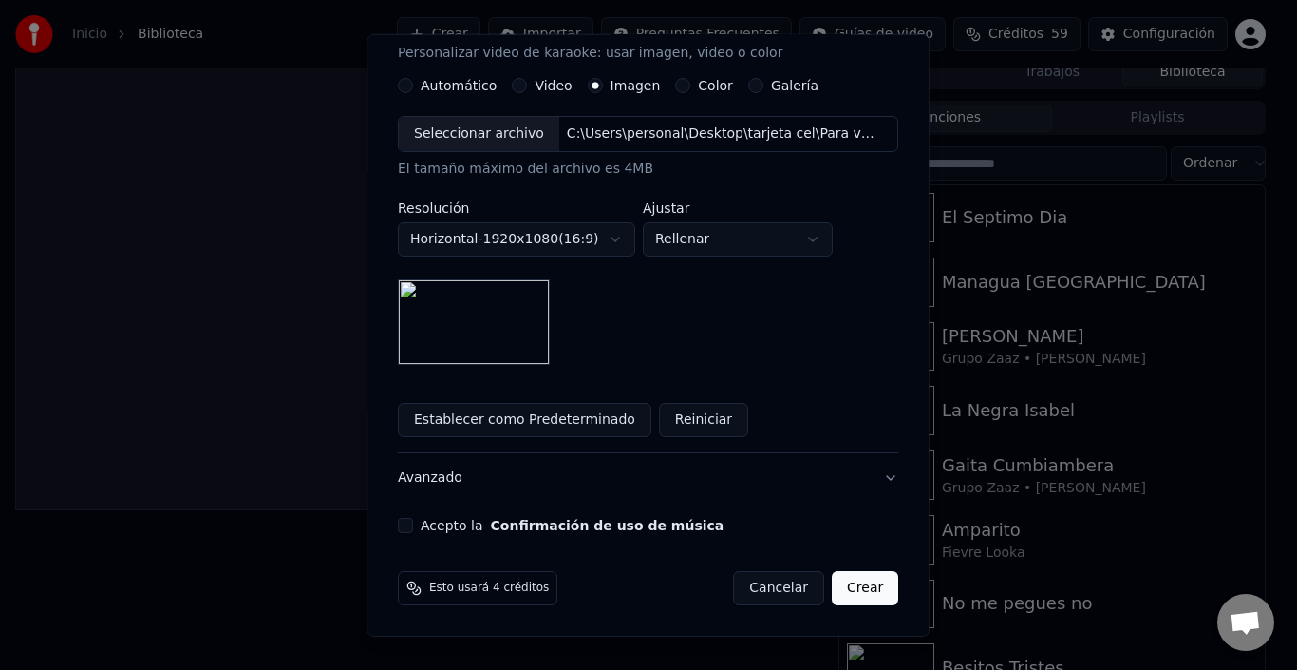
click at [413, 531] on button "Acepto la Confirmación de uso de música" at bounding box center [405, 525] width 15 height 15
click at [839, 588] on button "Crear" at bounding box center [865, 588] width 66 height 34
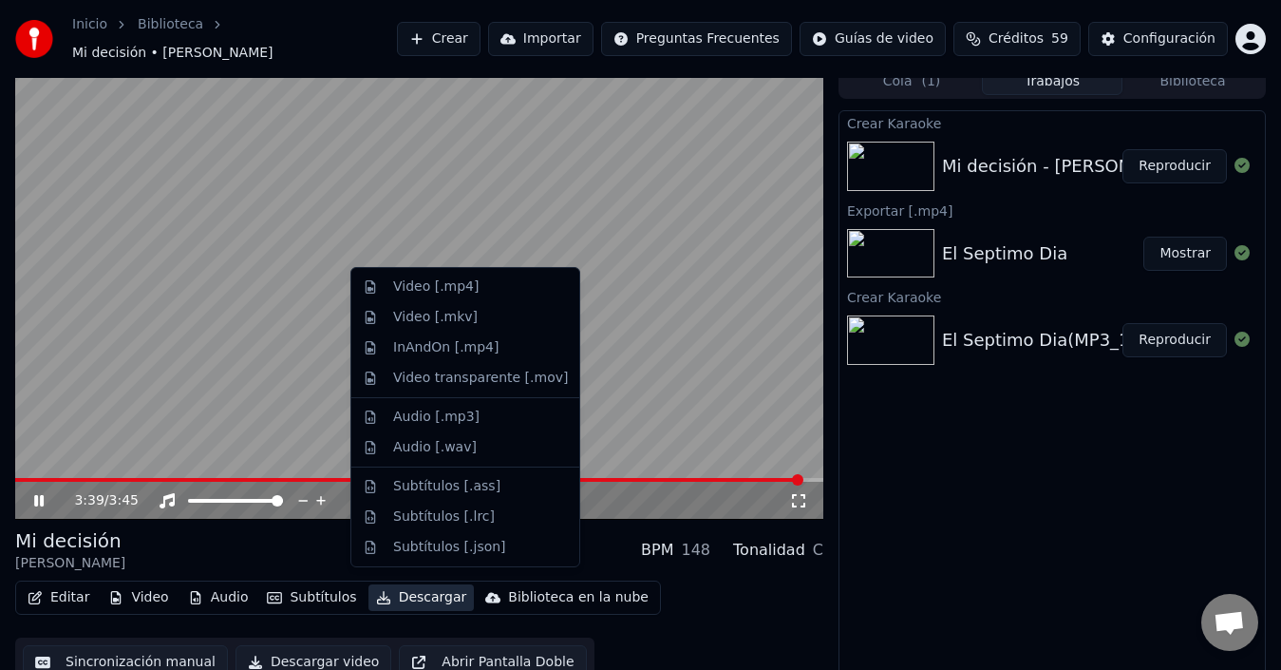
click at [409, 591] on button "Descargar" at bounding box center [422, 597] width 106 height 27
click at [465, 285] on div "Video [.mp4]" at bounding box center [435, 286] width 85 height 19
drag, startPoint x: 465, startPoint y: 285, endPoint x: 465, endPoint y: 307, distance: 21.8
click at [465, 285] on video at bounding box center [419, 292] width 808 height 455
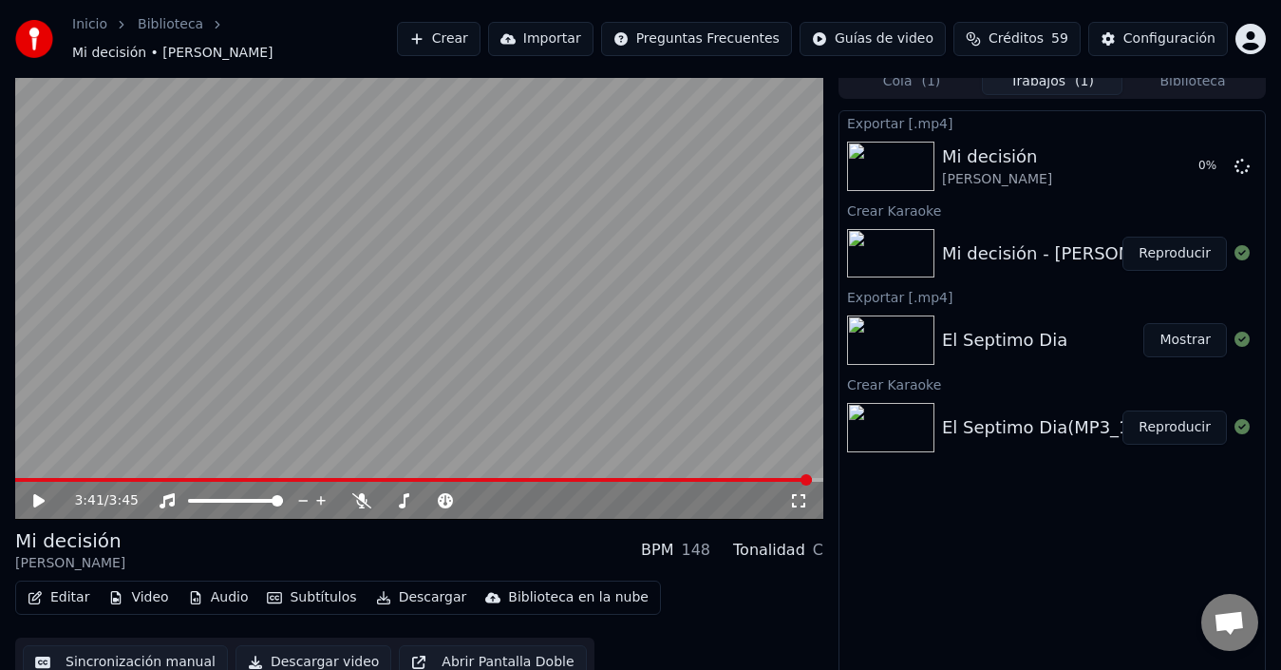
scroll to position [5, 0]
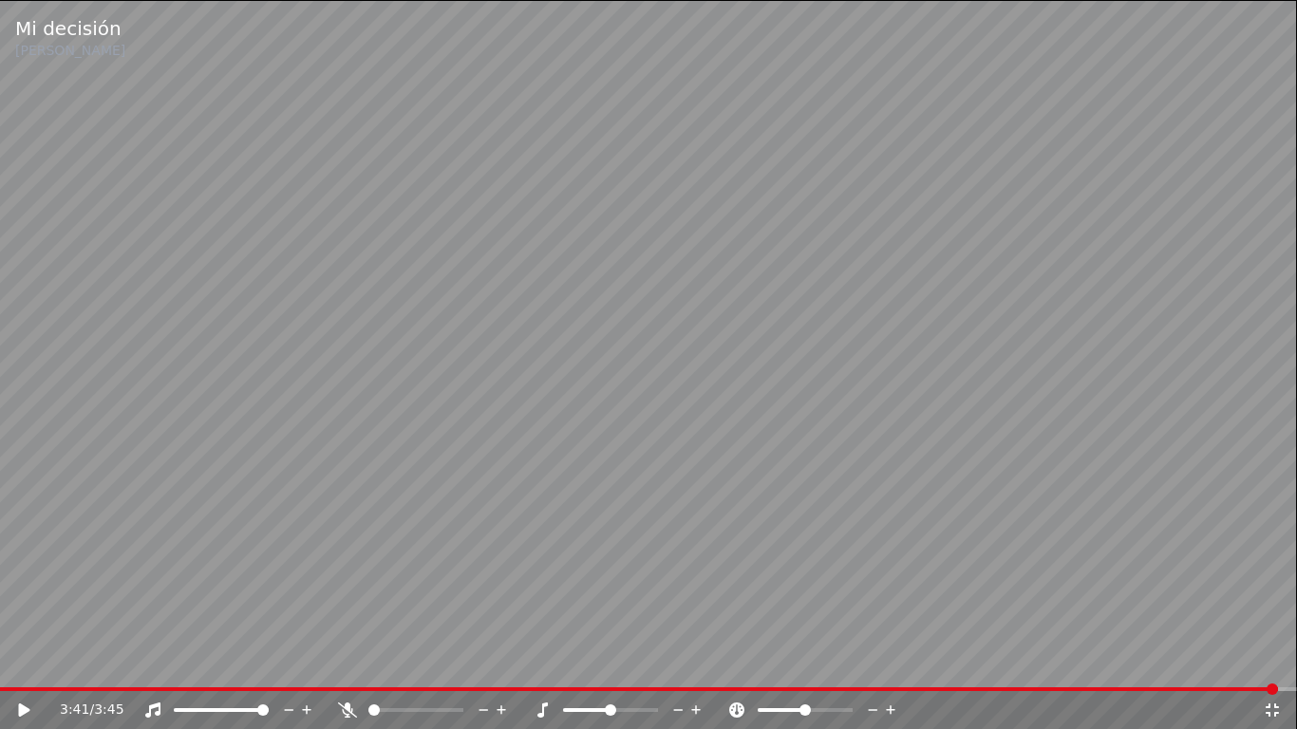
click at [1275, 669] on icon at bounding box center [1272, 710] width 19 height 15
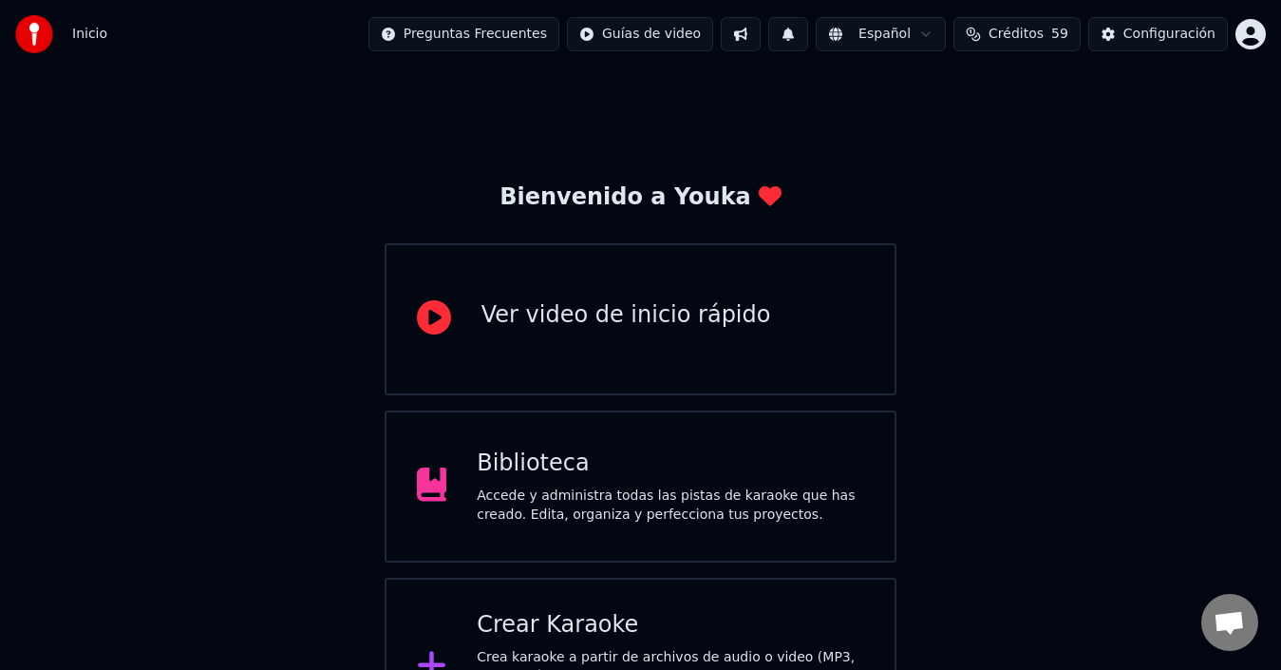
click at [678, 481] on div "Biblioteca Accede y administra todas las pistas de karaoke que has creado. Edit…" at bounding box center [671, 486] width 388 height 76
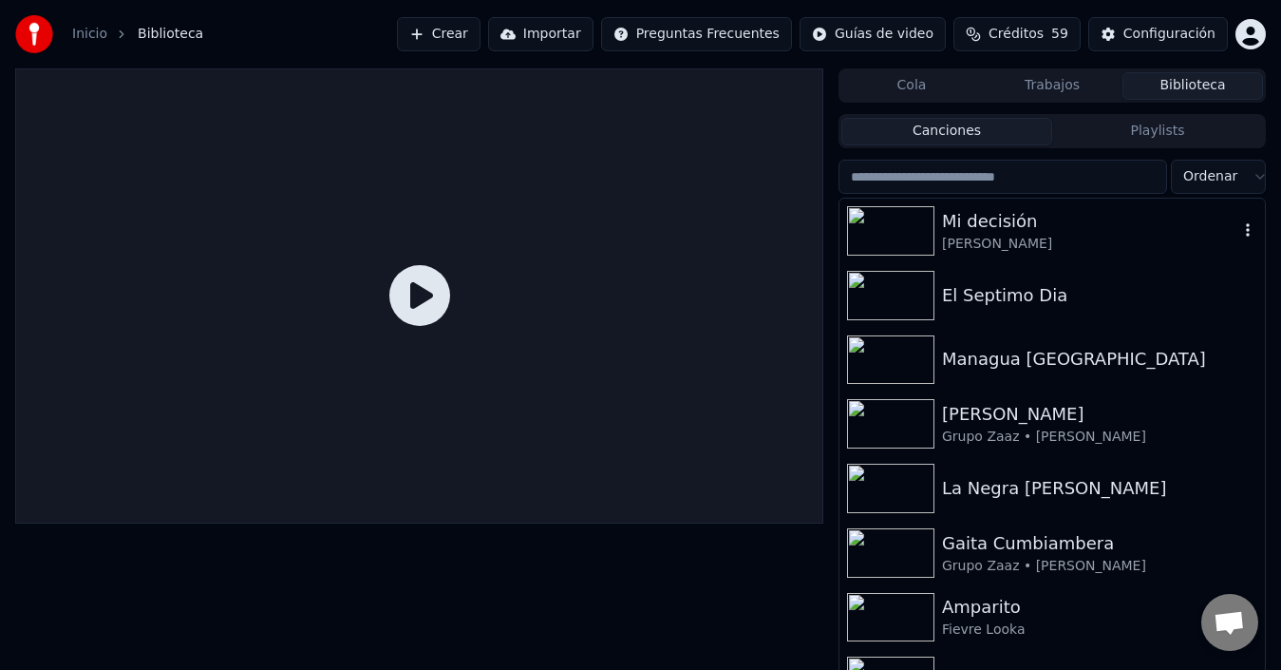
click at [985, 226] on div "Mi decisión" at bounding box center [1090, 221] width 296 height 27
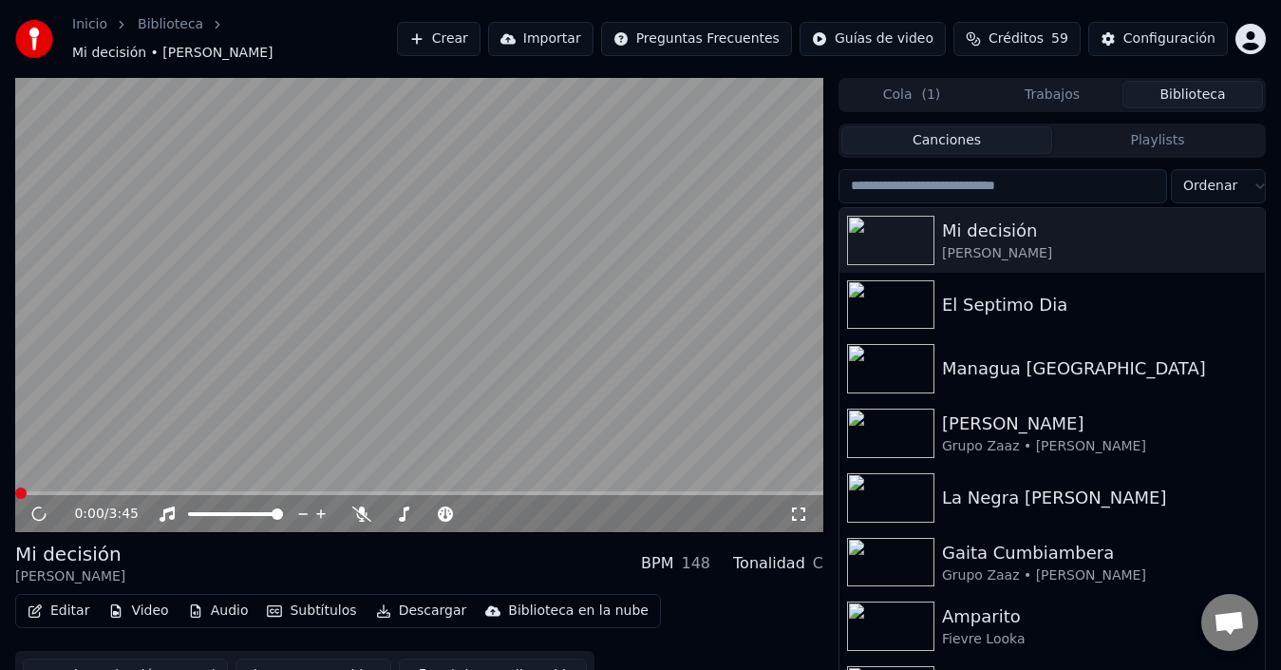
drag, startPoint x: 350, startPoint y: 361, endPoint x: 249, endPoint y: 395, distance: 106.3
click at [249, 395] on video at bounding box center [419, 305] width 808 height 455
click at [33, 506] on icon at bounding box center [52, 513] width 44 height 15
click at [907, 82] on button "Cola ( 1 )" at bounding box center [911, 95] width 141 height 28
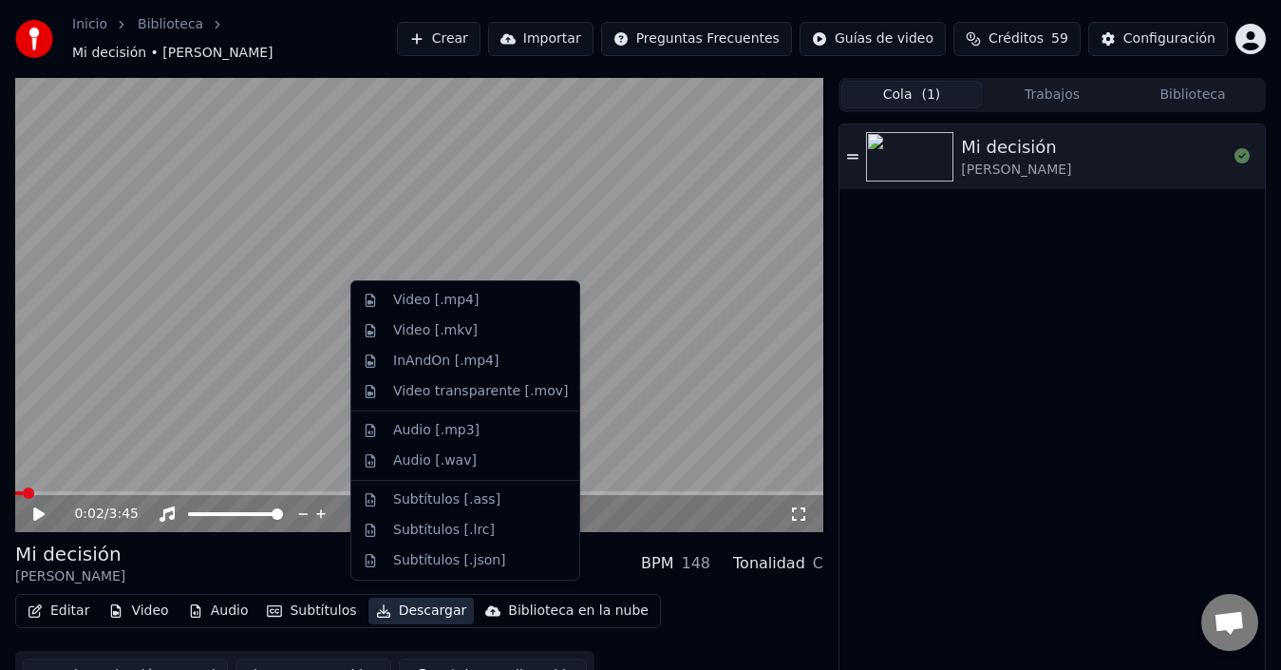
click at [412, 604] on button "Descargar" at bounding box center [422, 610] width 106 height 27
click at [449, 295] on div "Video [.mp4]" at bounding box center [435, 300] width 85 height 19
